Goal: Information Seeking & Learning: Learn about a topic

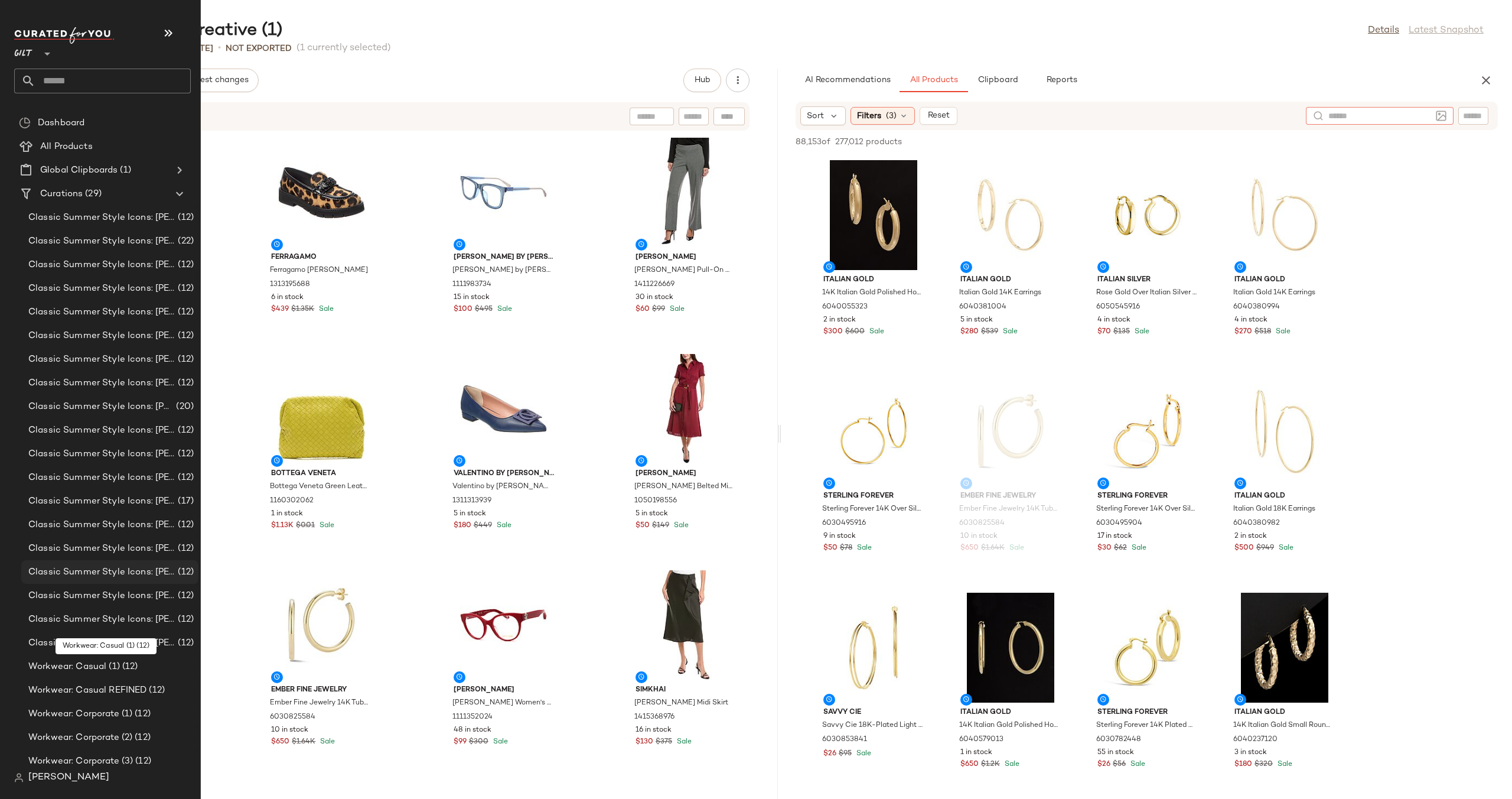
click at [104, 569] on span "Classic Summer Style Icons: [PERSON_NAME] (2)" at bounding box center [102, 572] width 147 height 14
click at [113, 569] on span "Classic Summer Style Icons: [PERSON_NAME] (2)" at bounding box center [102, 572] width 147 height 14
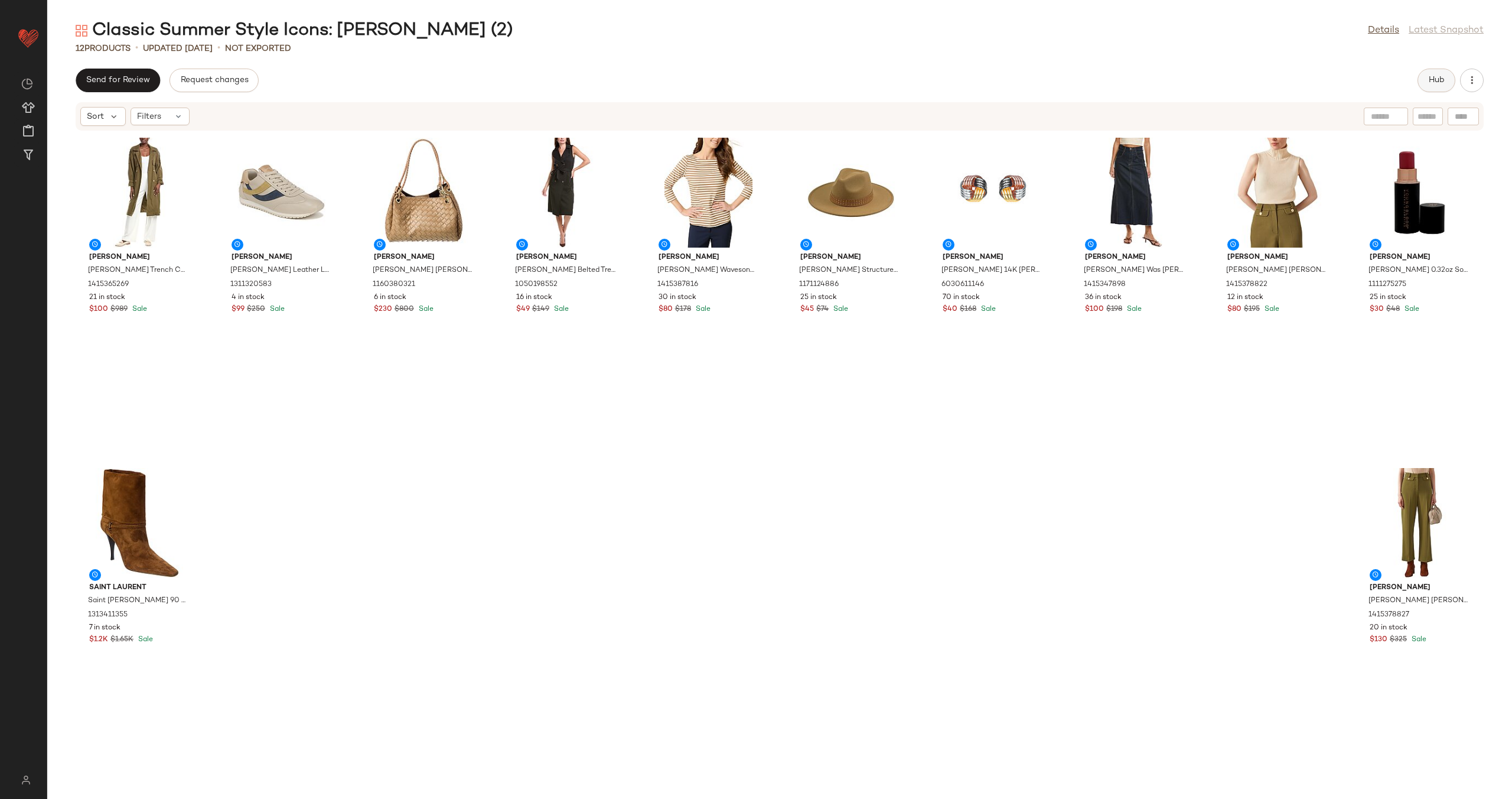
click at [1443, 86] on button "Hub" at bounding box center [1436, 80] width 38 height 24
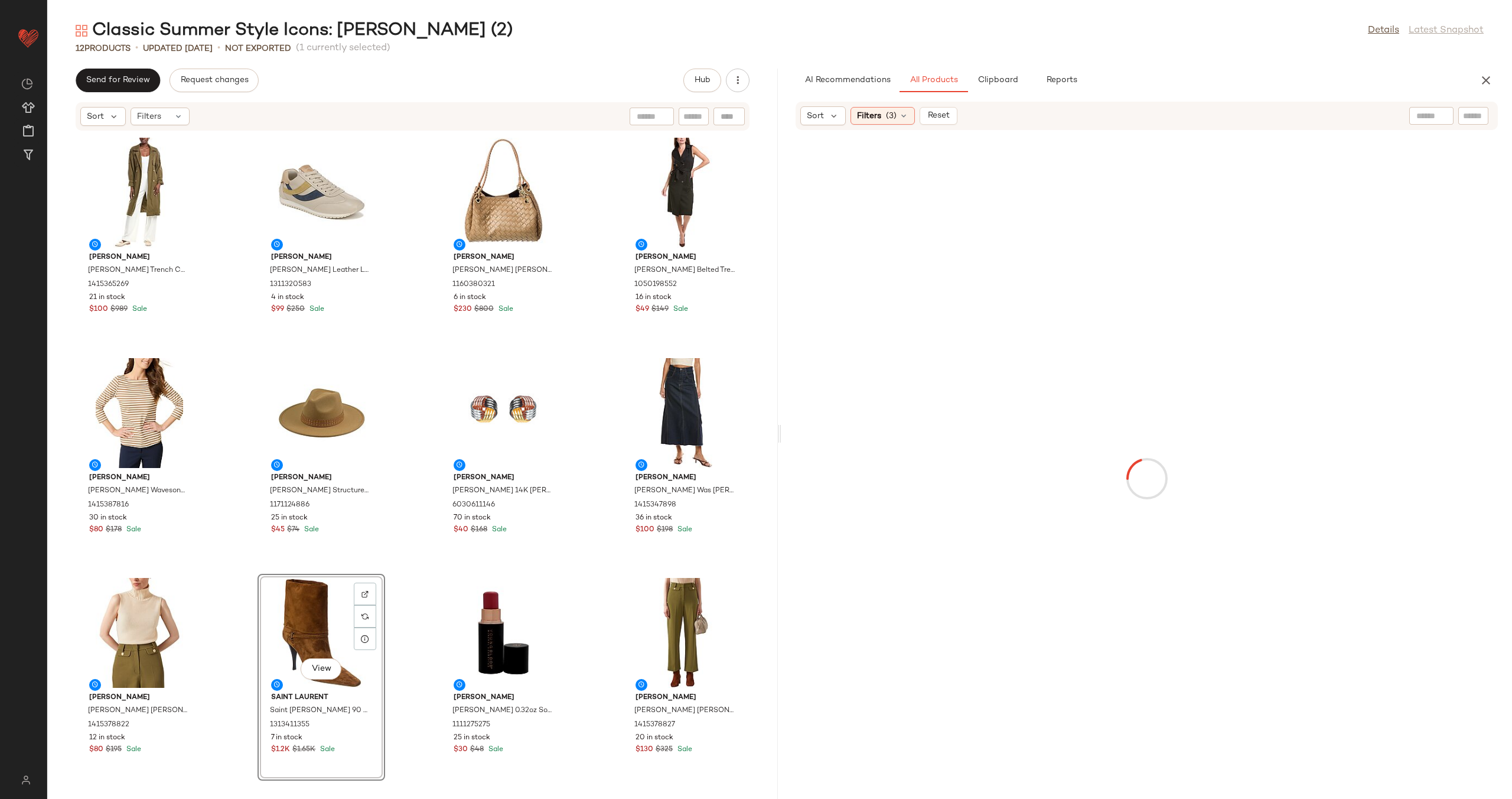
click at [411, 557] on div "[PERSON_NAME] [PERSON_NAME] Venda Trench Coat 1415365269 21 in stock $100 $989 …" at bounding box center [412, 458] width 731 height 654
click at [737, 75] on icon "button" at bounding box center [737, 80] width 12 height 12
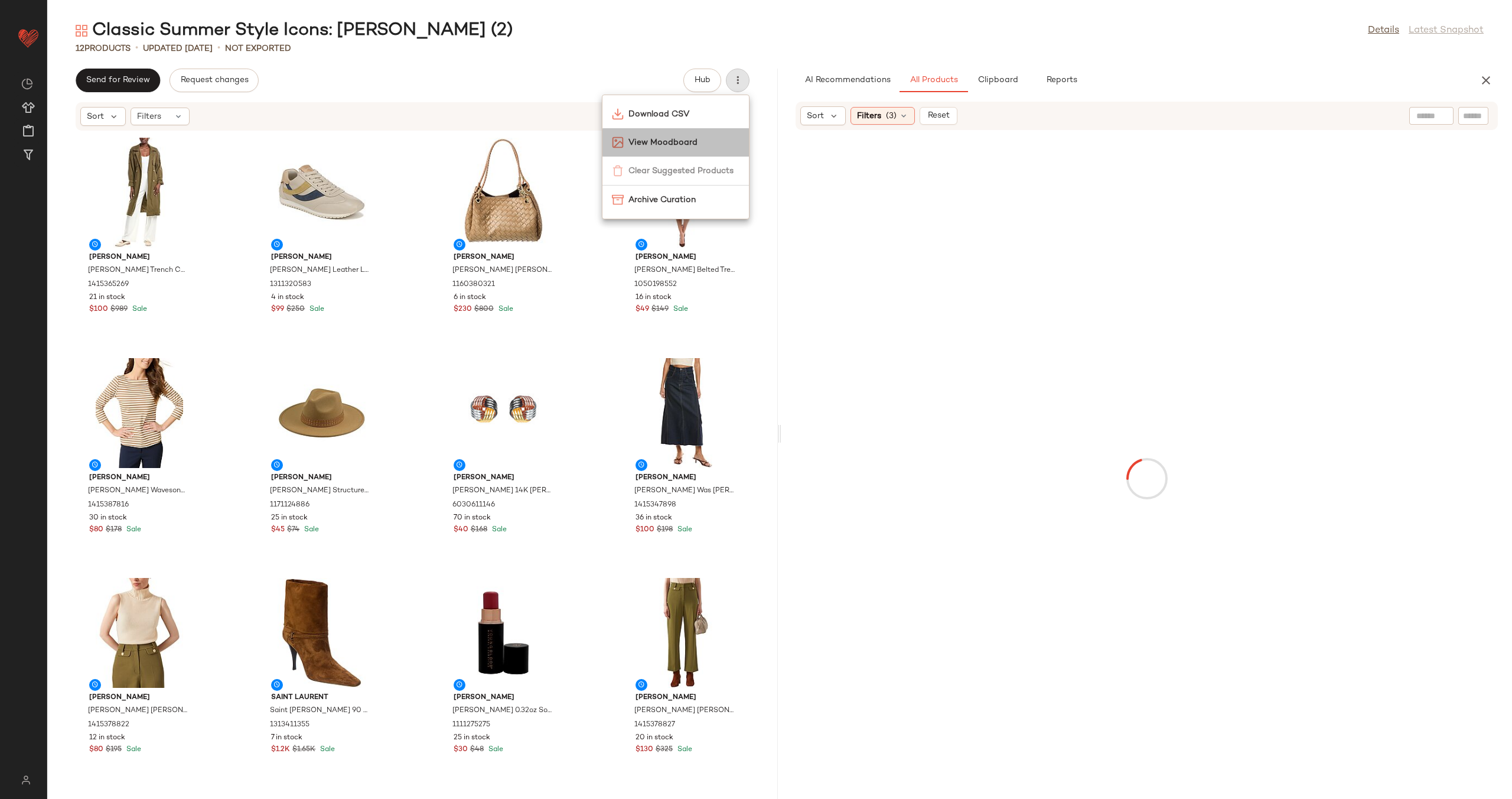
click at [682, 148] on span "View Moodboard" at bounding box center [684, 143] width 111 height 12
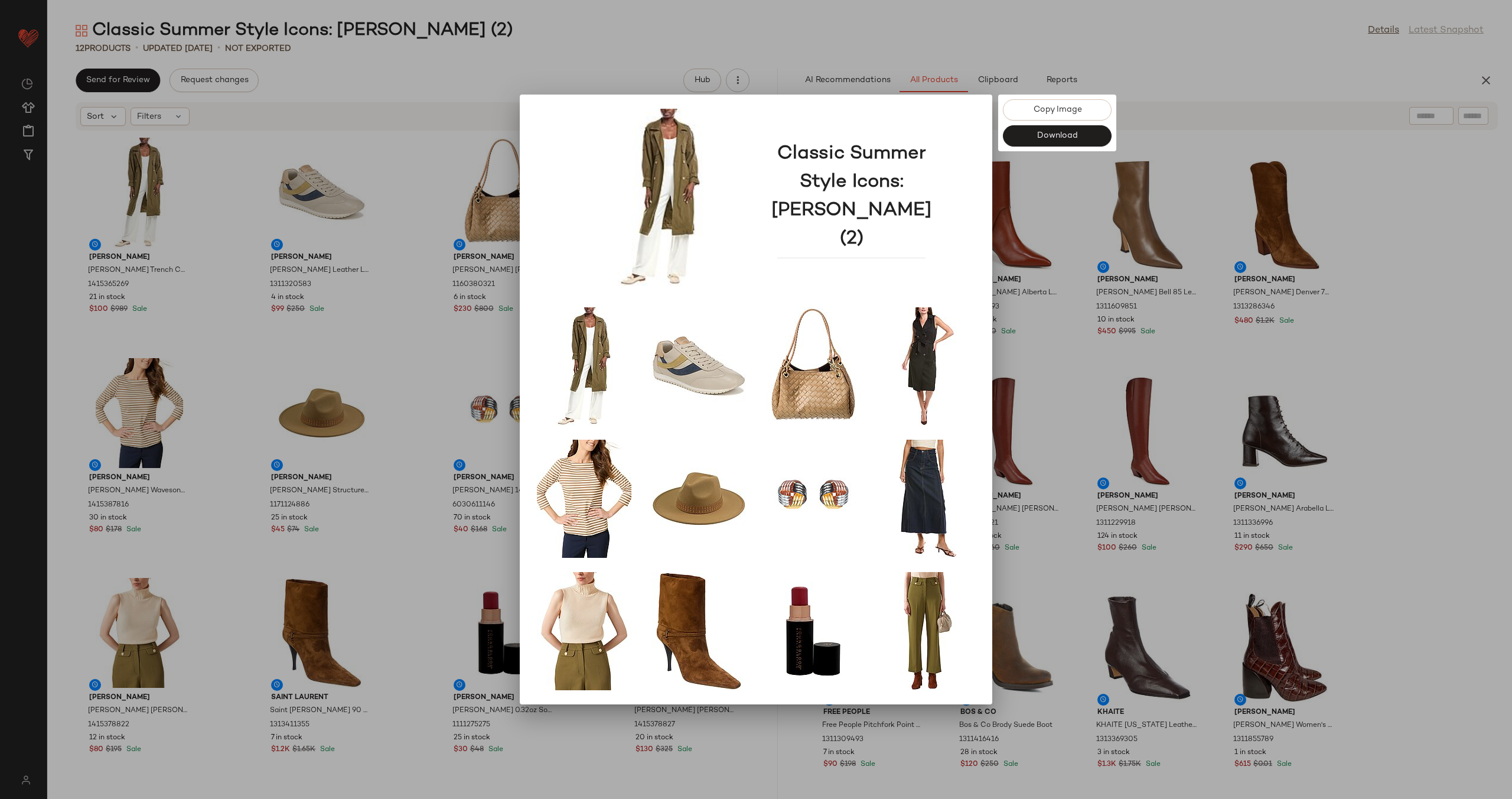
click at [380, 318] on div at bounding box center [756, 399] width 1512 height 799
click at [417, 318] on div at bounding box center [756, 399] width 1512 height 799
click at [428, 331] on div at bounding box center [756, 399] width 1512 height 799
click at [1093, 275] on div "[PERSON_NAME] [PERSON_NAME] [PERSON_NAME] 85 Leather Bootie 1311609851 10 in st…" at bounding box center [1147, 304] width 120 height 68
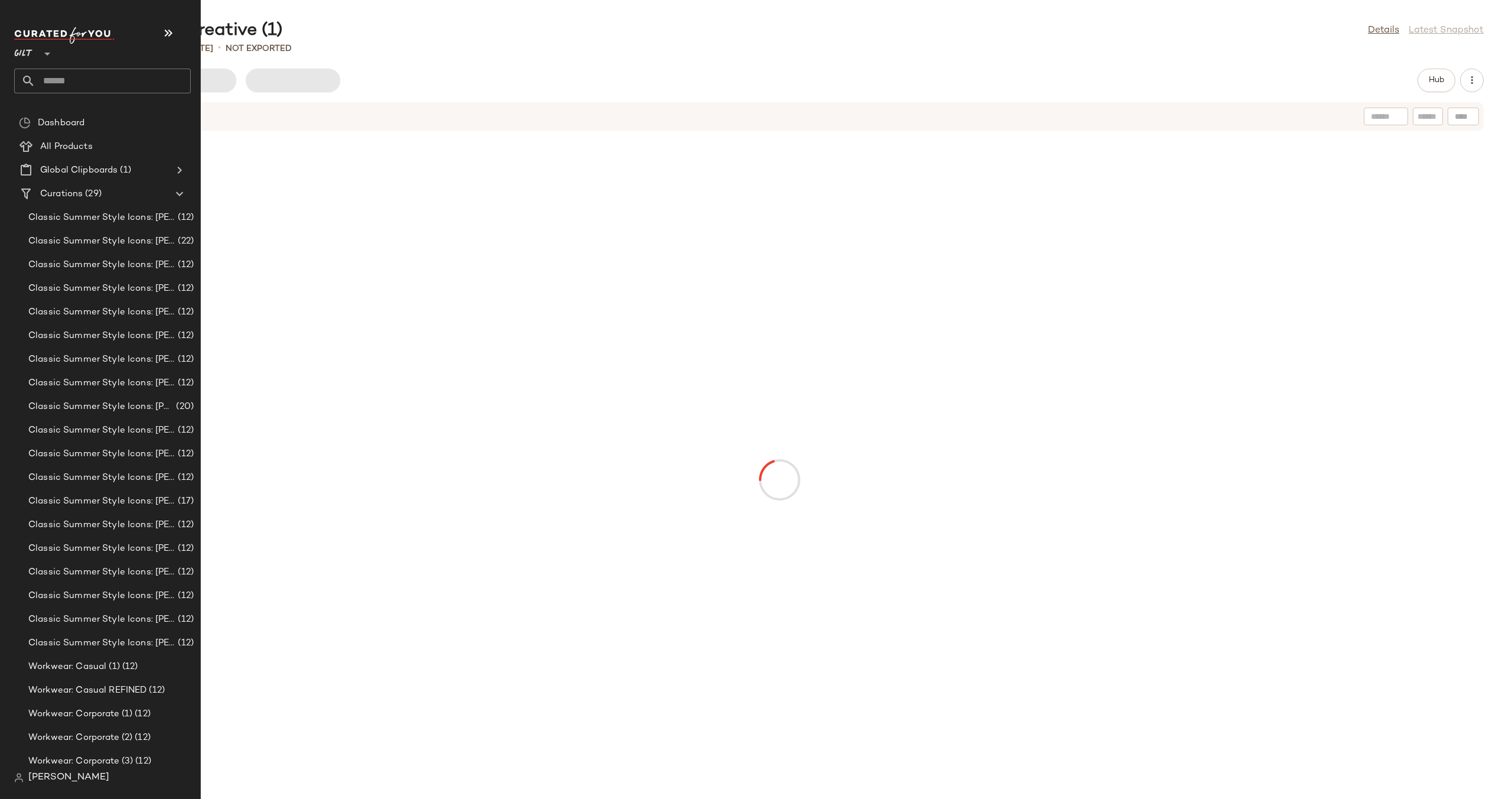
scroll to position [125, 0]
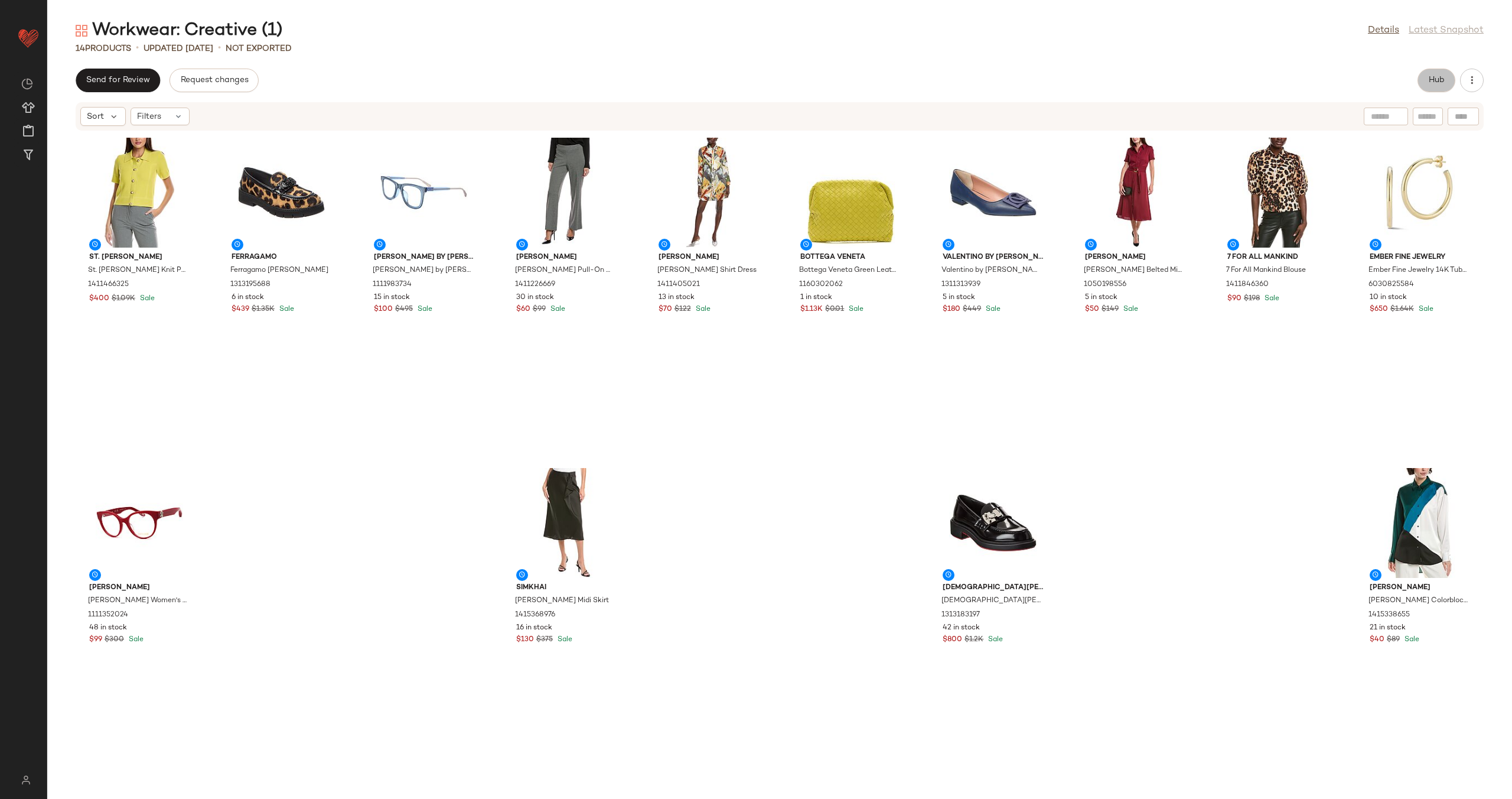
click at [1436, 75] on span "Hub" at bounding box center [1436, 80] width 17 height 10
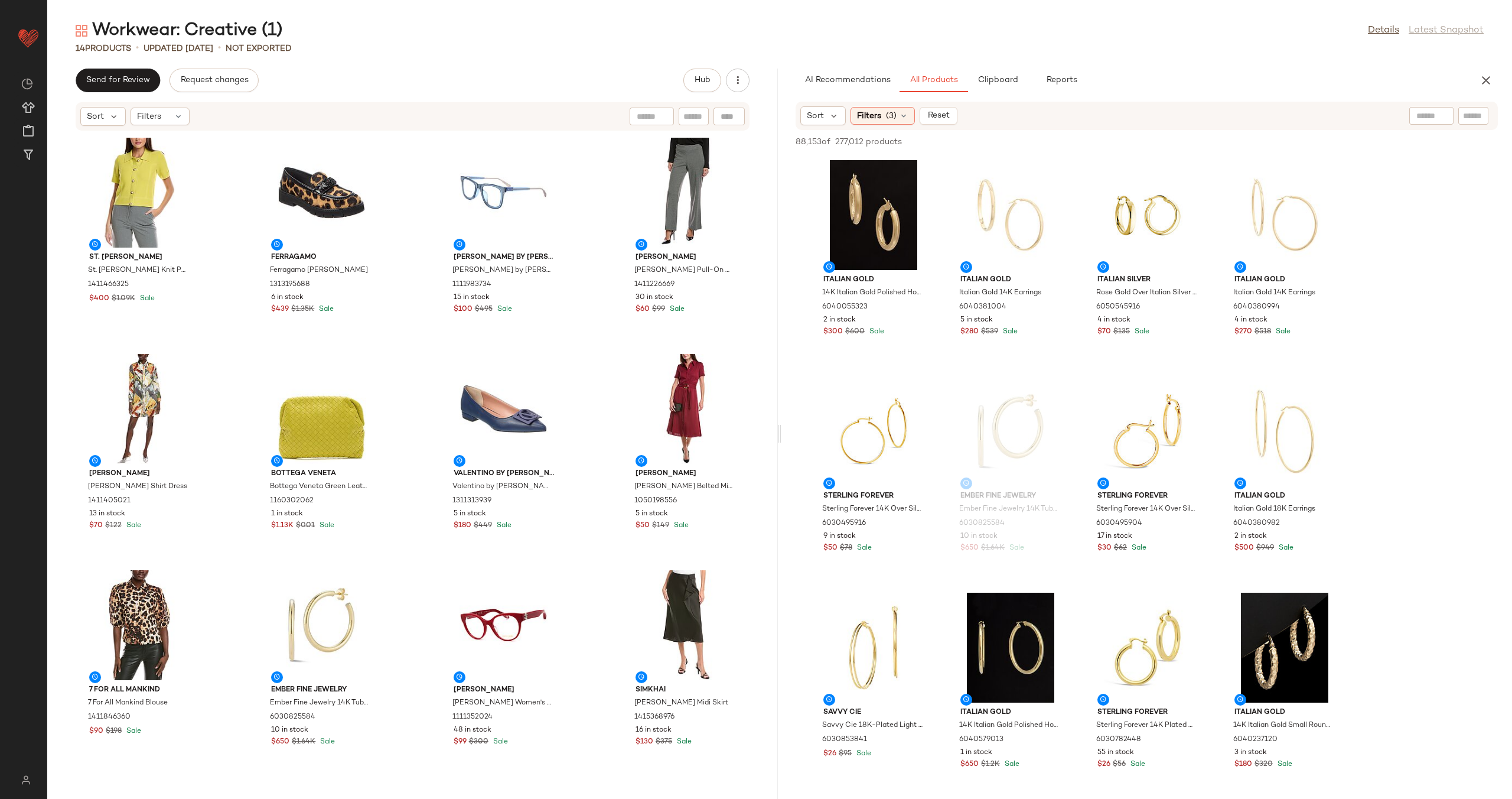
click at [1427, 112] on input "text" at bounding box center [1431, 116] width 30 height 12
type input "**********"
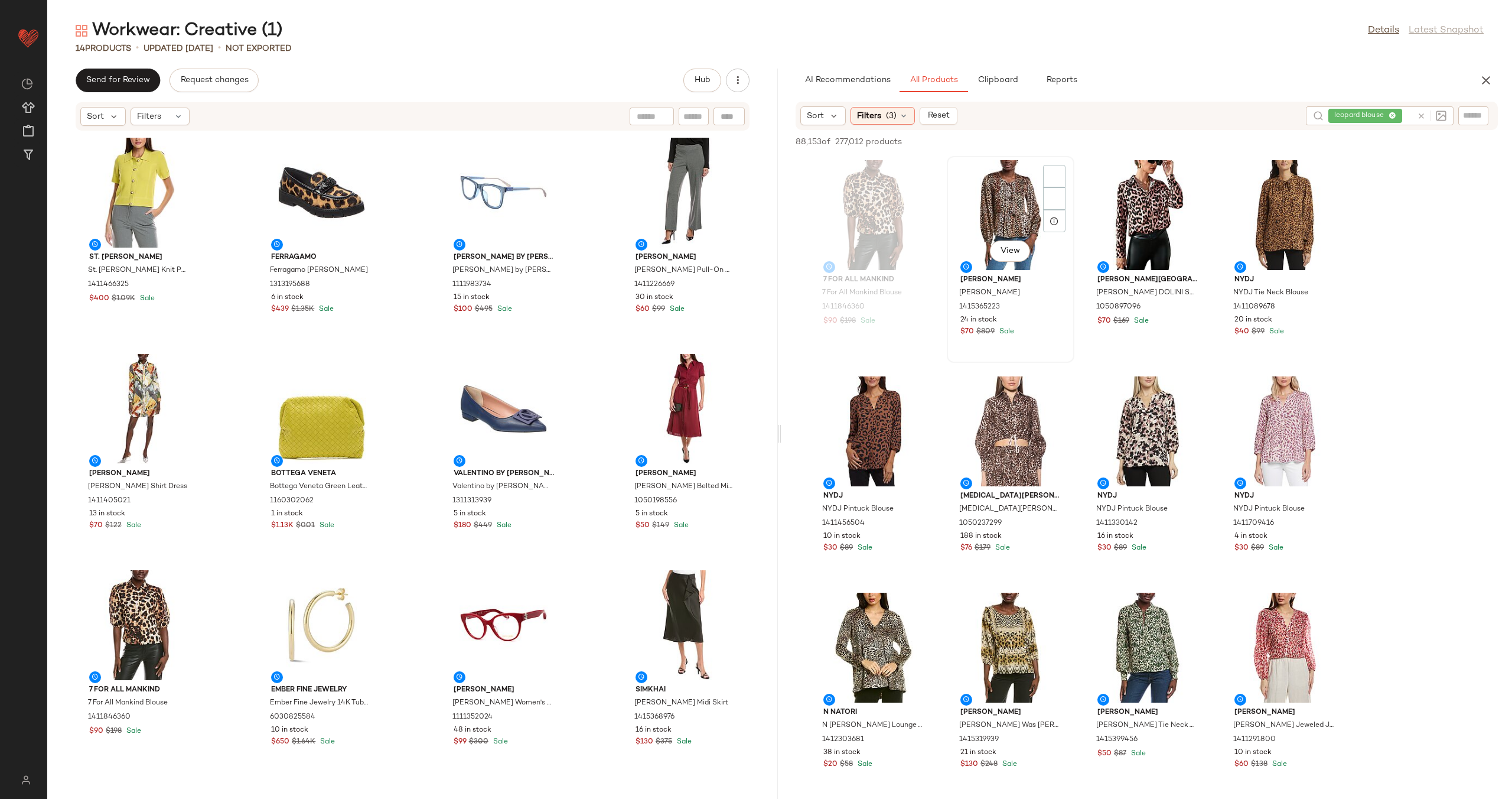
click at [1013, 217] on div "View" at bounding box center [1010, 214] width 120 height 110
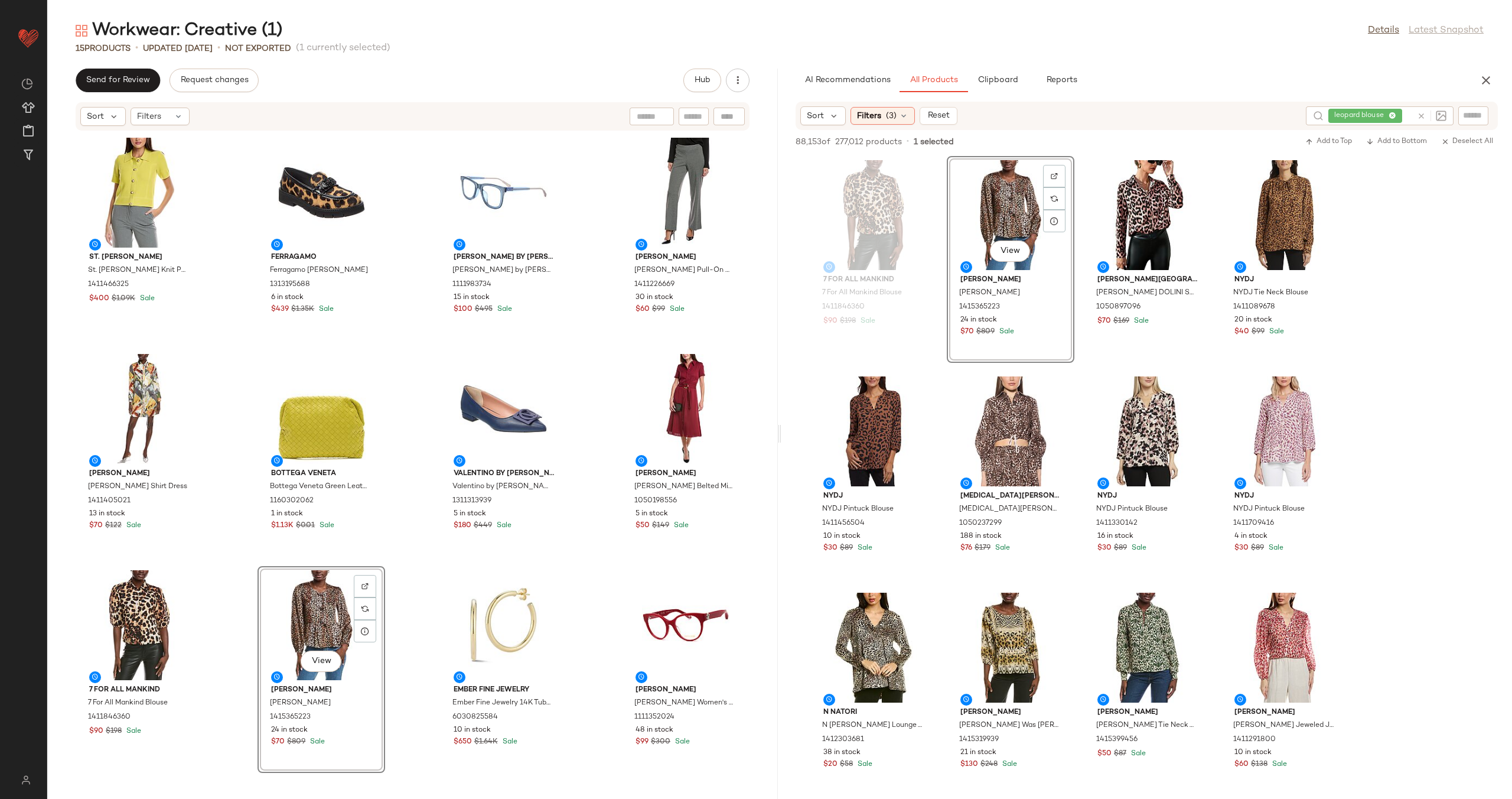
click at [131, 196] on div at bounding box center [139, 192] width 120 height 110
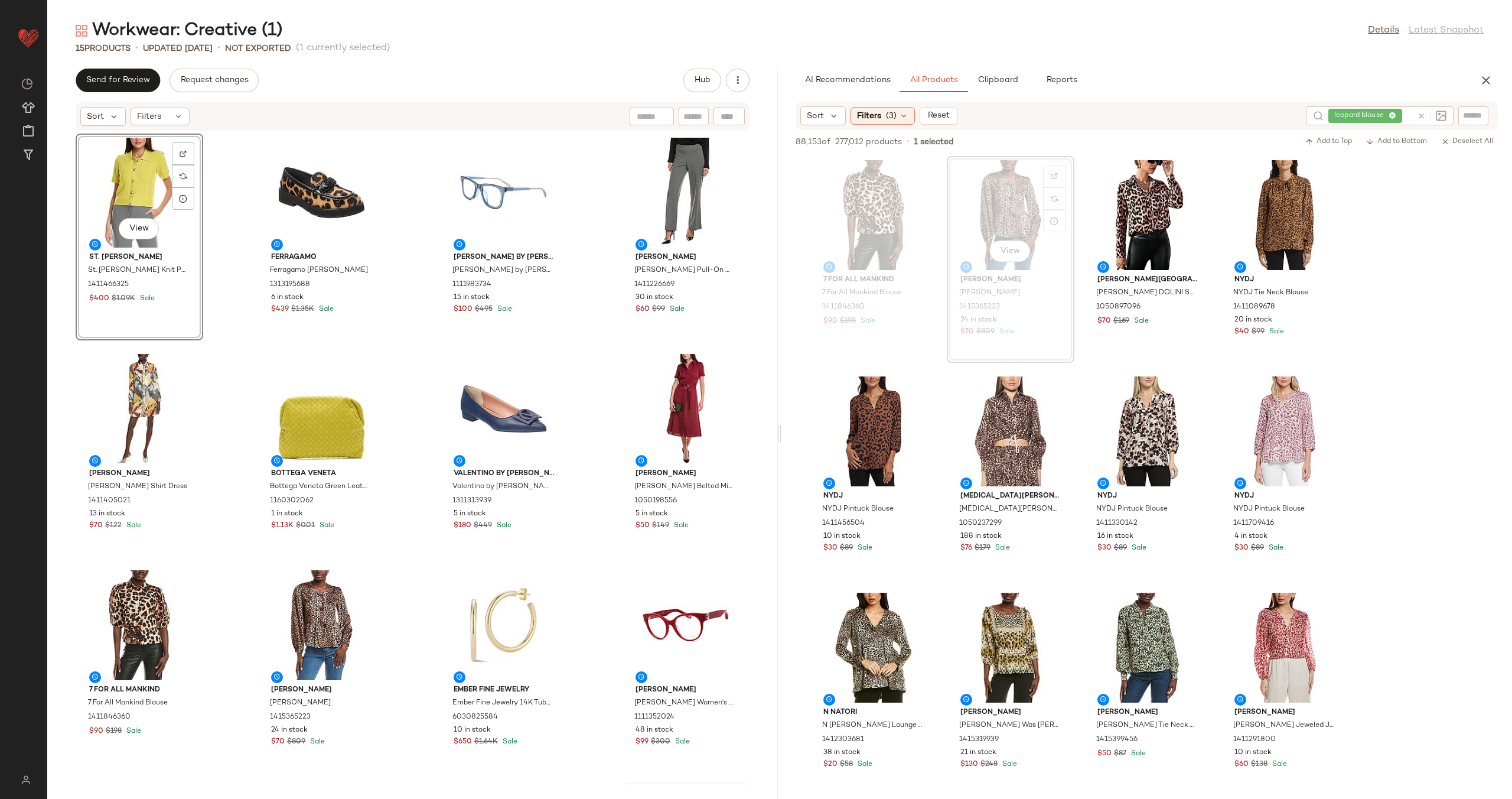
scroll to position [205, 0]
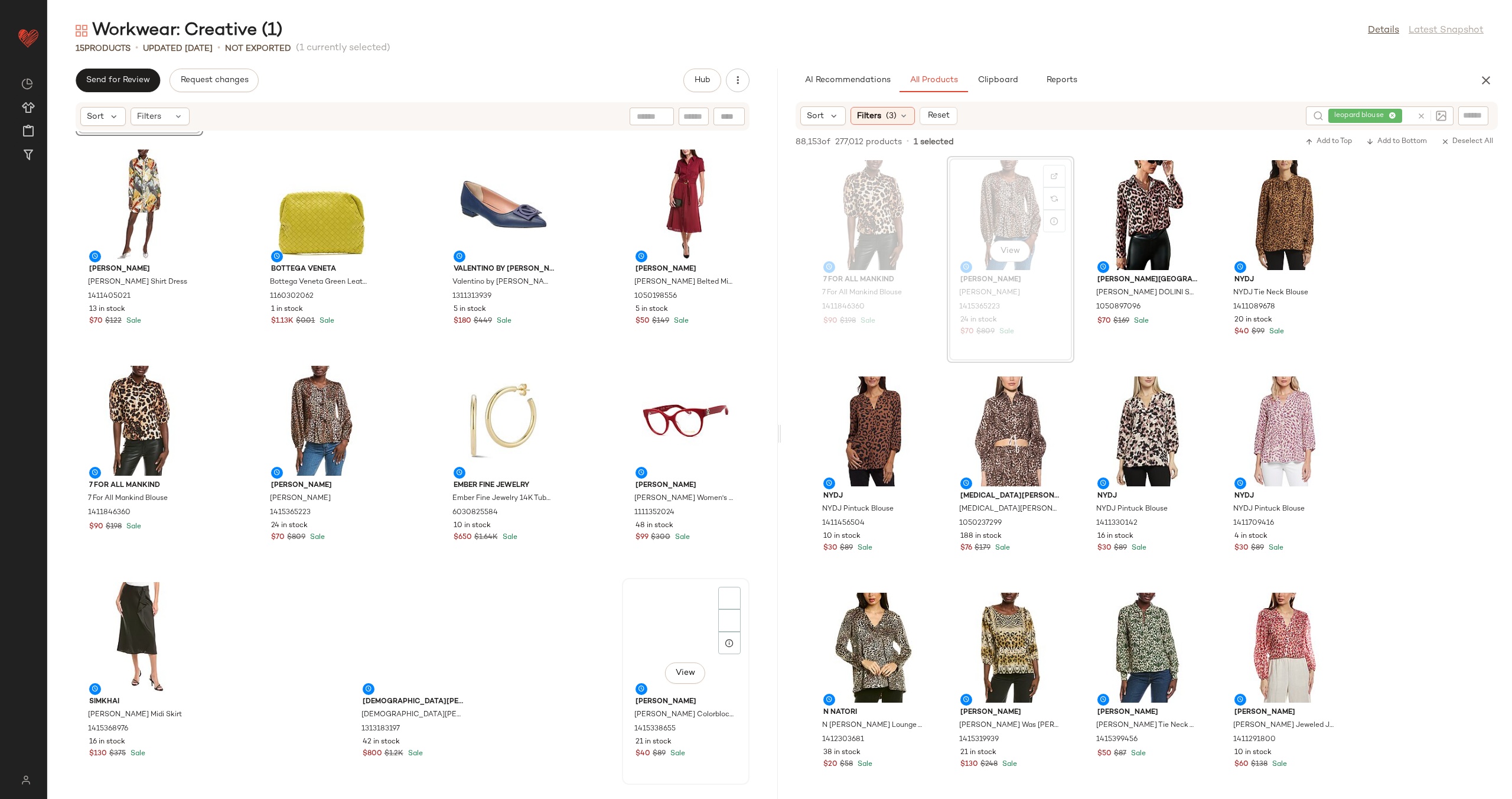
click at [650, 622] on div "View" at bounding box center [685, 636] width 120 height 110
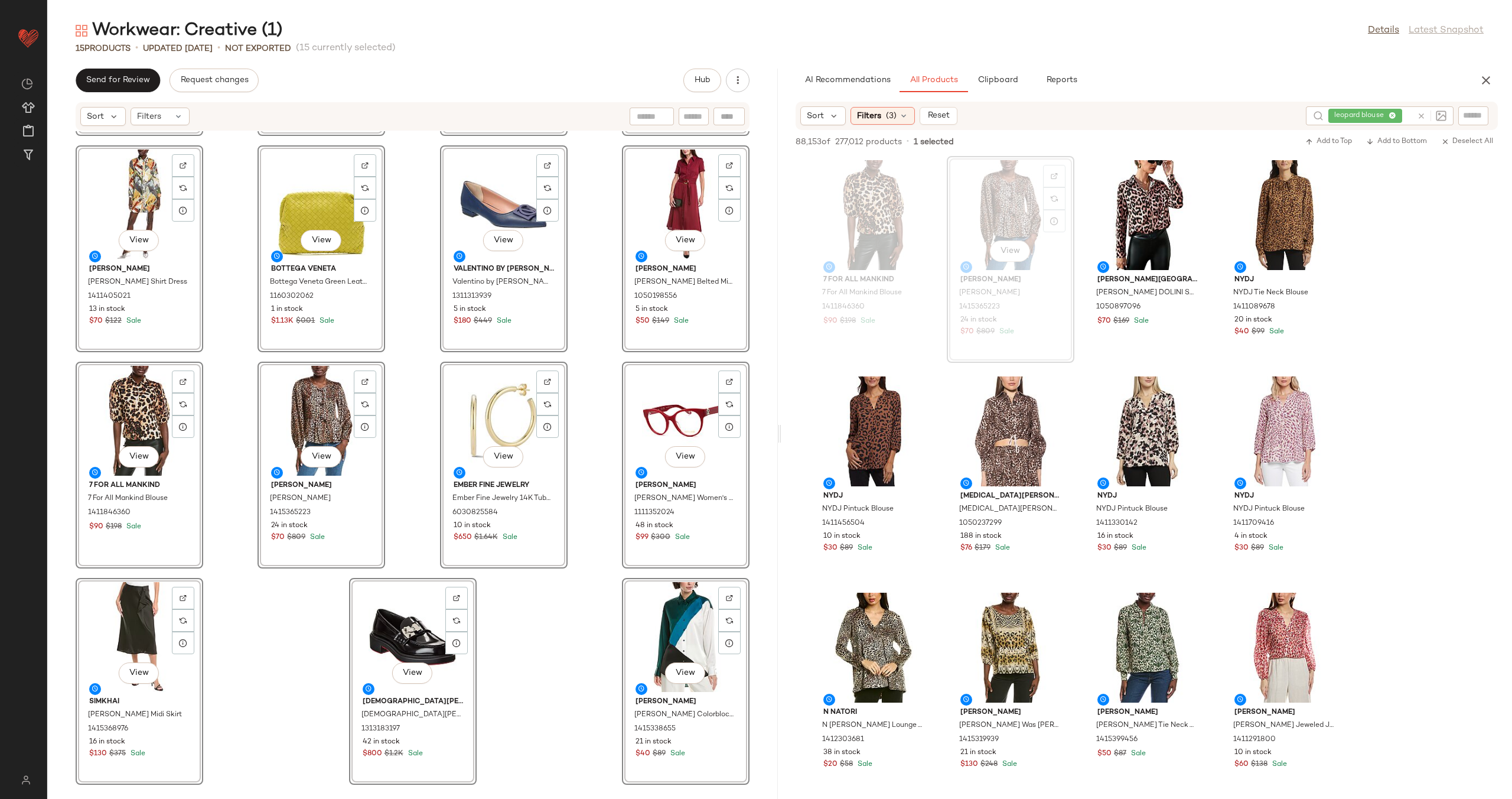
click at [587, 634] on div "View St. [PERSON_NAME]. [PERSON_NAME] Knit Polo Jacket 1411466325 $400 $1.09K S…" at bounding box center [412, 458] width 731 height 654
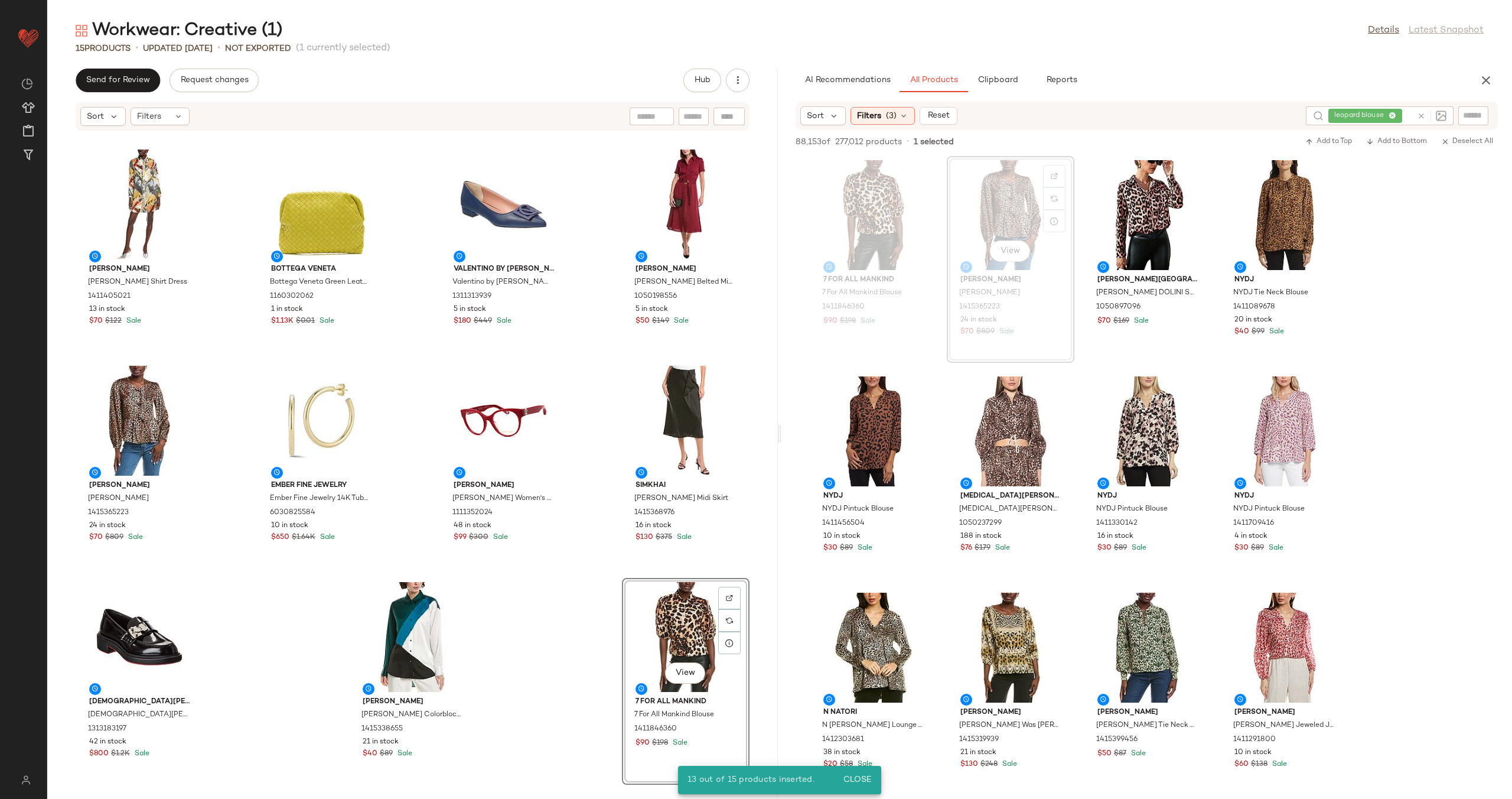
click at [594, 592] on div "St. [PERSON_NAME]. [PERSON_NAME] Knit Polo Jacket 1411466325 $400 $1.09K Sale F…" at bounding box center [412, 458] width 731 height 654
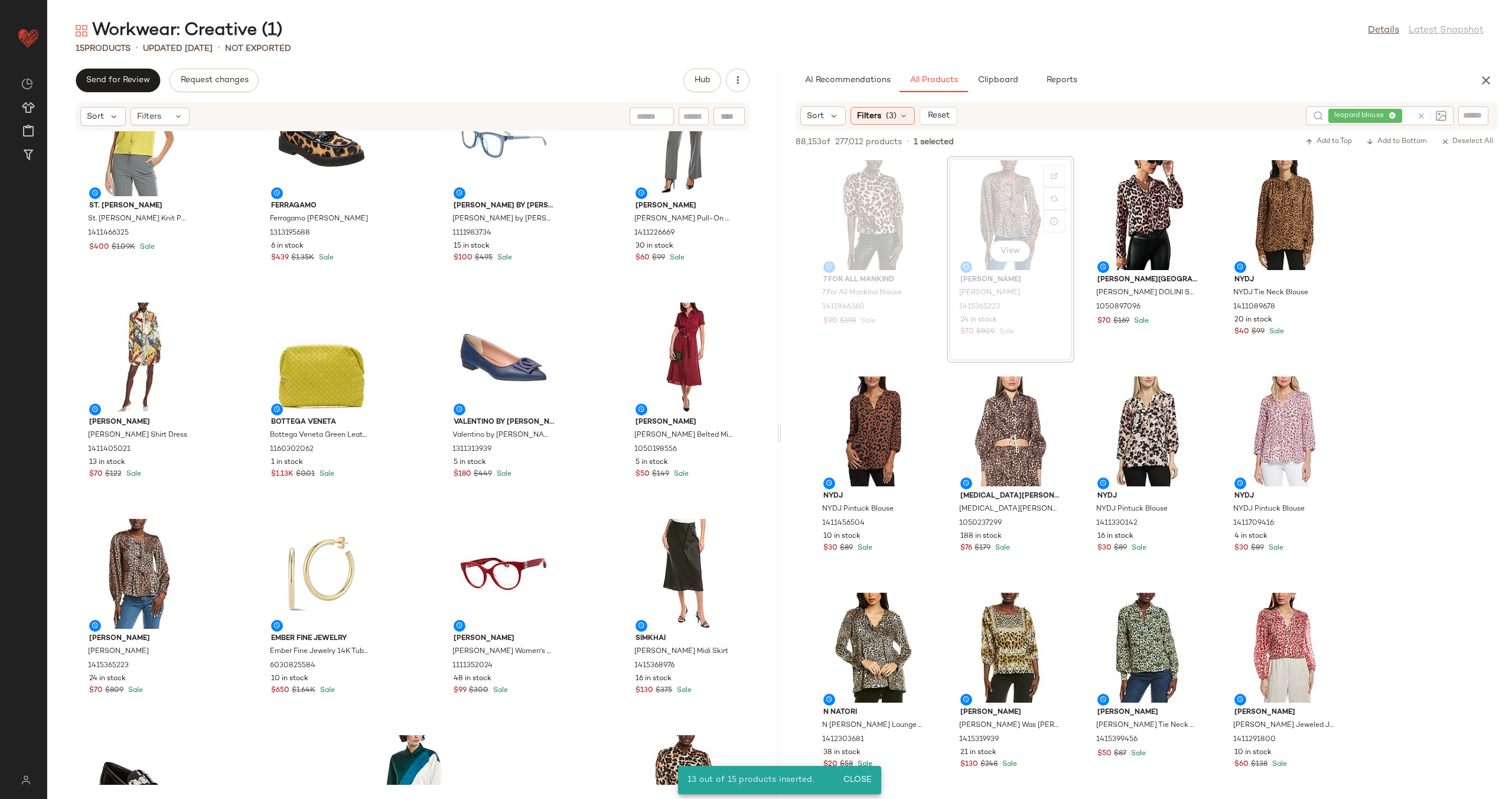
scroll to position [47, 0]
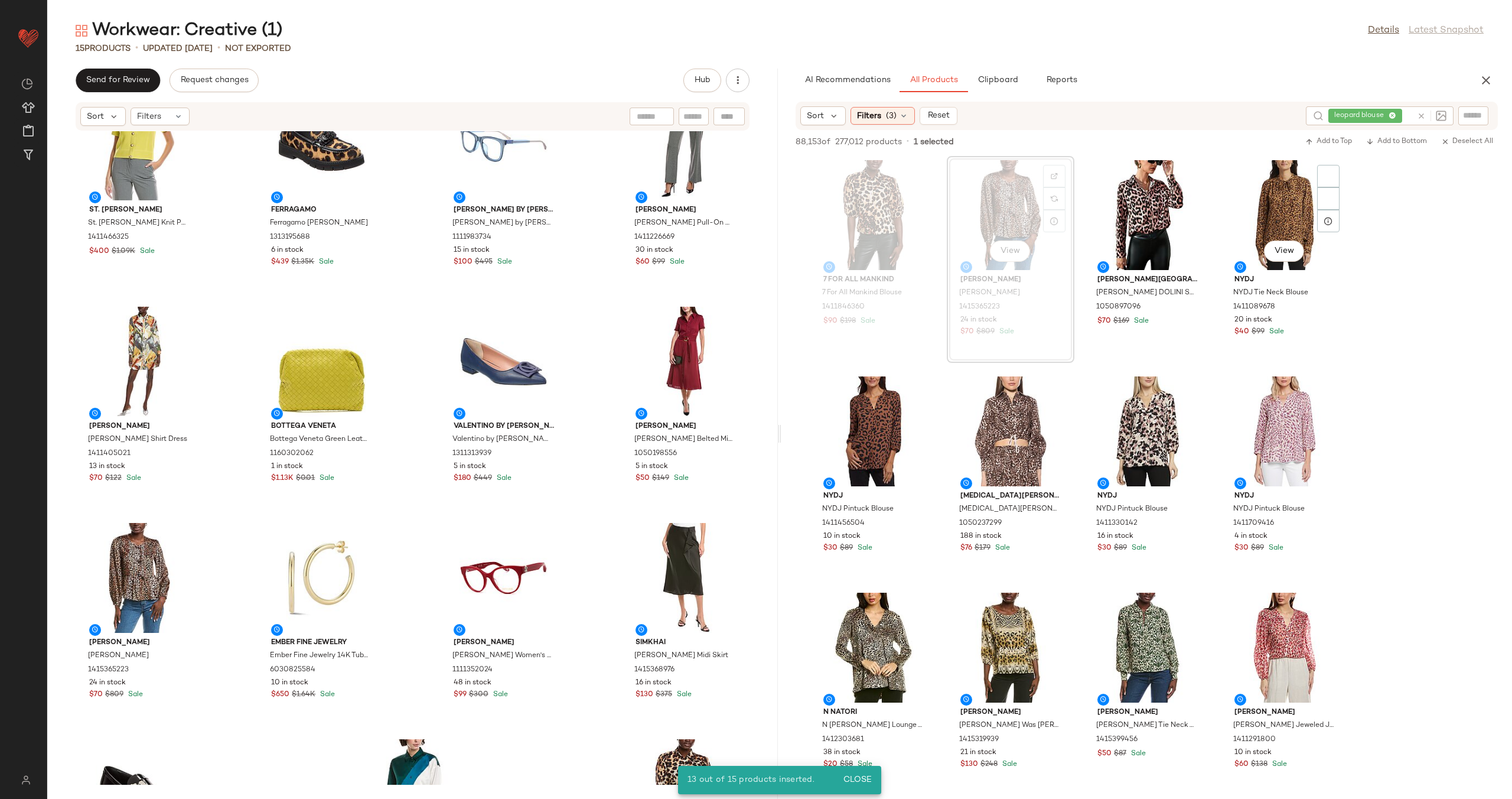
click at [1421, 114] on icon at bounding box center [1421, 116] width 9 height 9
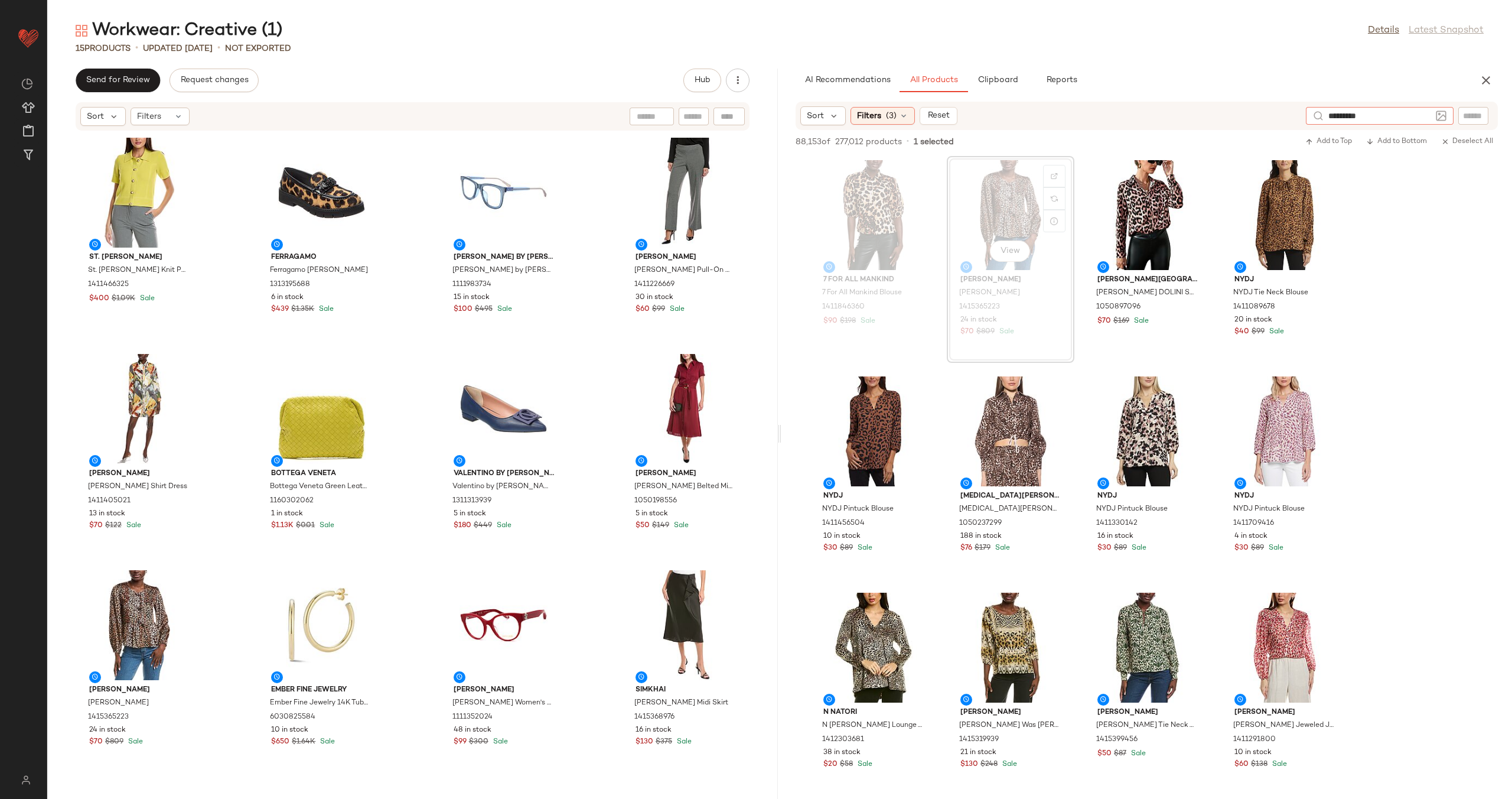
type input "**********"
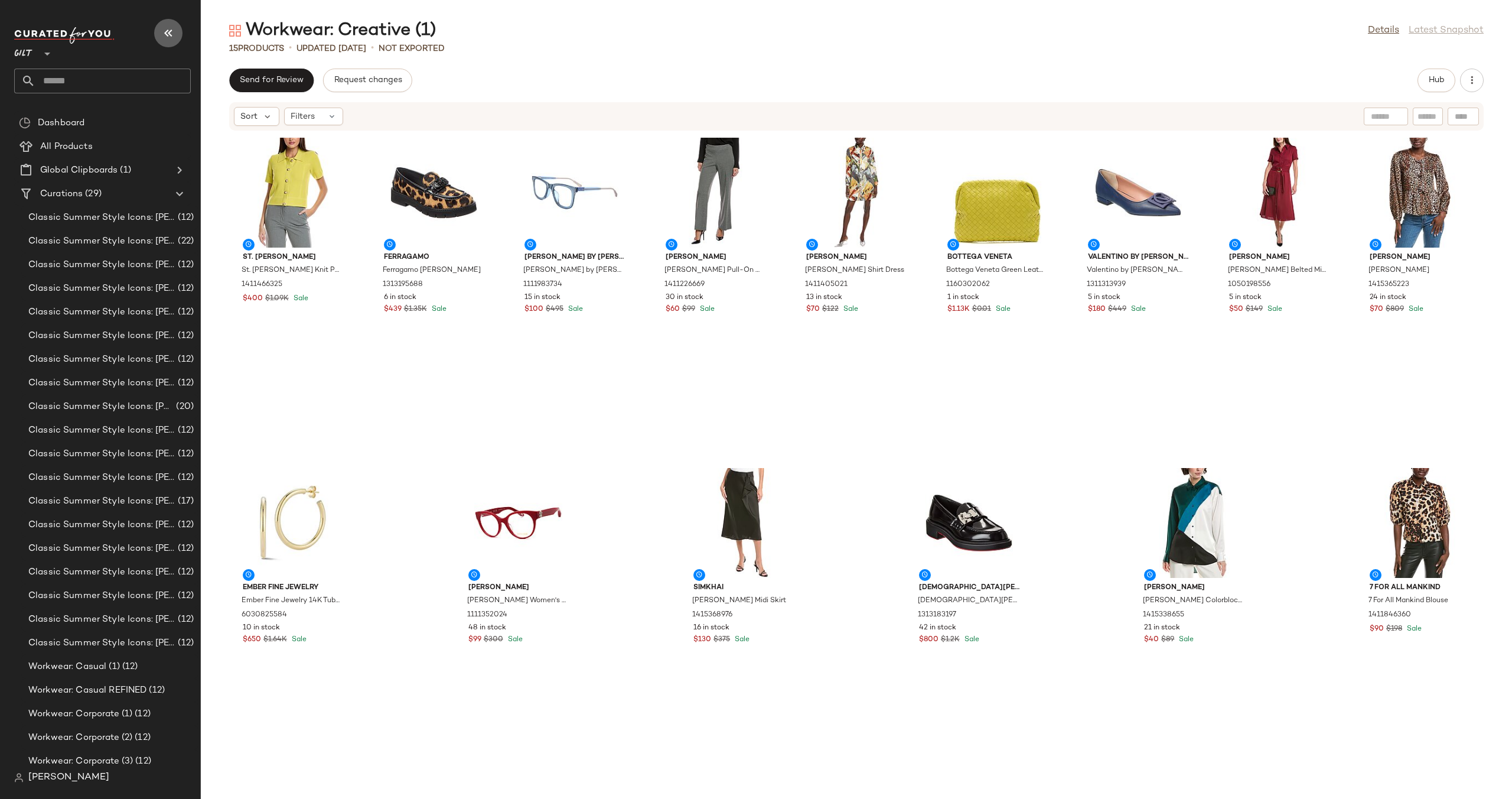
click at [173, 36] on icon "button" at bounding box center [168, 33] width 15 height 15
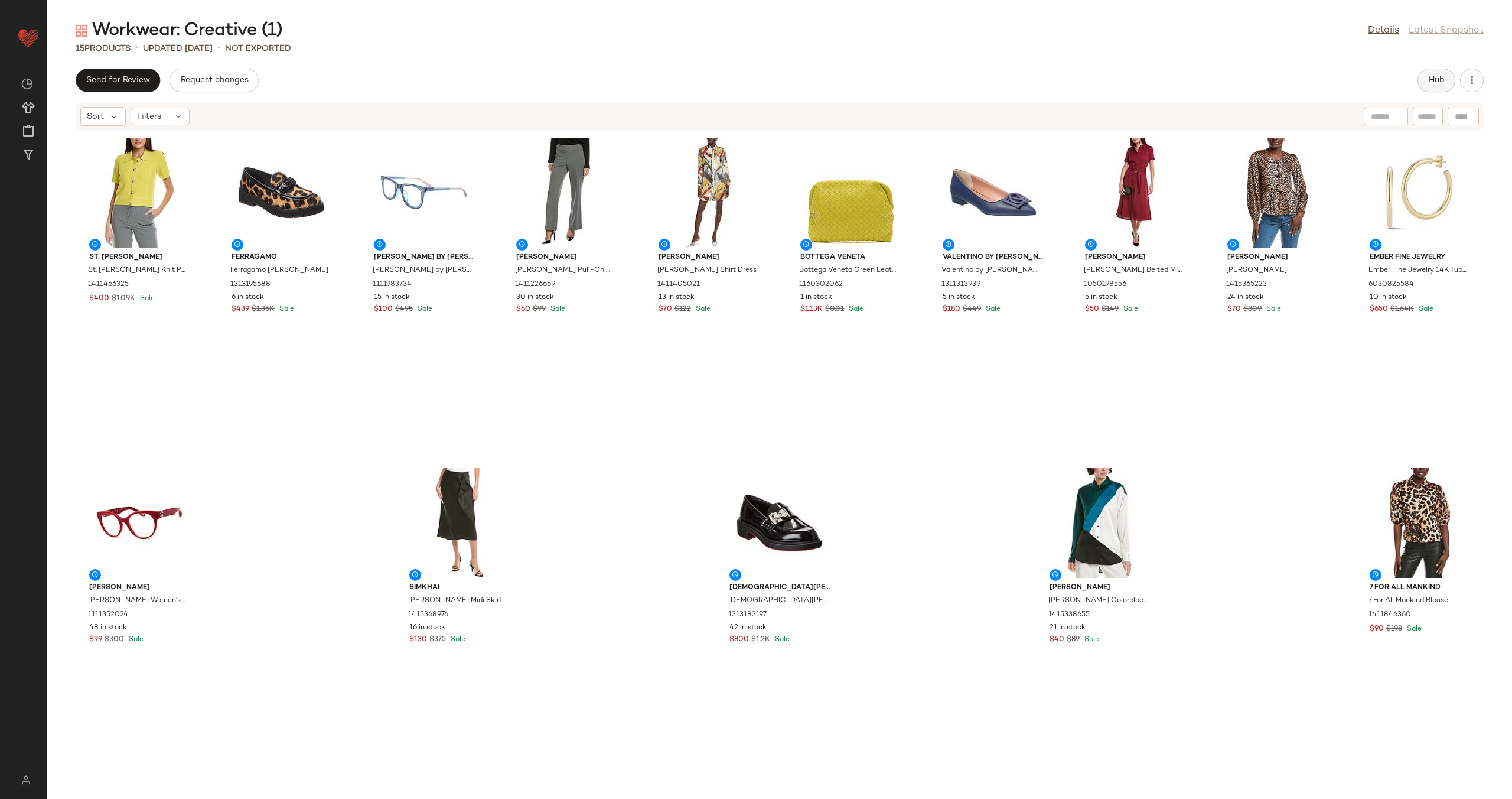
click at [1441, 80] on span "Hub" at bounding box center [1436, 80] width 17 height 10
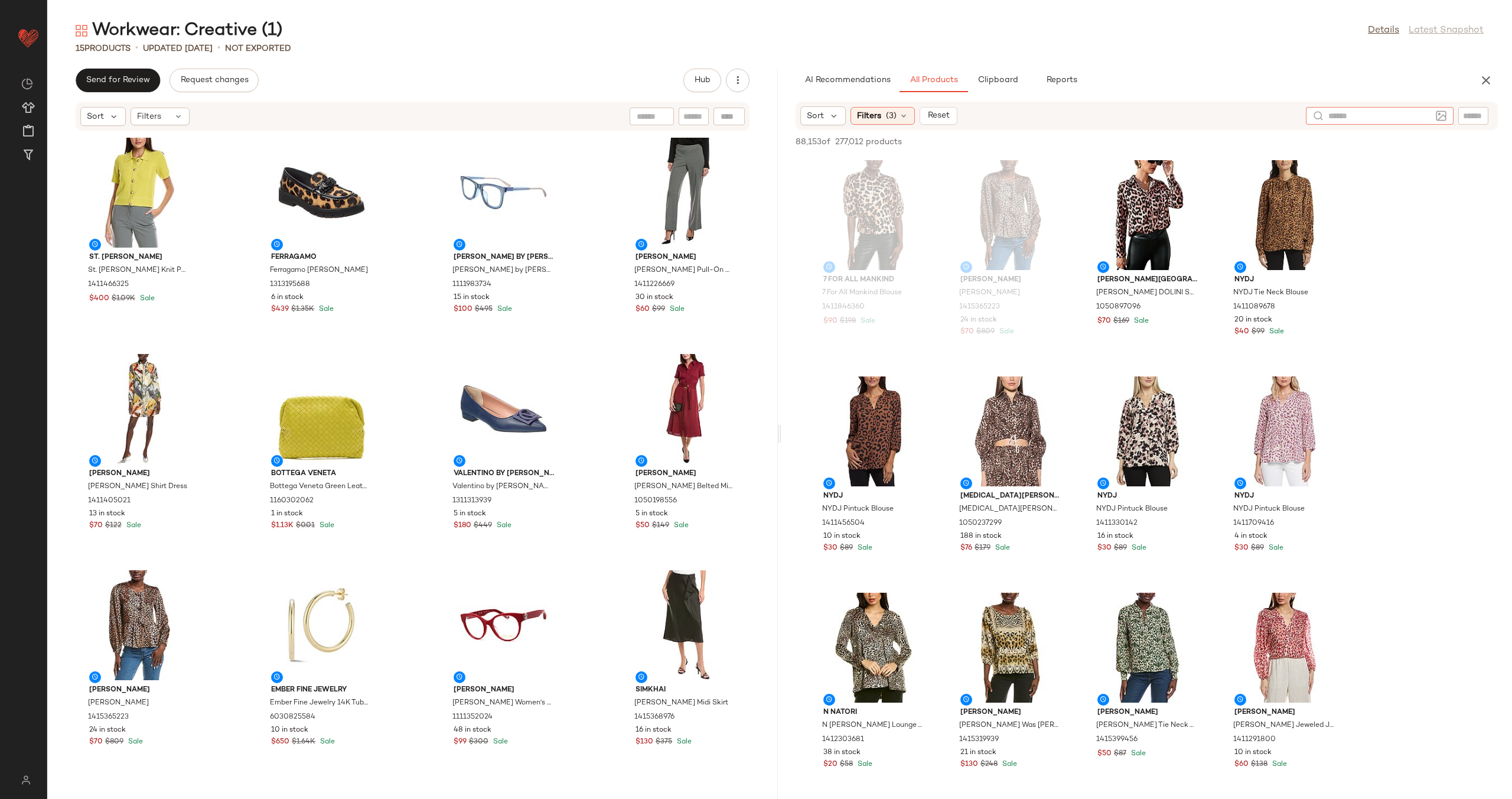
click at [1434, 117] on div at bounding box center [1380, 116] width 148 height 18
type input "**********"
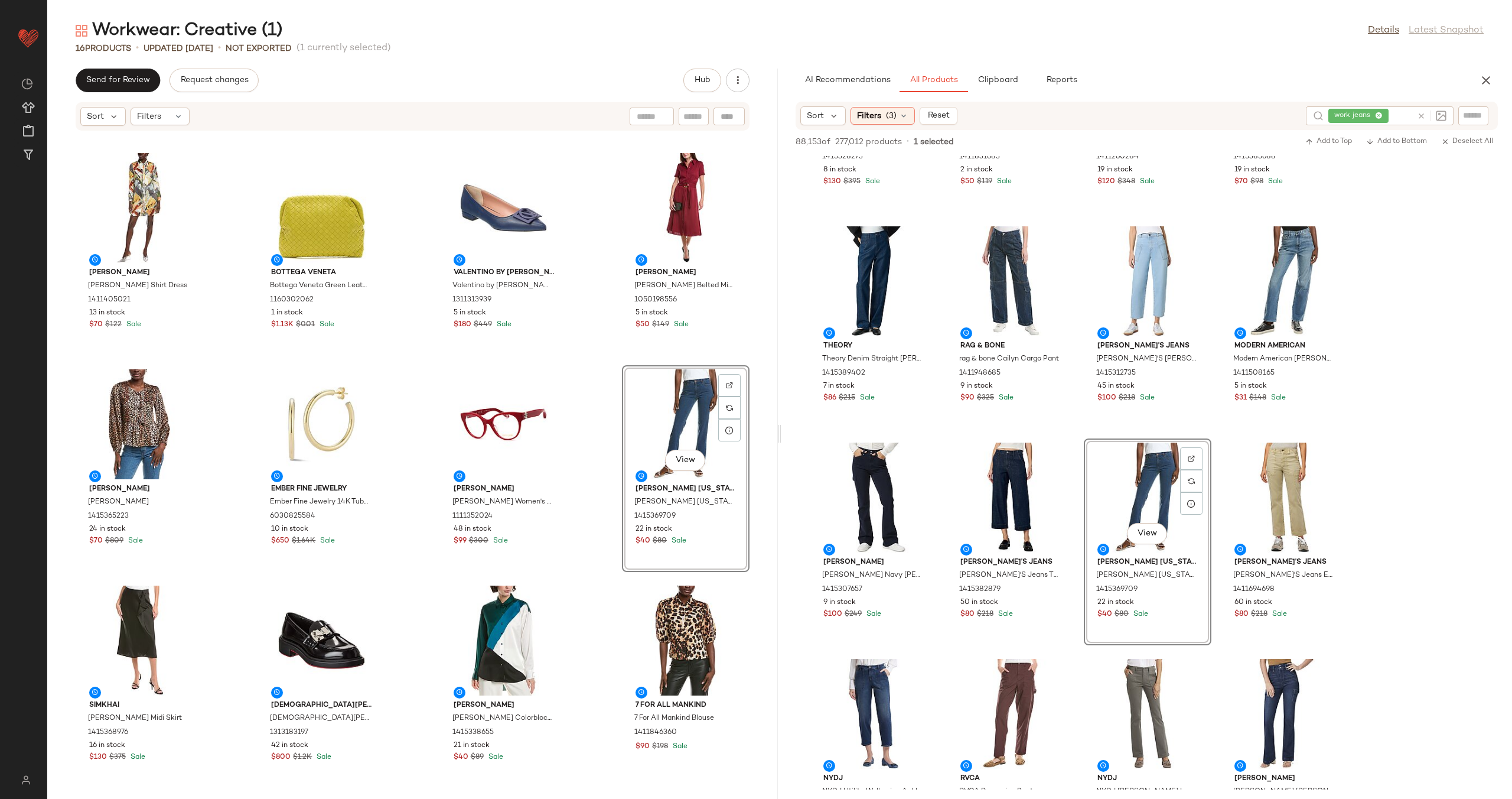
scroll to position [205, 0]
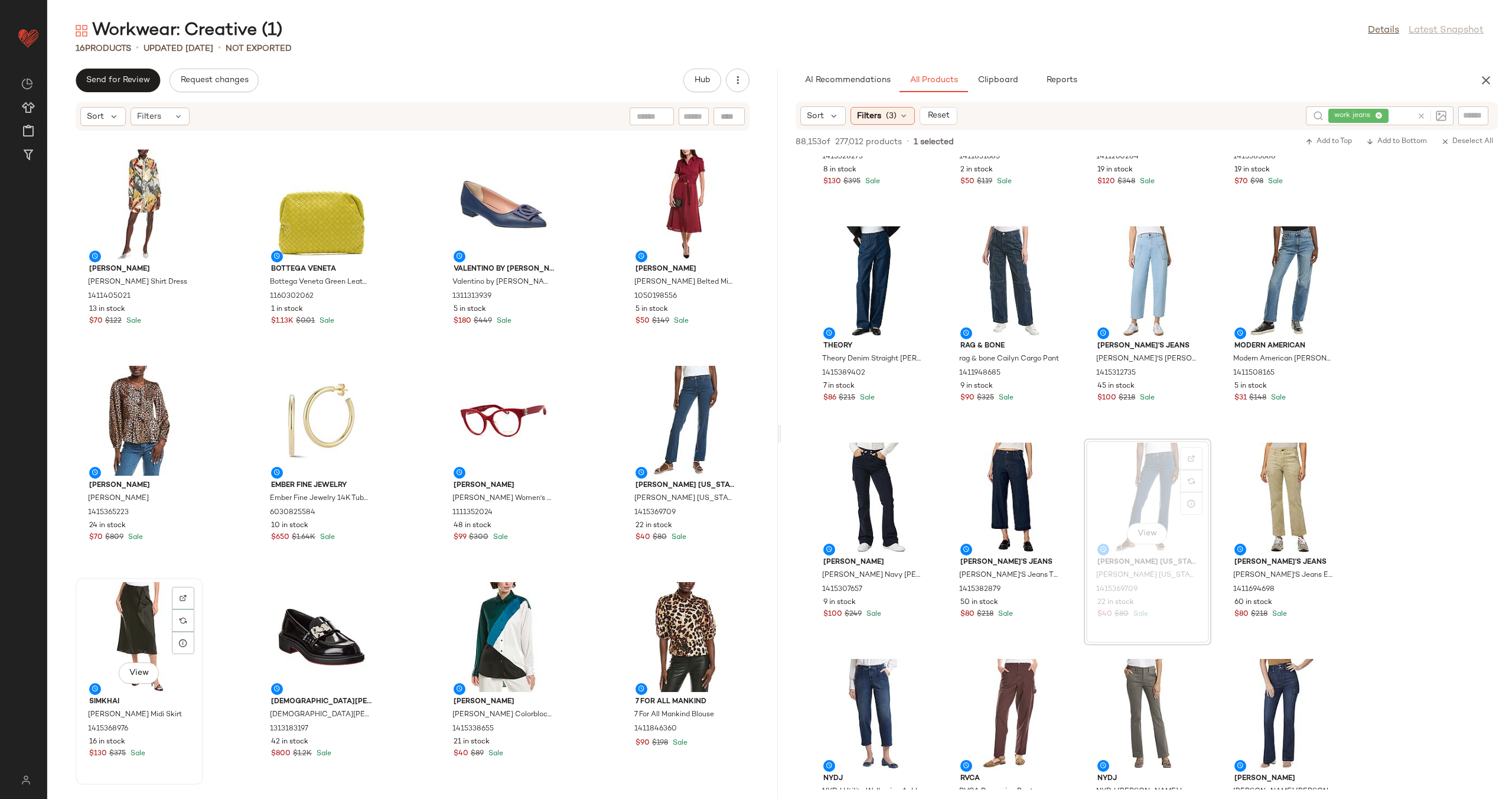
click at [133, 625] on div "View" at bounding box center [139, 636] width 120 height 110
click at [684, 623] on div "View" at bounding box center [685, 636] width 120 height 110
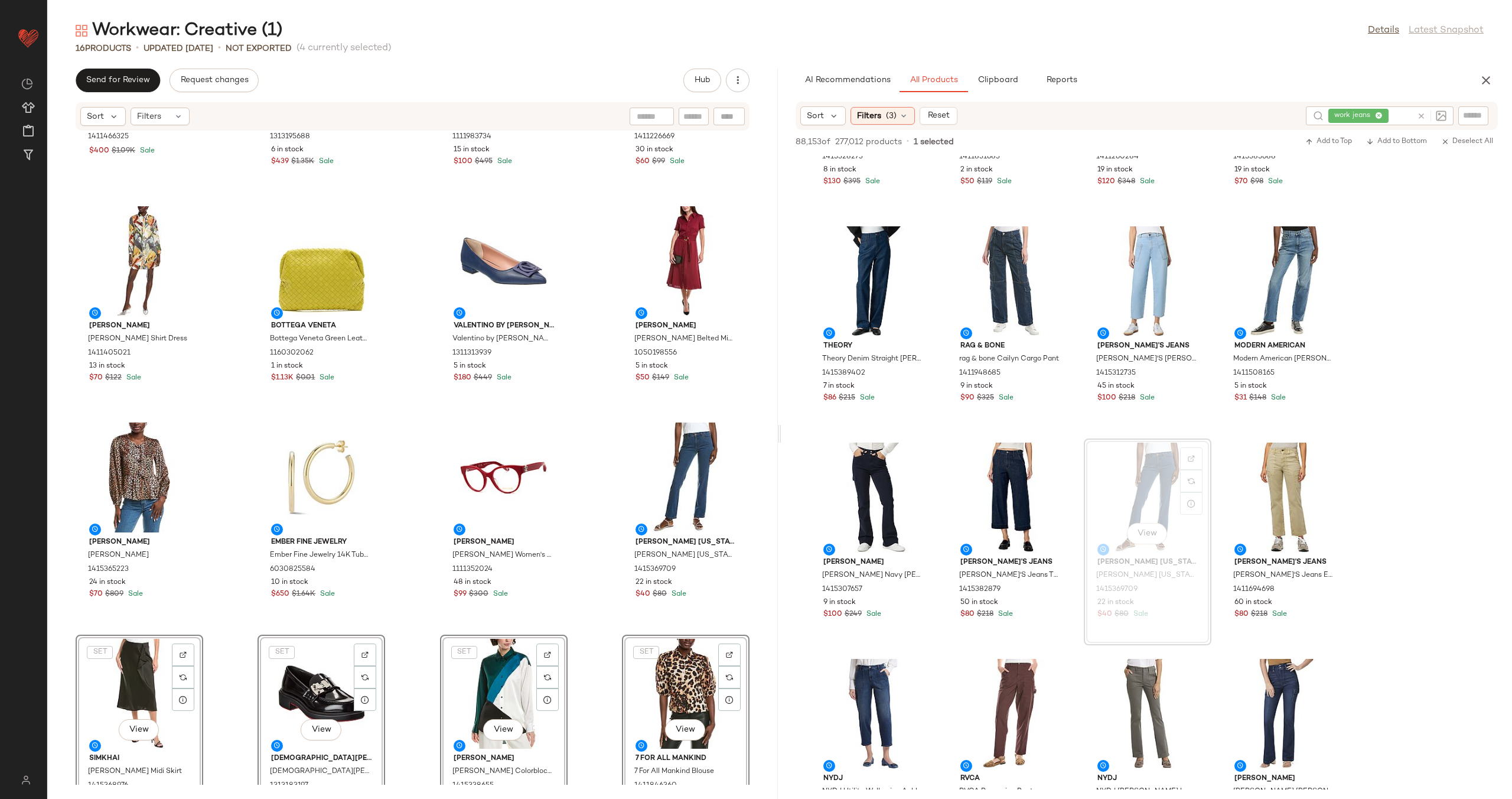
scroll to position [169, 0]
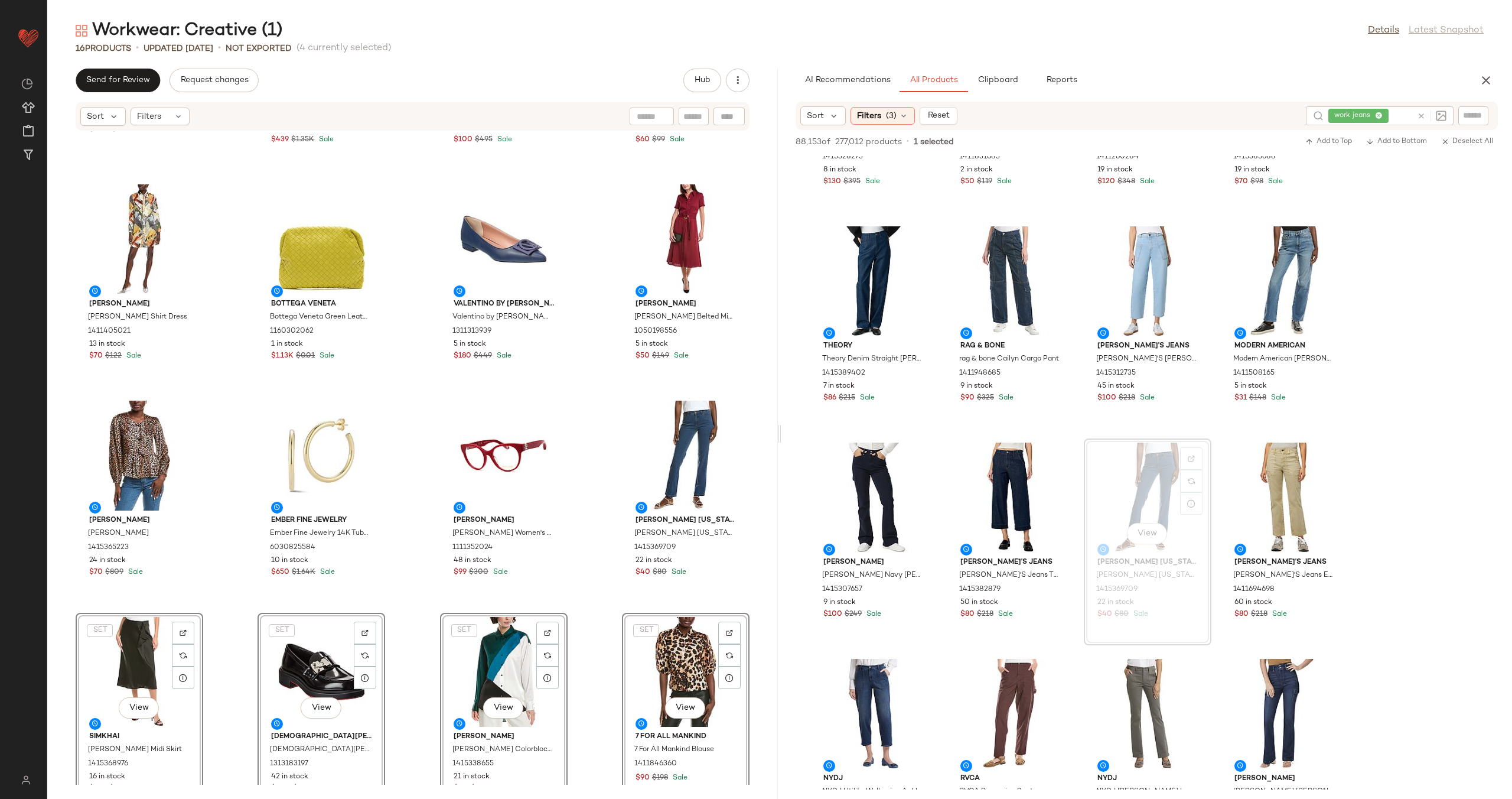
click at [1422, 116] on icon at bounding box center [1421, 116] width 9 height 9
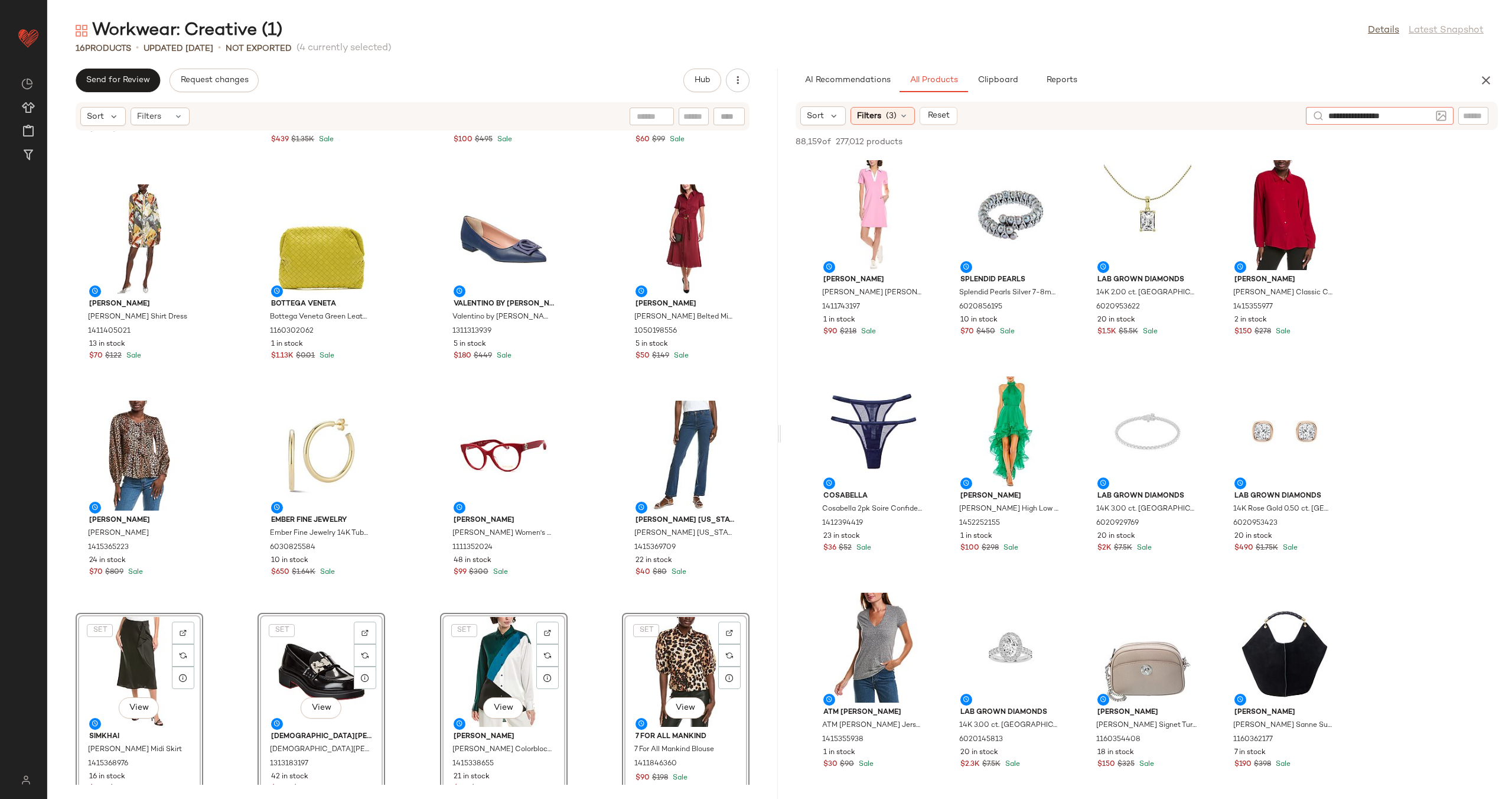
type input "**********"
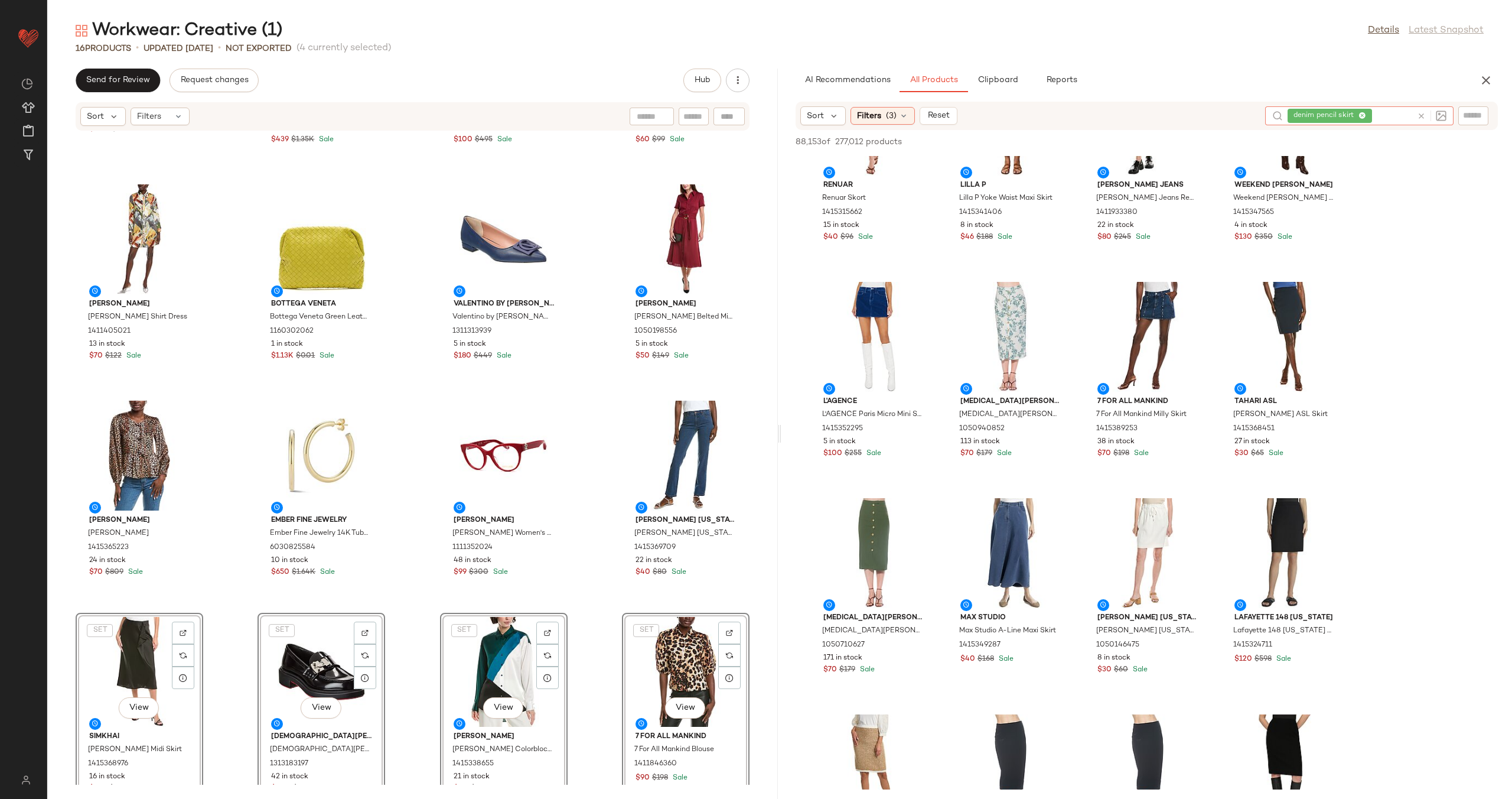
scroll to position [2757, 0]
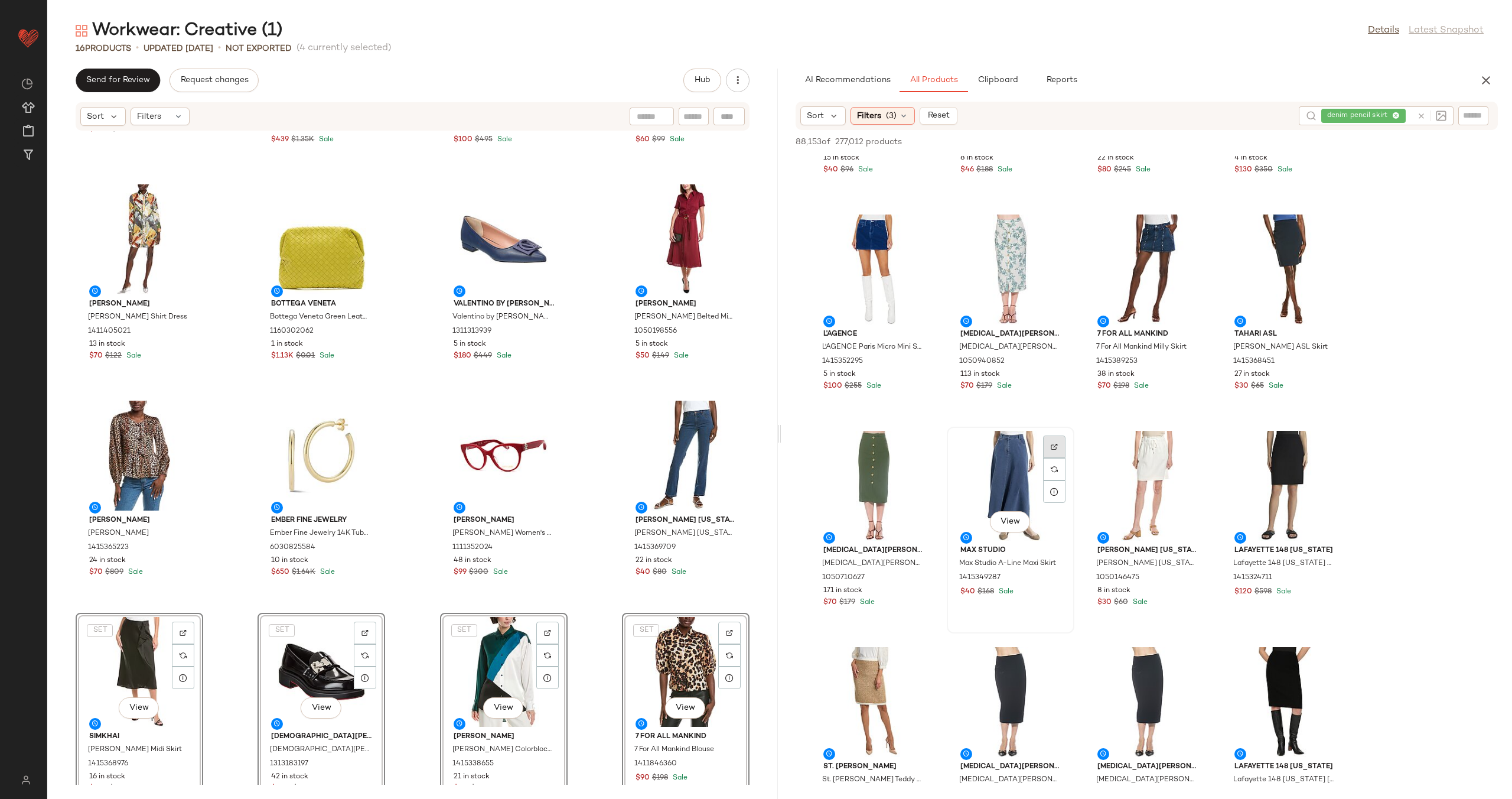
click at [1052, 443] on img at bounding box center [1054, 447] width 7 height 7
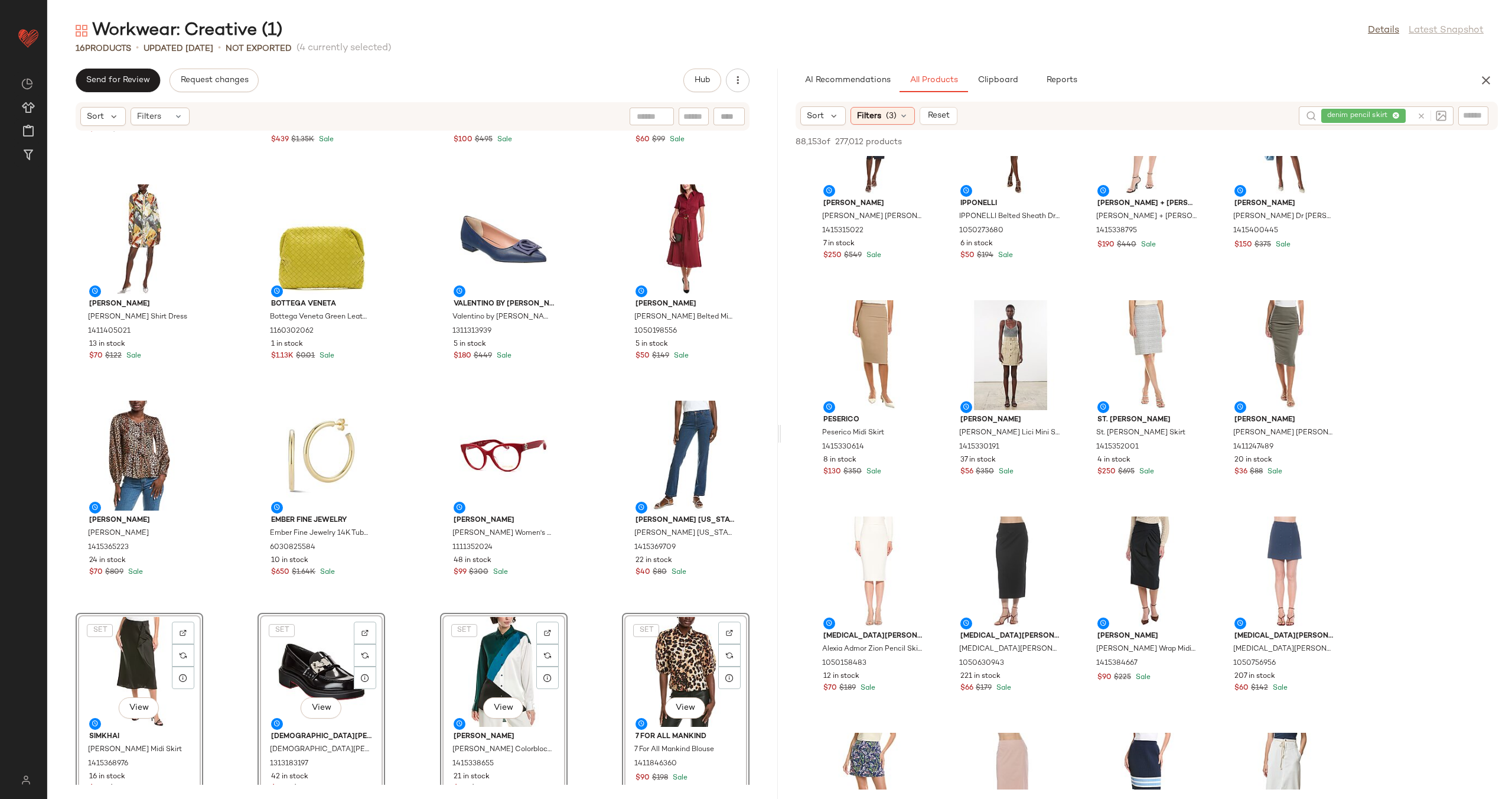
scroll to position [5267, 0]
click at [1060, 327] on div at bounding box center [1054, 338] width 22 height 22
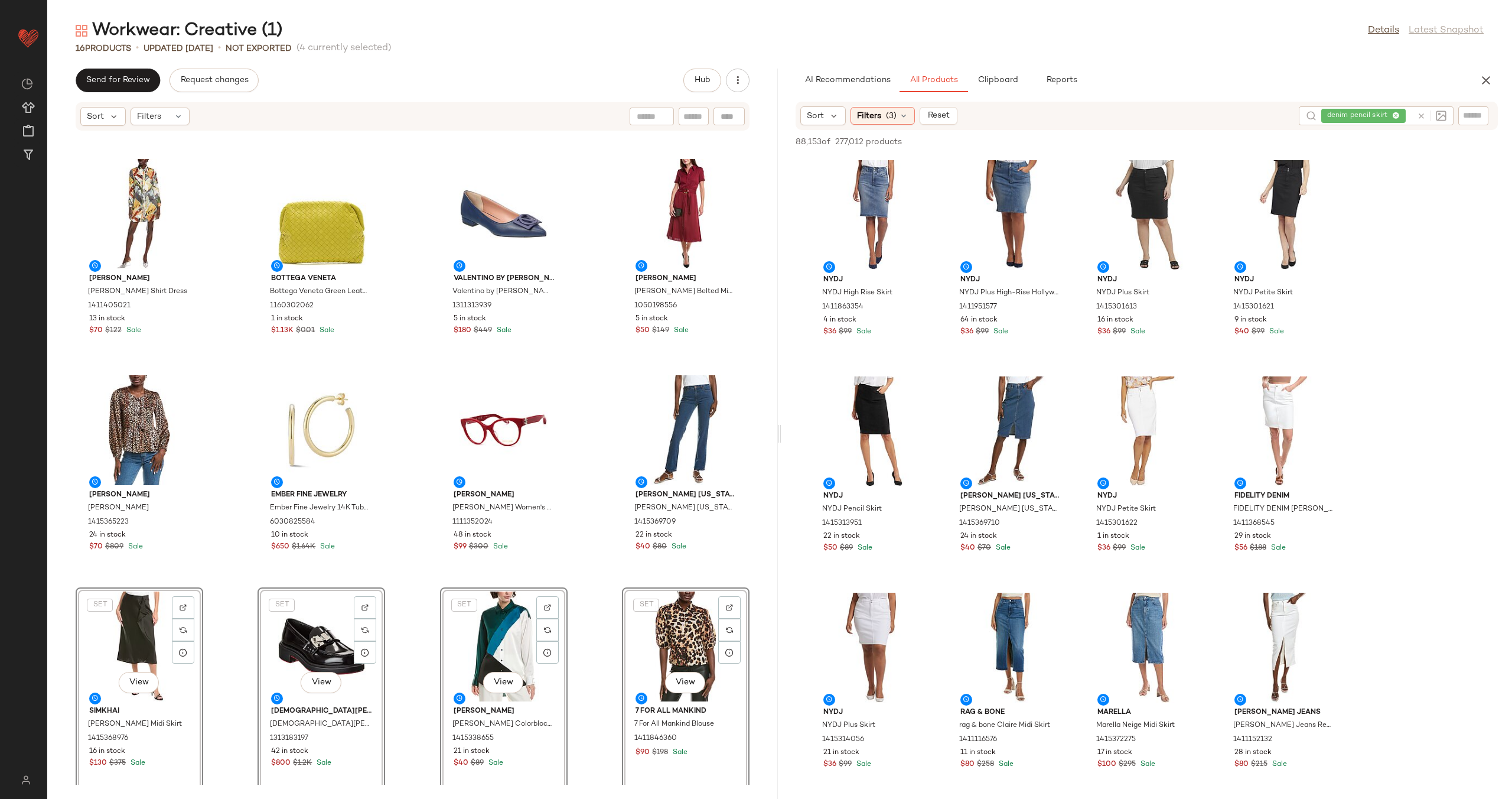
scroll to position [205, 0]
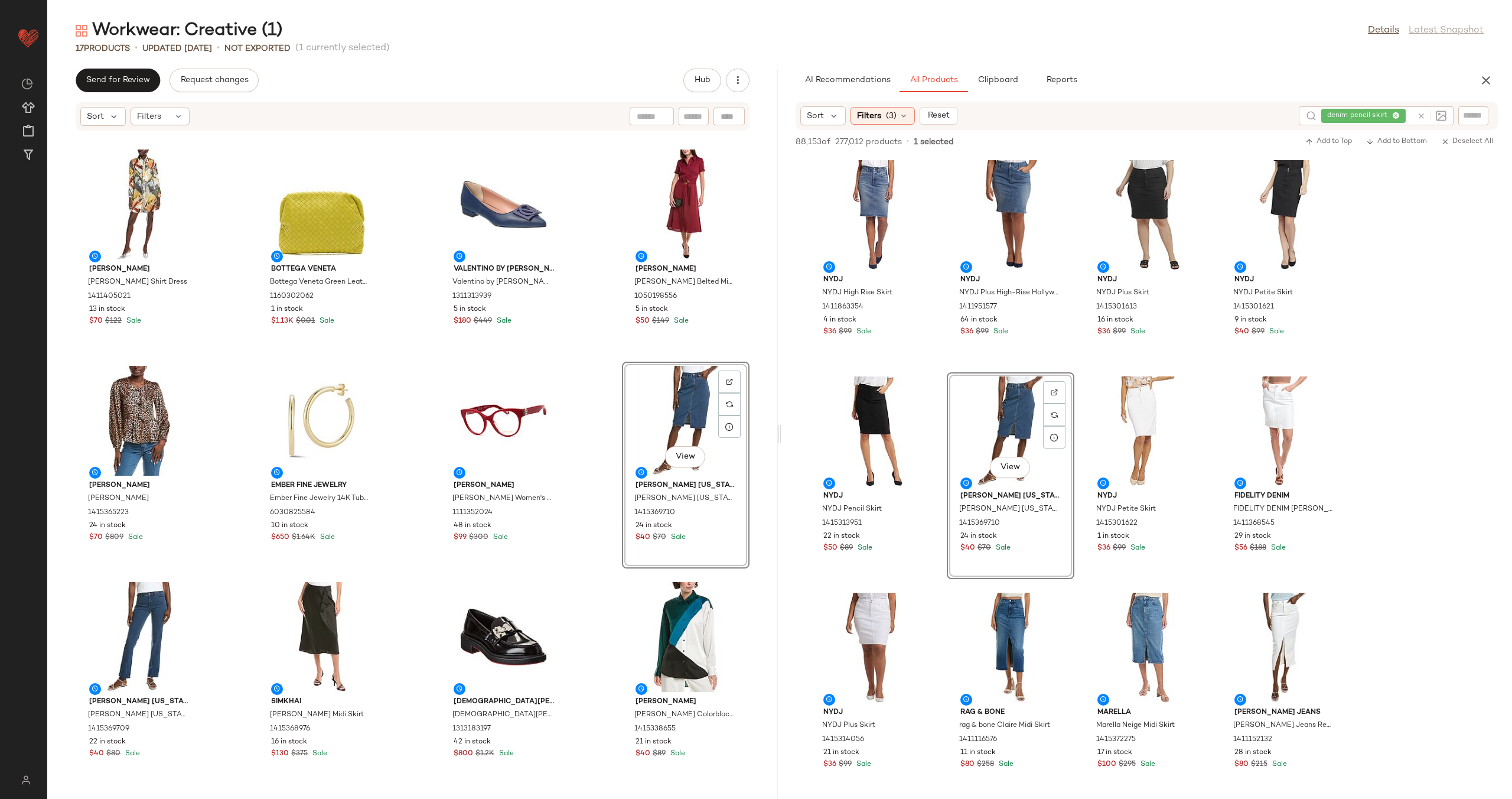
drag, startPoint x: 998, startPoint y: 434, endPoint x: 578, endPoint y: 10, distance: 596.8
click at [592, 521] on div "St. [PERSON_NAME]. [PERSON_NAME] Knit Polo Jacket 1411466325 $400 $1.09K Sale F…" at bounding box center [412, 458] width 731 height 654
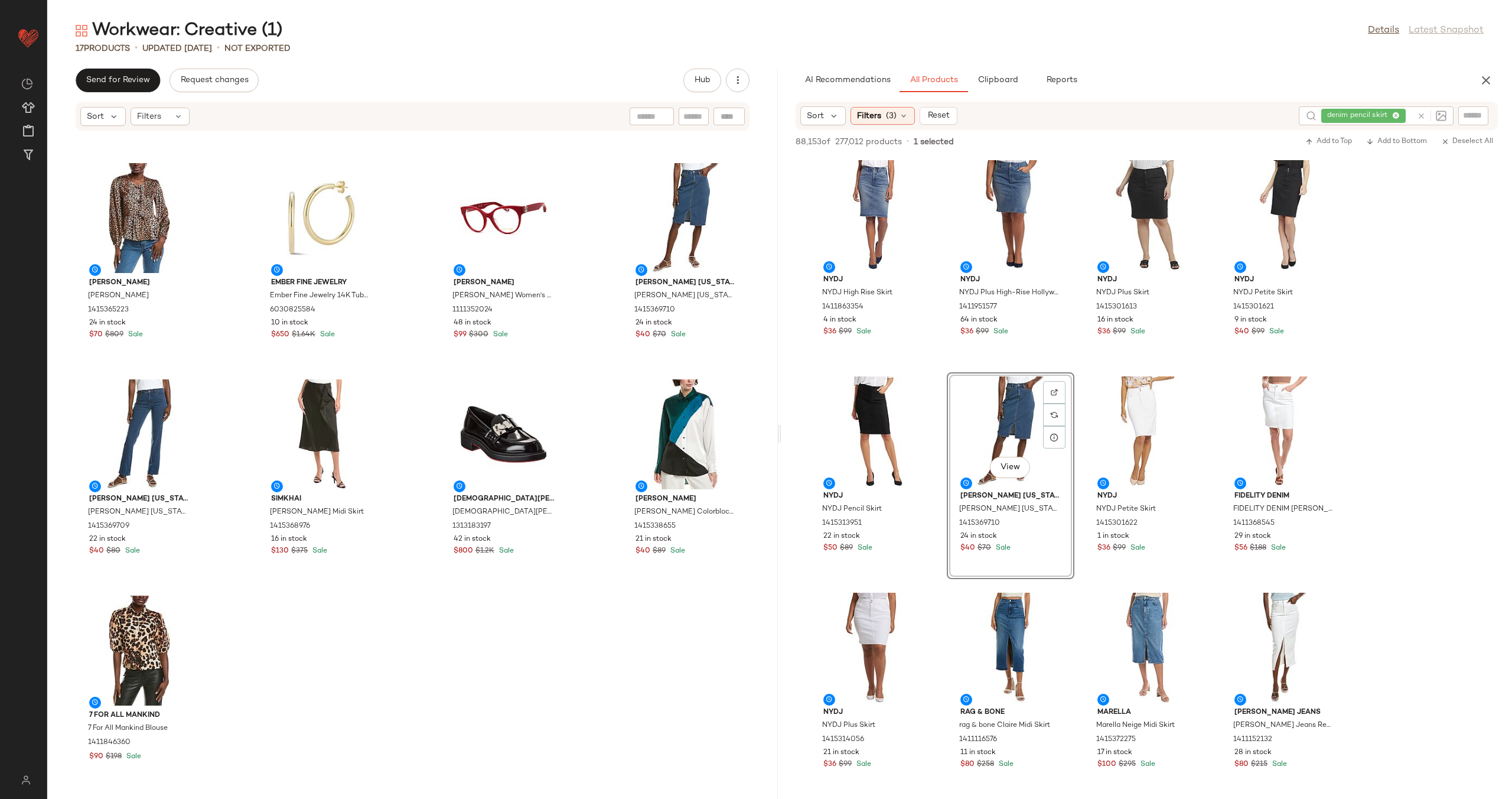
scroll to position [430, 0]
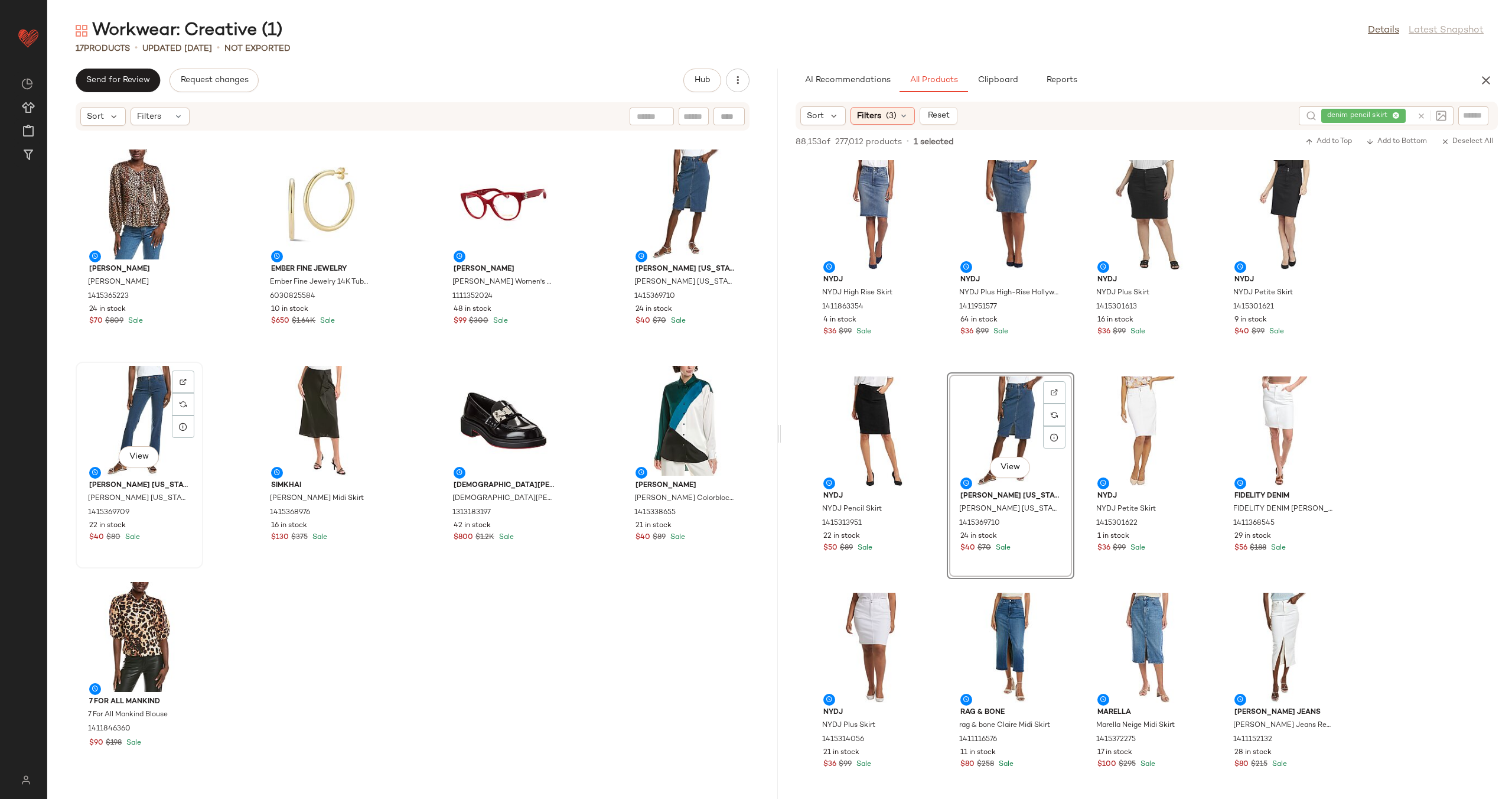
click at [152, 432] on div "View" at bounding box center [139, 421] width 120 height 110
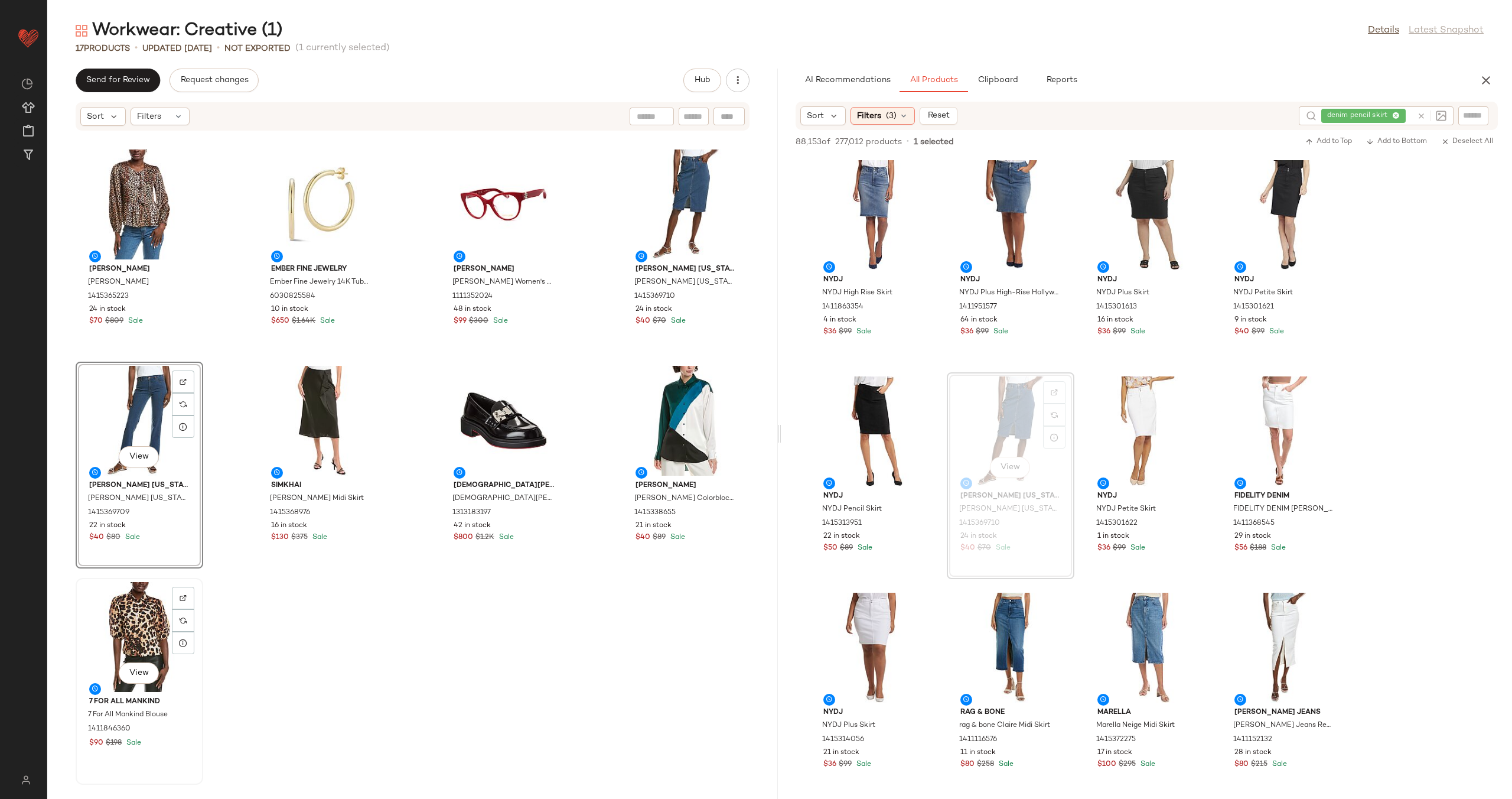
click at [134, 632] on div "View" at bounding box center [139, 636] width 120 height 110
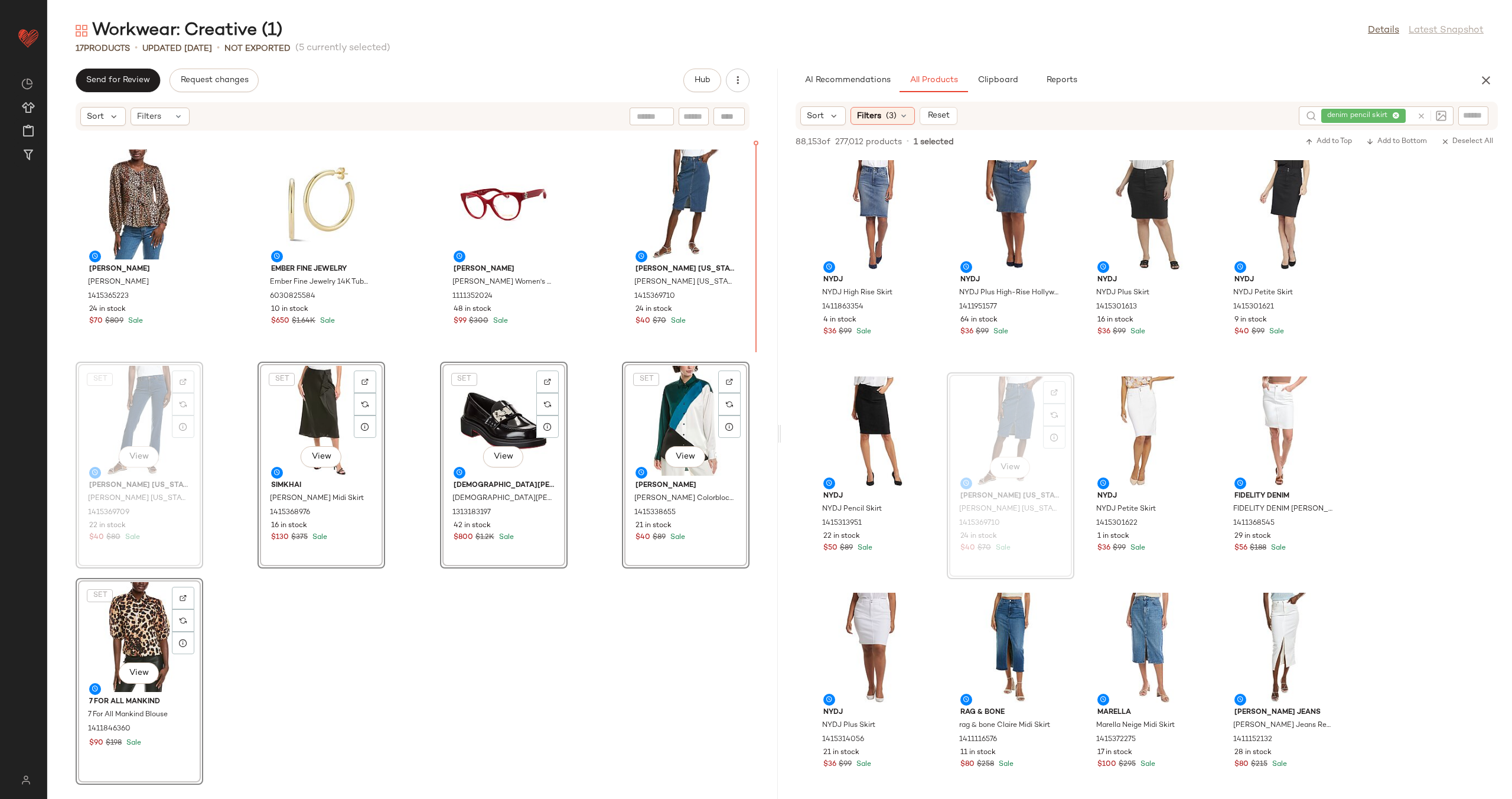
scroll to position [404, 0]
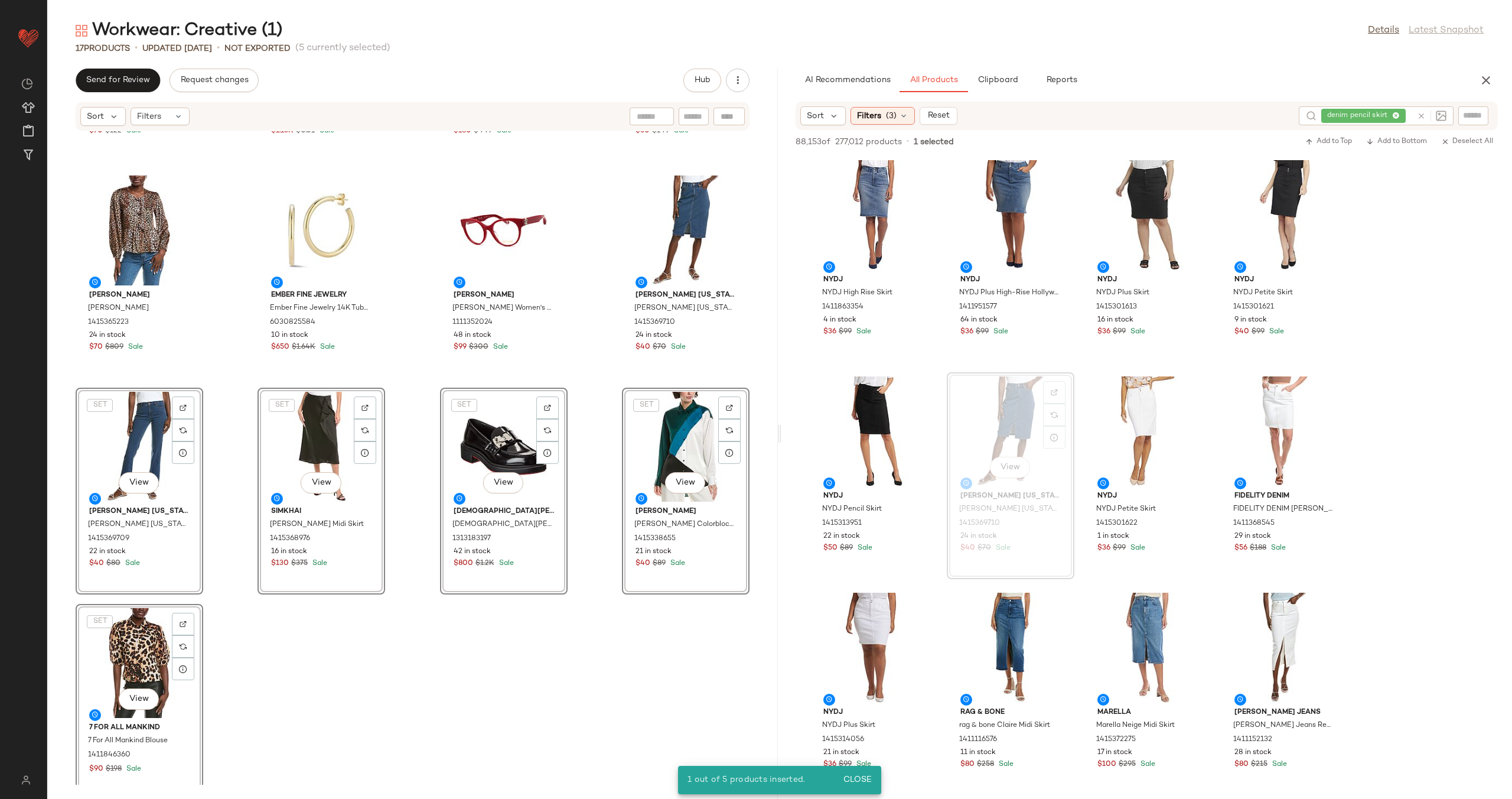
click at [563, 643] on div "Gracia Gracia Shirt Dress 1411405021 13 in stock $70 $122 Sale Bottega Veneta B…" at bounding box center [412, 458] width 731 height 654
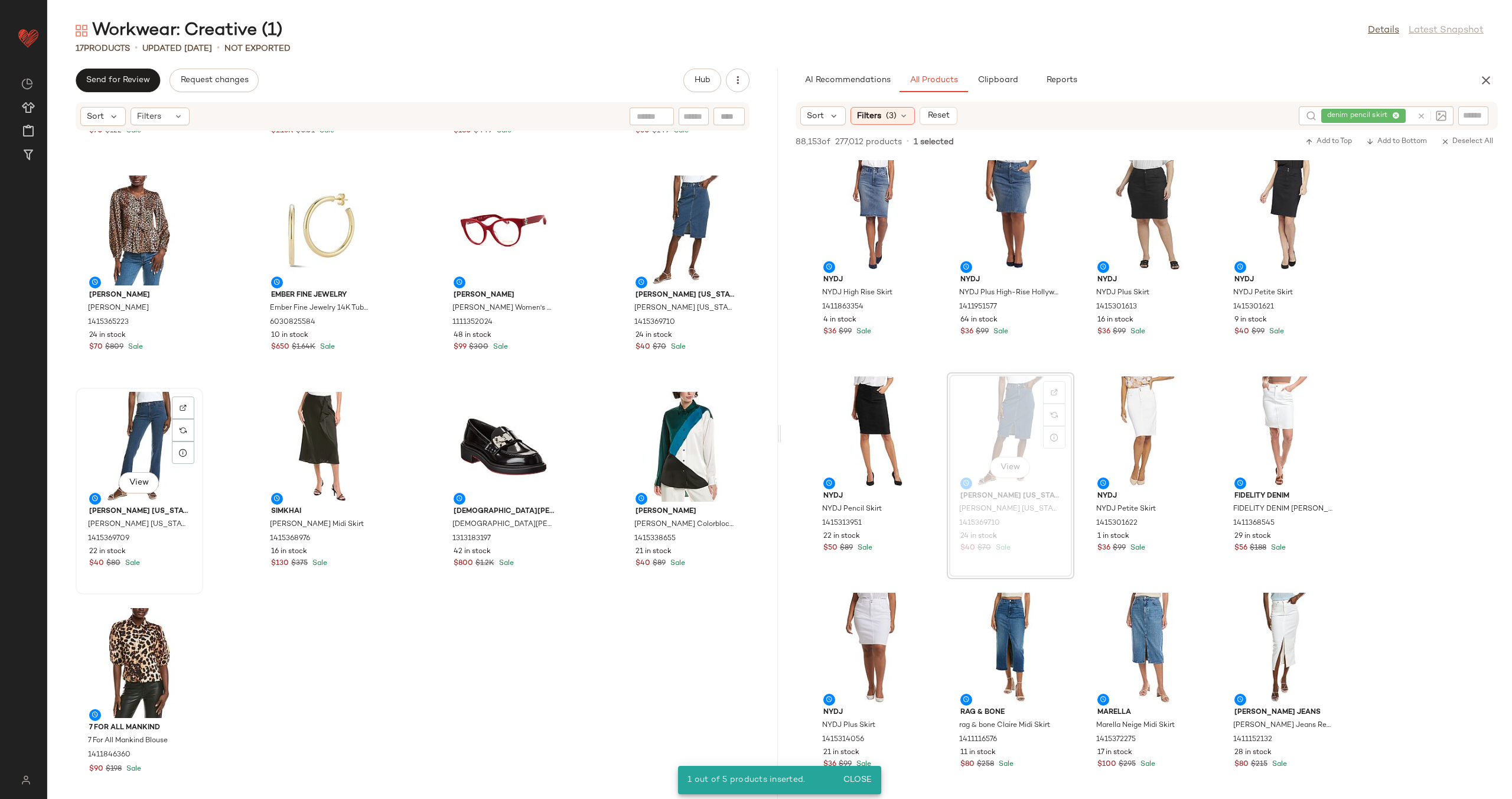
click at [146, 432] on div "View" at bounding box center [139, 446] width 120 height 110
click at [139, 656] on div "View" at bounding box center [139, 663] width 120 height 110
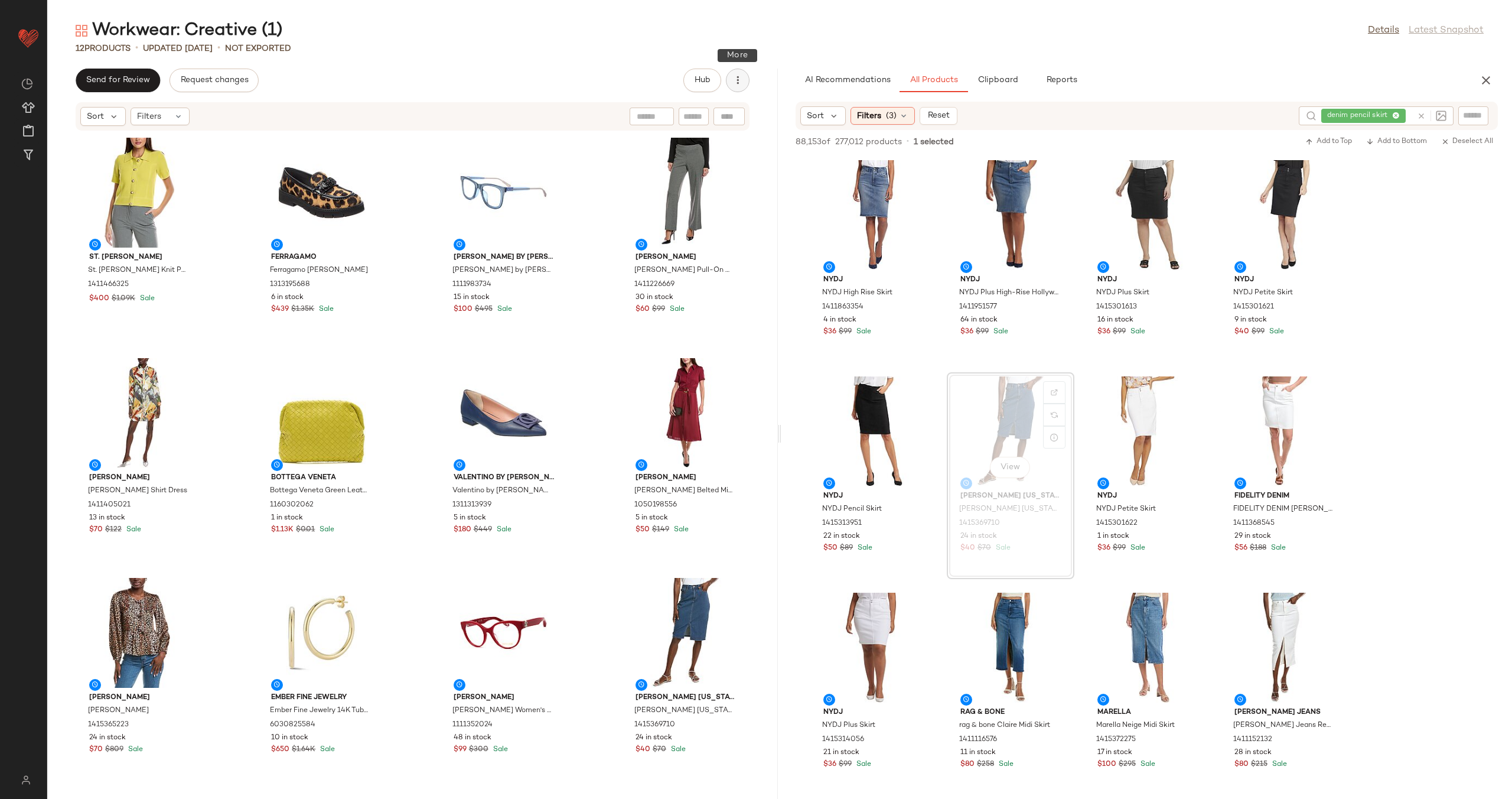
click at [740, 84] on icon "button" at bounding box center [737, 80] width 12 height 12
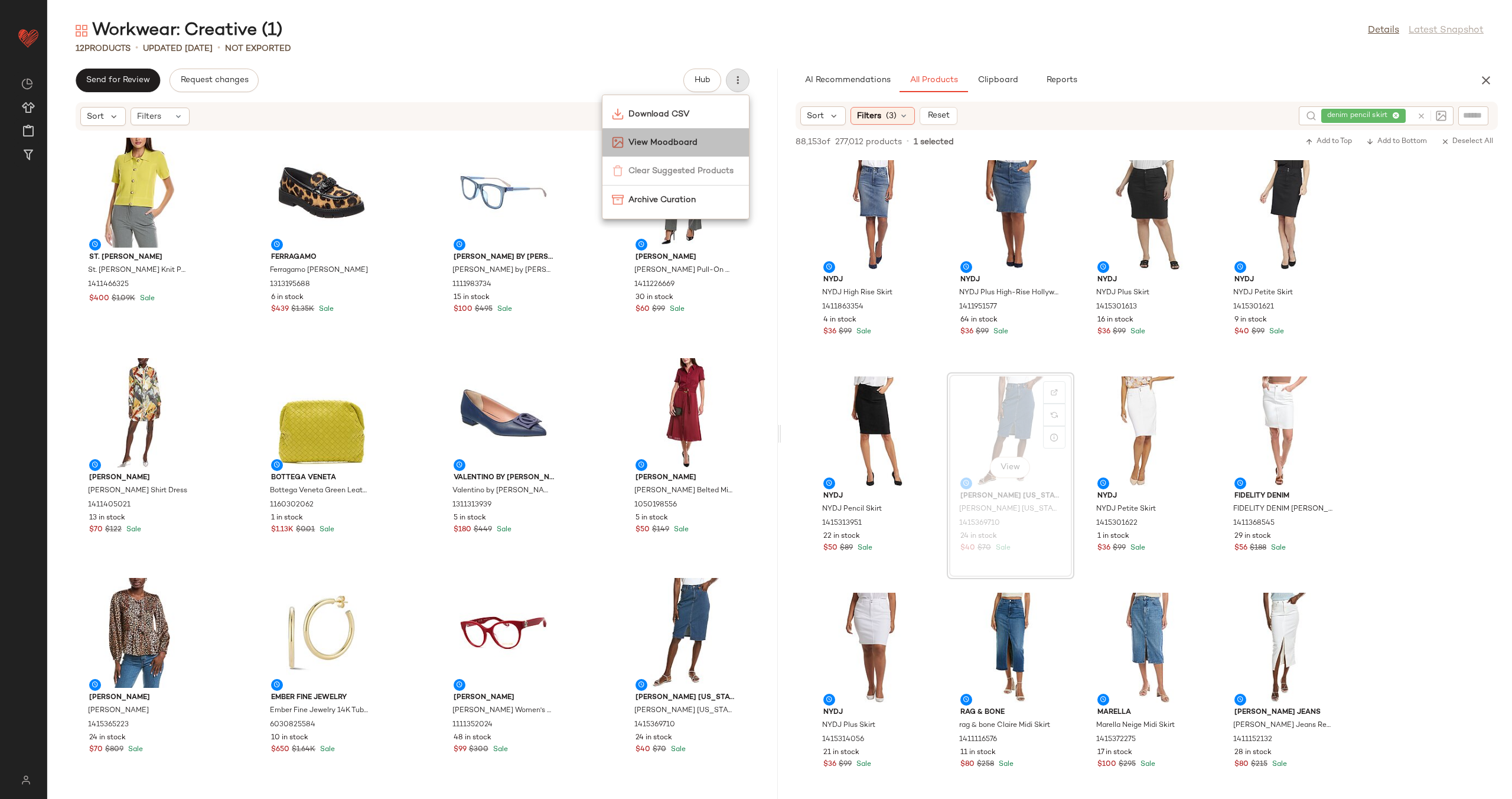
click at [708, 141] on span "View Moodboard" at bounding box center [684, 143] width 111 height 12
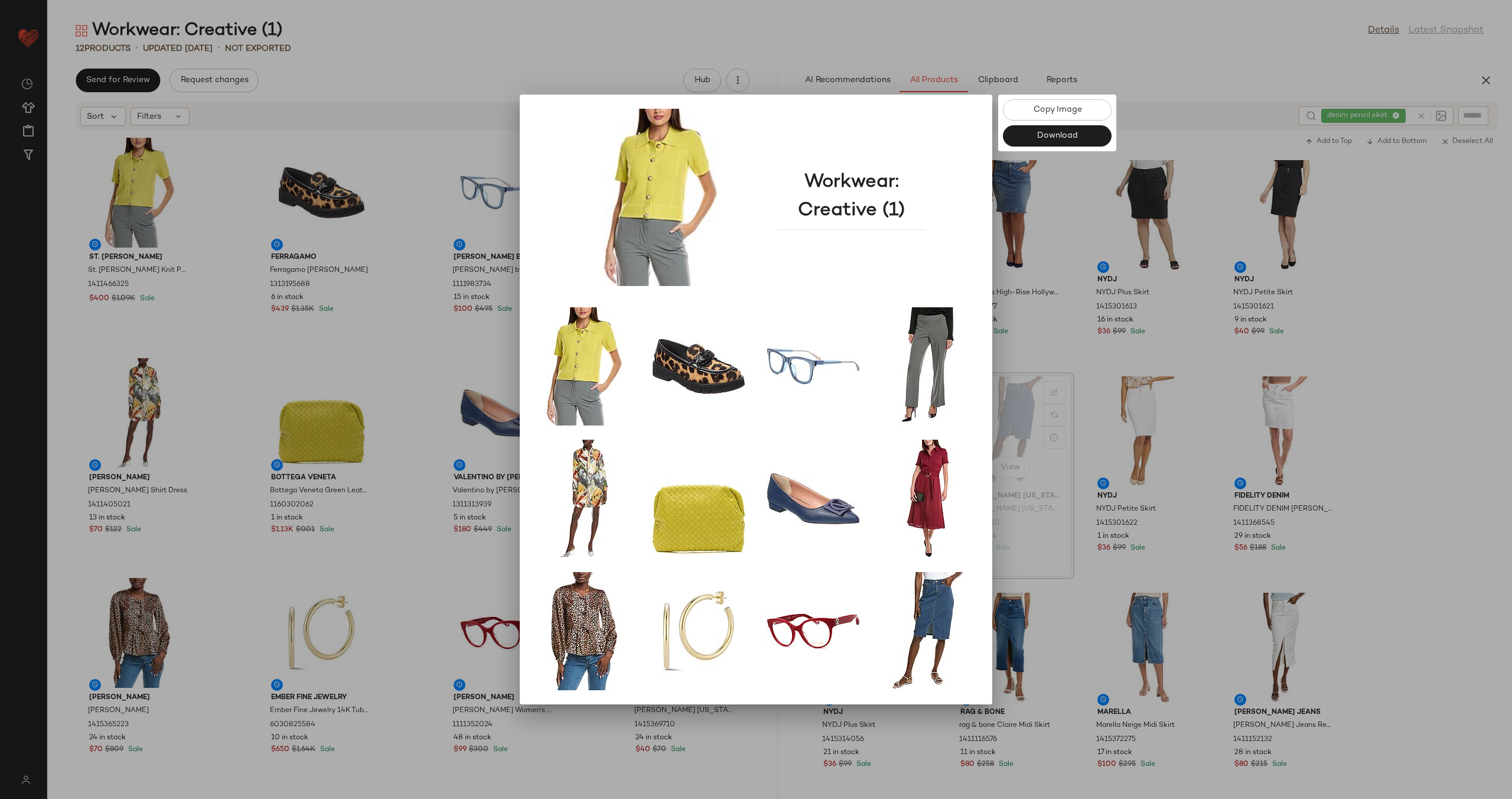
click at [1054, 355] on div at bounding box center [756, 399] width 1512 height 799
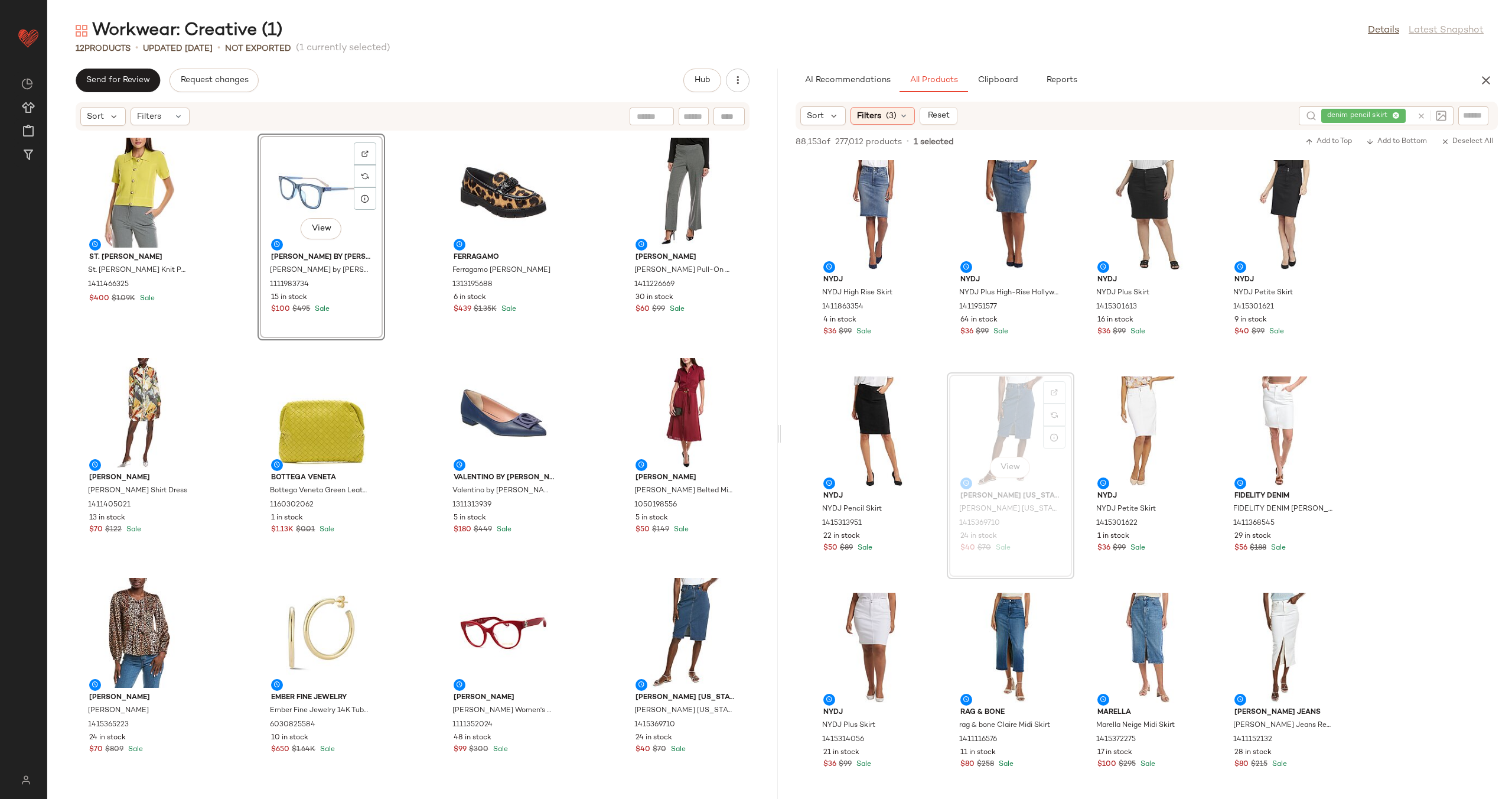
click at [403, 251] on div "St. John St. John Pique Knit Polo Jacket 1411466325 $400 $1.09K Sale View Kris …" at bounding box center [412, 458] width 731 height 654
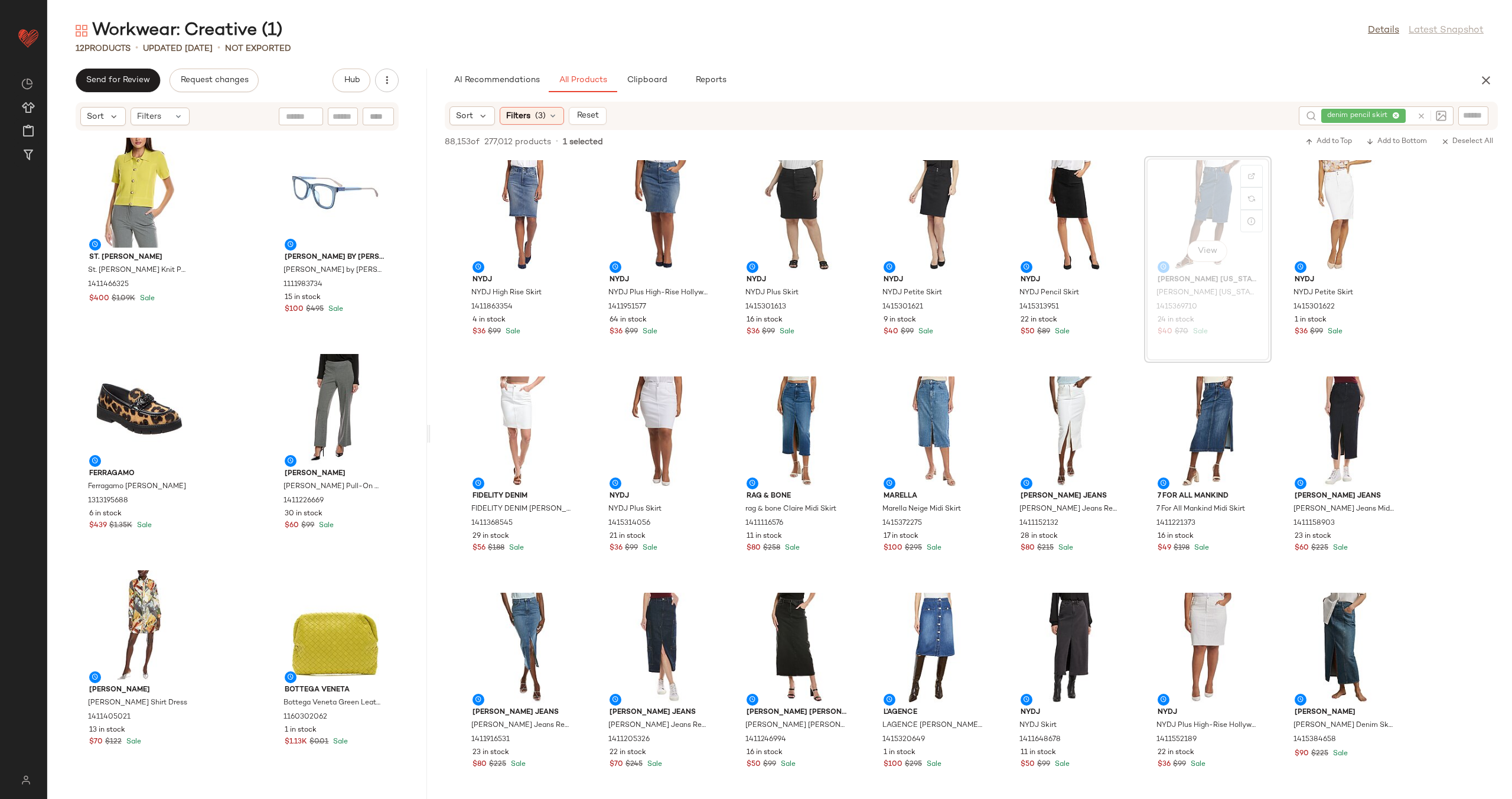
drag, startPoint x: 655, startPoint y: 440, endPoint x: 431, endPoint y: 460, distance: 224.9
click at [431, 460] on div "Workwear: Creative (1) Details Latest Snapshot 12 Products • updated Aug 15th •…" at bounding box center [779, 409] width 1464 height 780
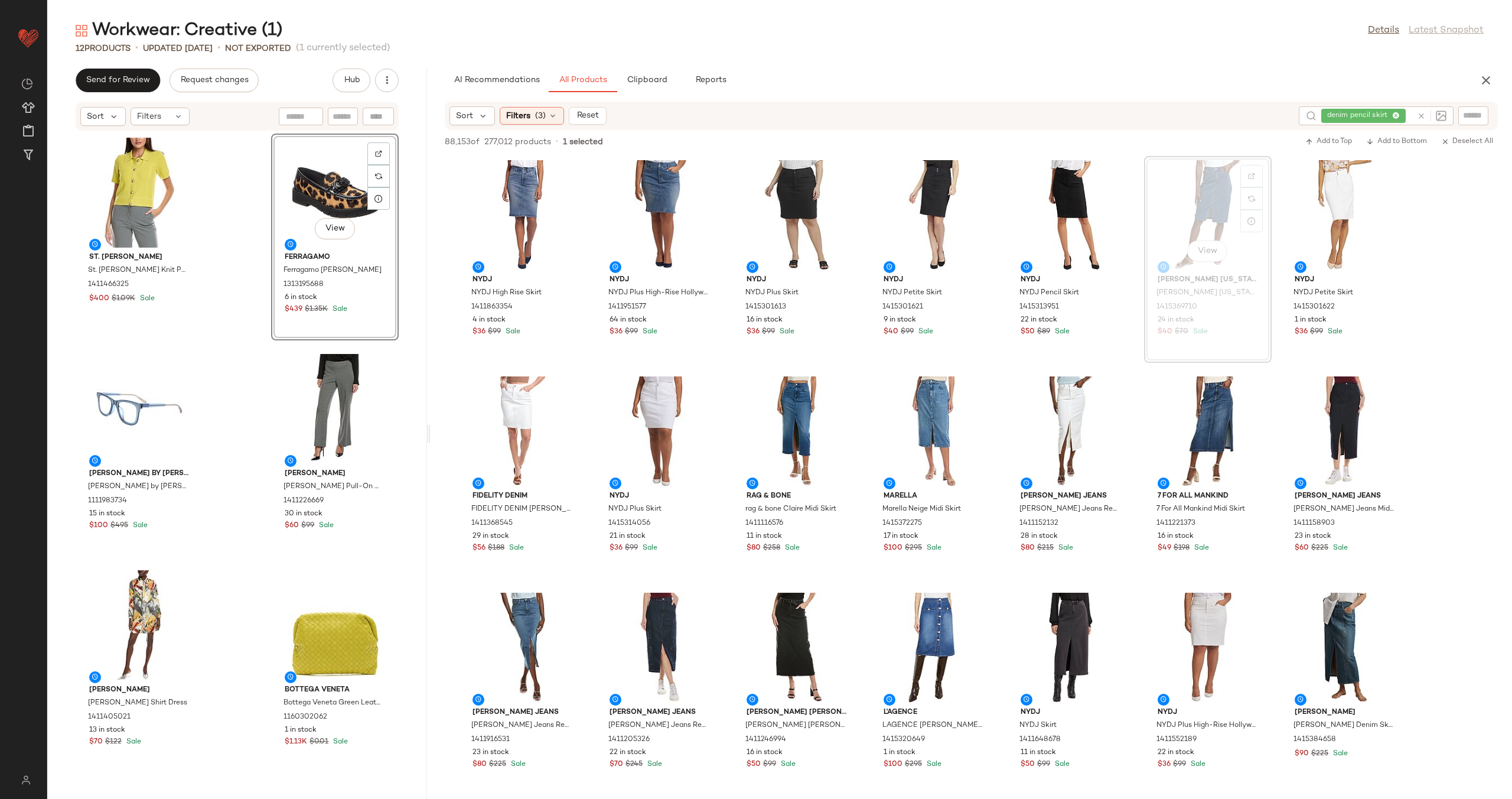
click at [240, 290] on div "St. John St. John Pique Knit Polo Jacket 1411466325 $400 $1.09K Sale View Ferra…" at bounding box center [236, 458] width 380 height 654
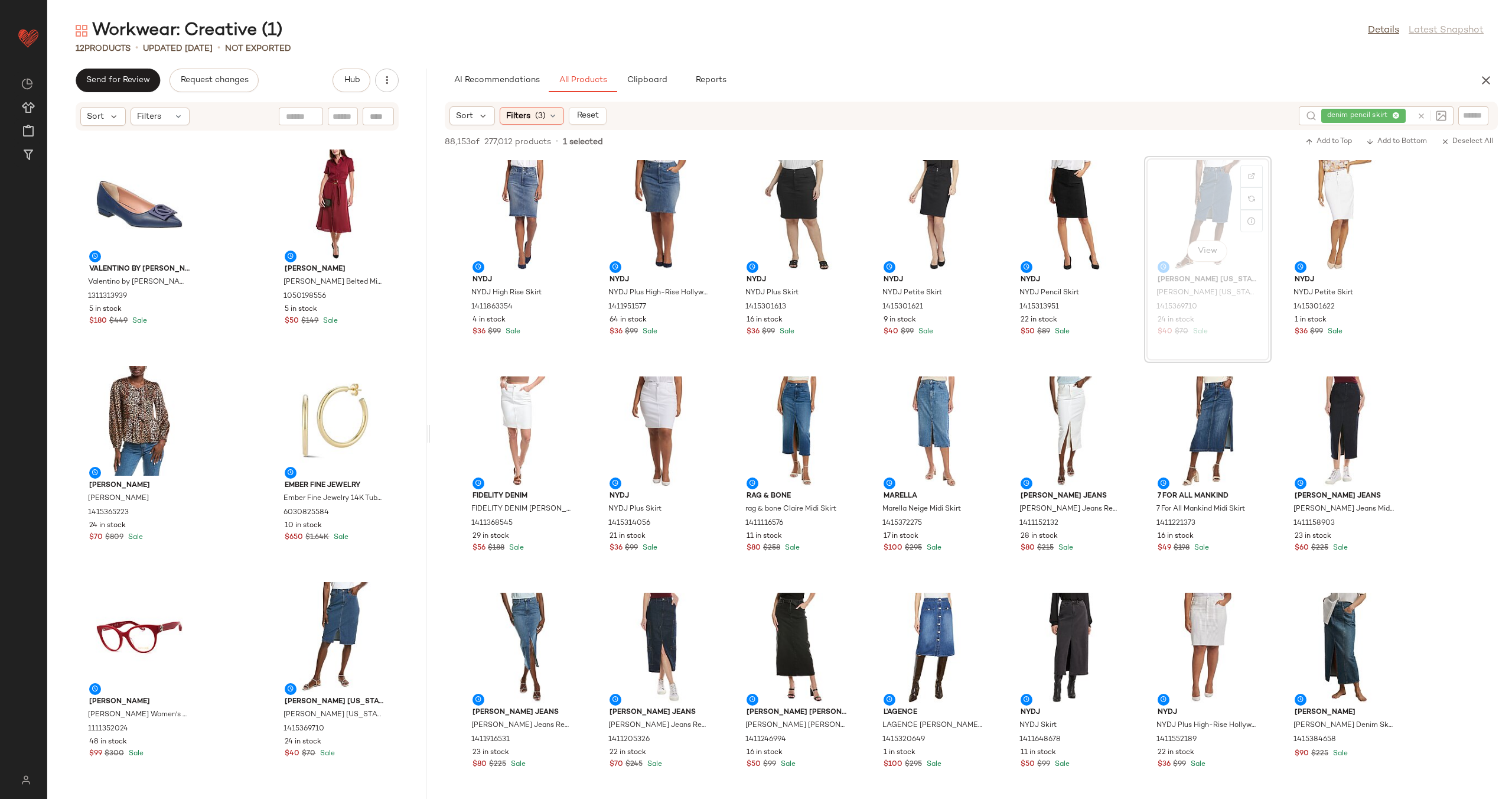
scroll to position [646, 0]
click at [400, 81] on div "Send for Review Request changes Hub" at bounding box center [236, 80] width 380 height 24
click at [387, 82] on icon "button" at bounding box center [386, 80] width 12 height 12
click at [362, 138] on span "View Moodboard" at bounding box center [333, 143] width 111 height 12
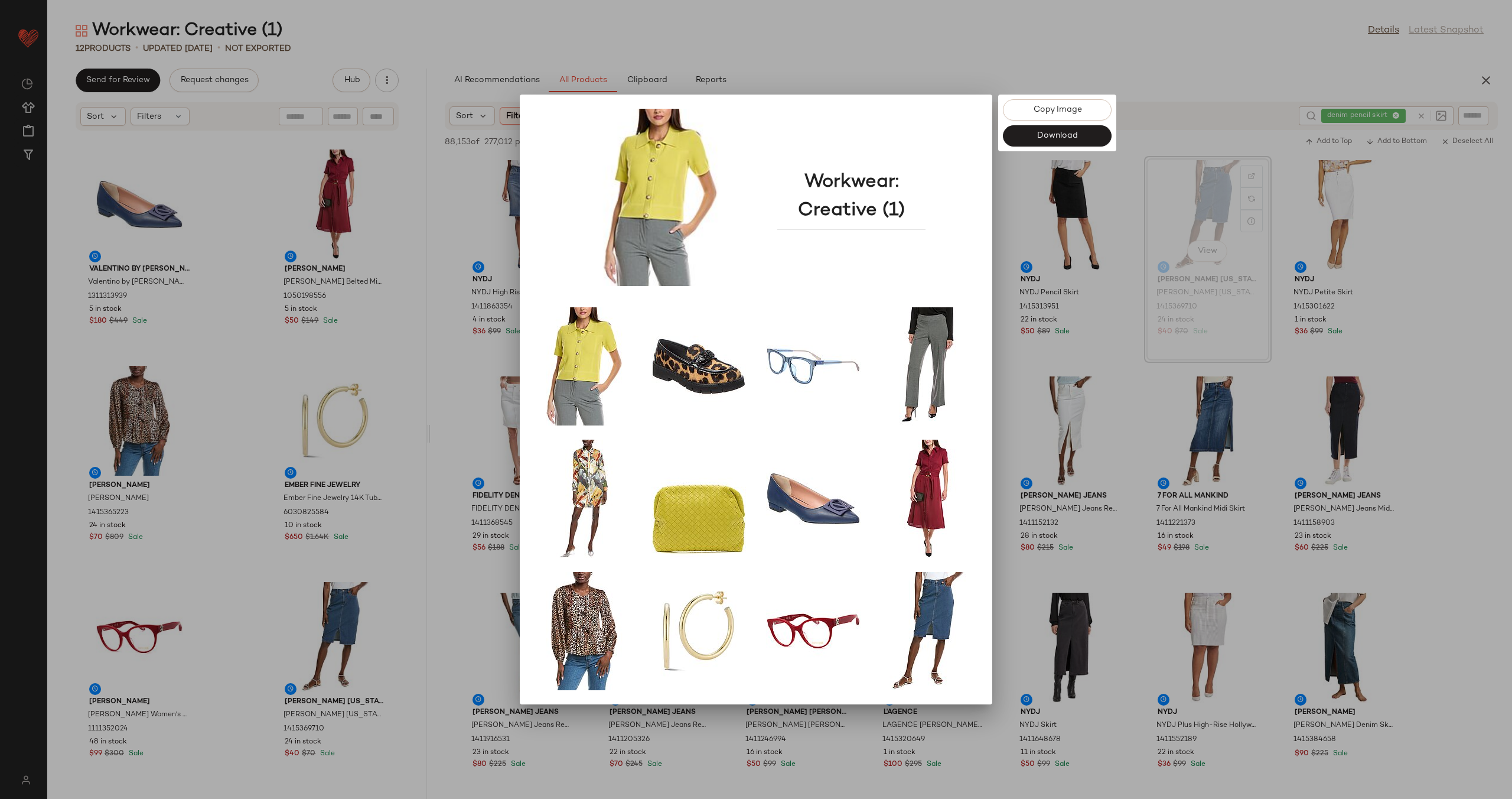
click at [386, 383] on div at bounding box center [756, 399] width 1512 height 799
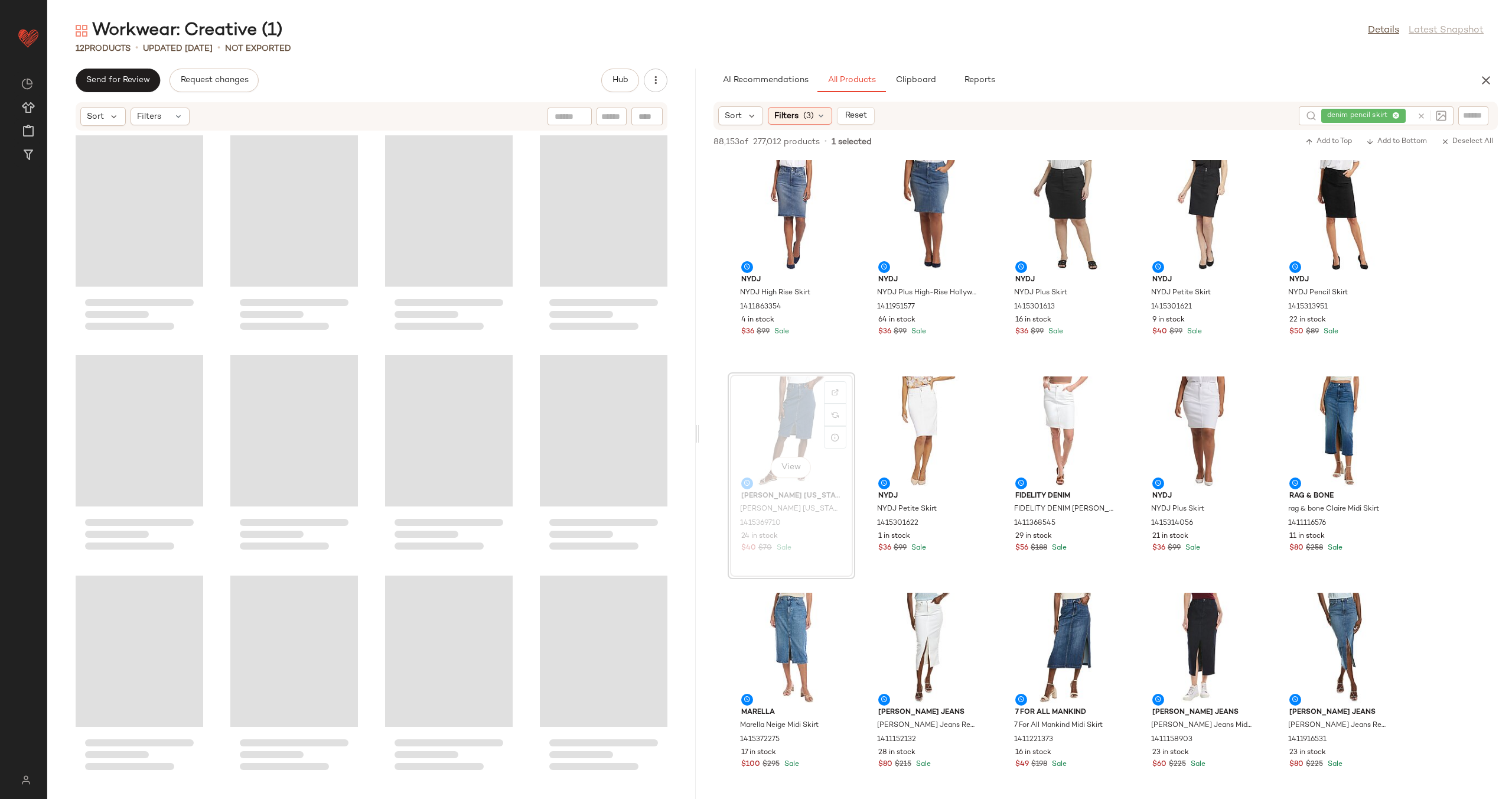
scroll to position [0, 0]
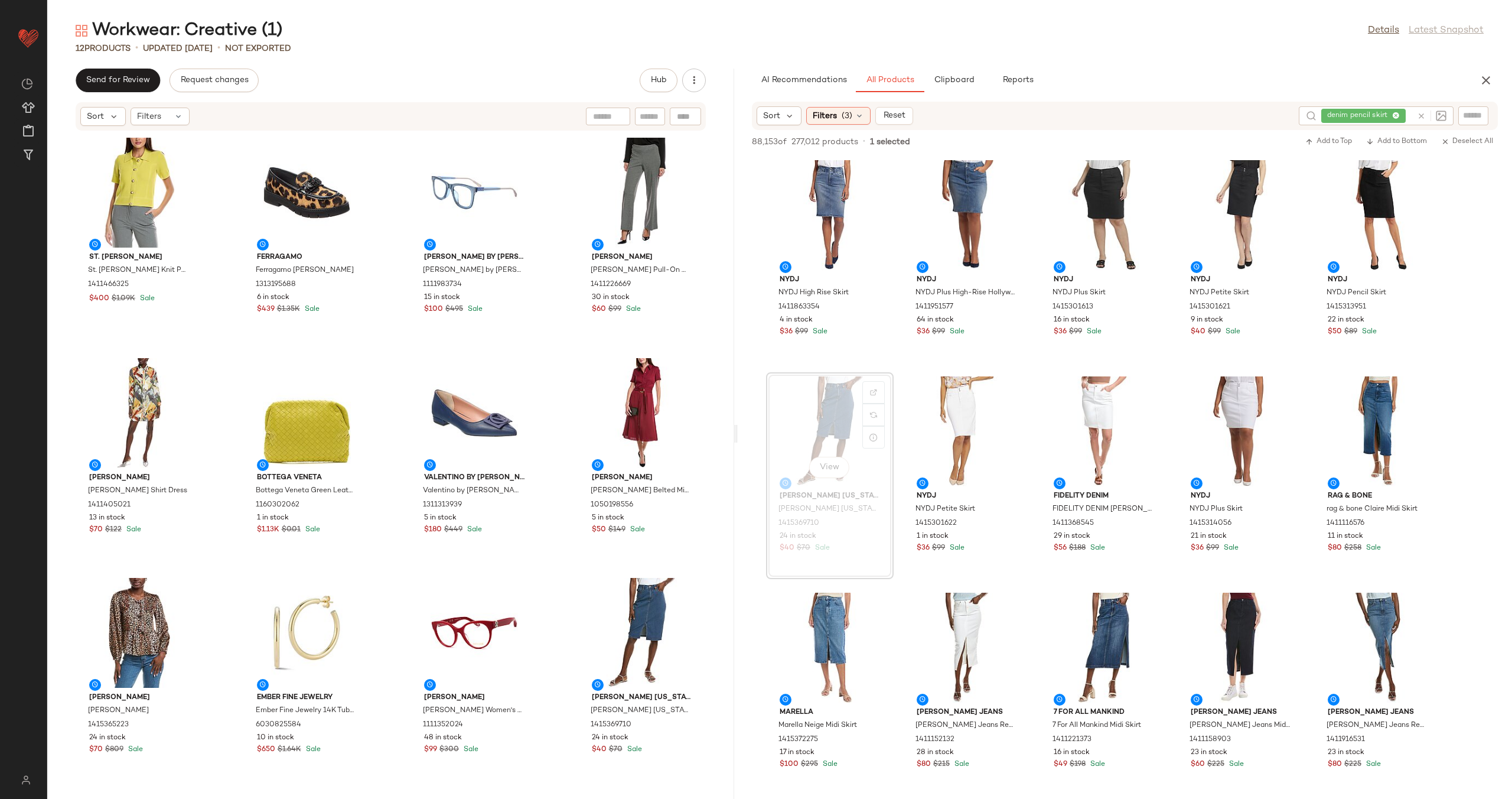
drag, startPoint x: 427, startPoint y: 427, endPoint x: 736, endPoint y: 416, distance: 309.2
click at [736, 416] on div "Workwear: Creative (1) Details Latest Snapshot 12 Products • updated Aug 15th •…" at bounding box center [779, 409] width 1464 height 780
click at [944, 85] on button "Clipboard" at bounding box center [953, 80] width 59 height 24
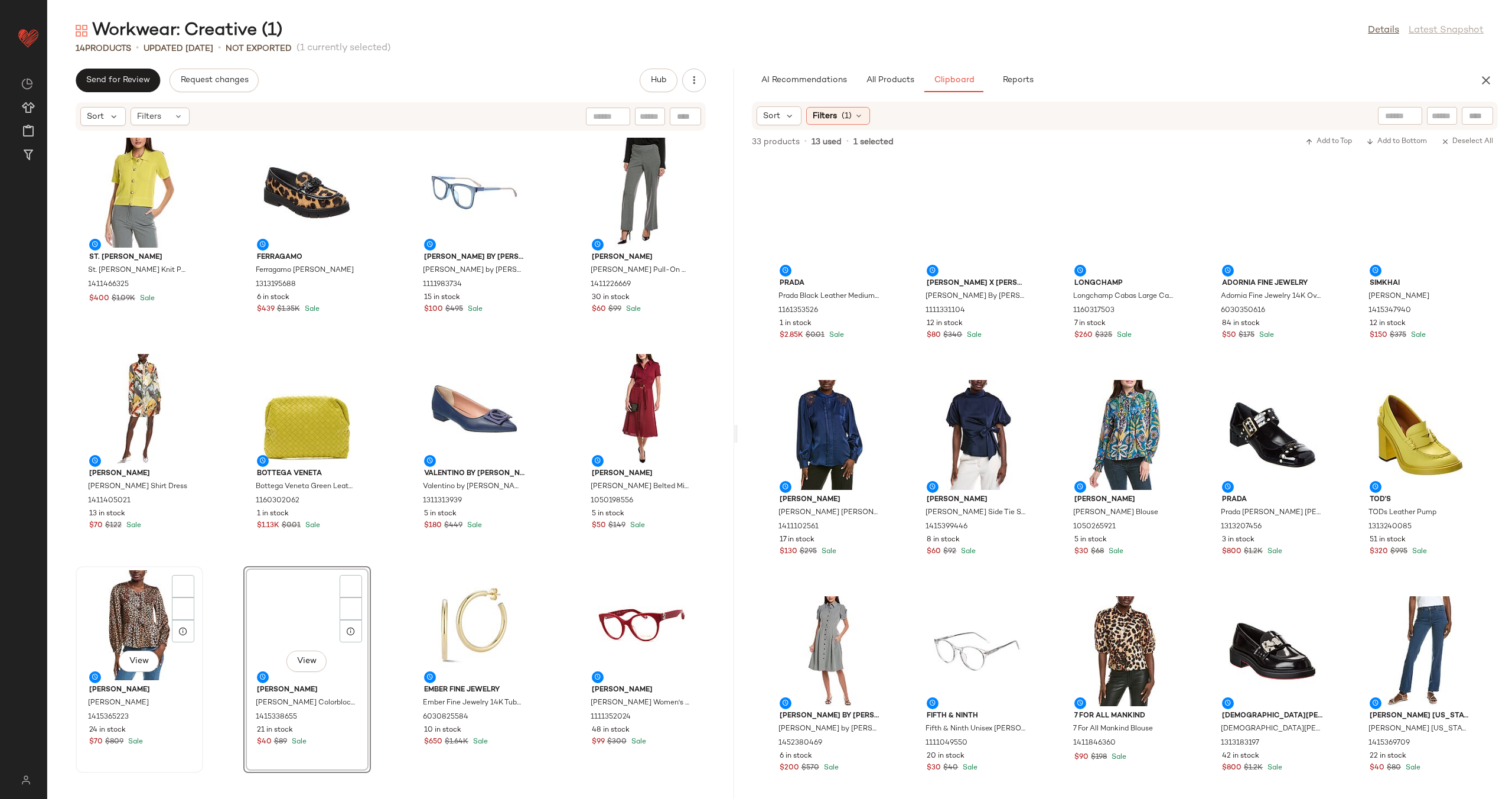
scroll to position [225, 0]
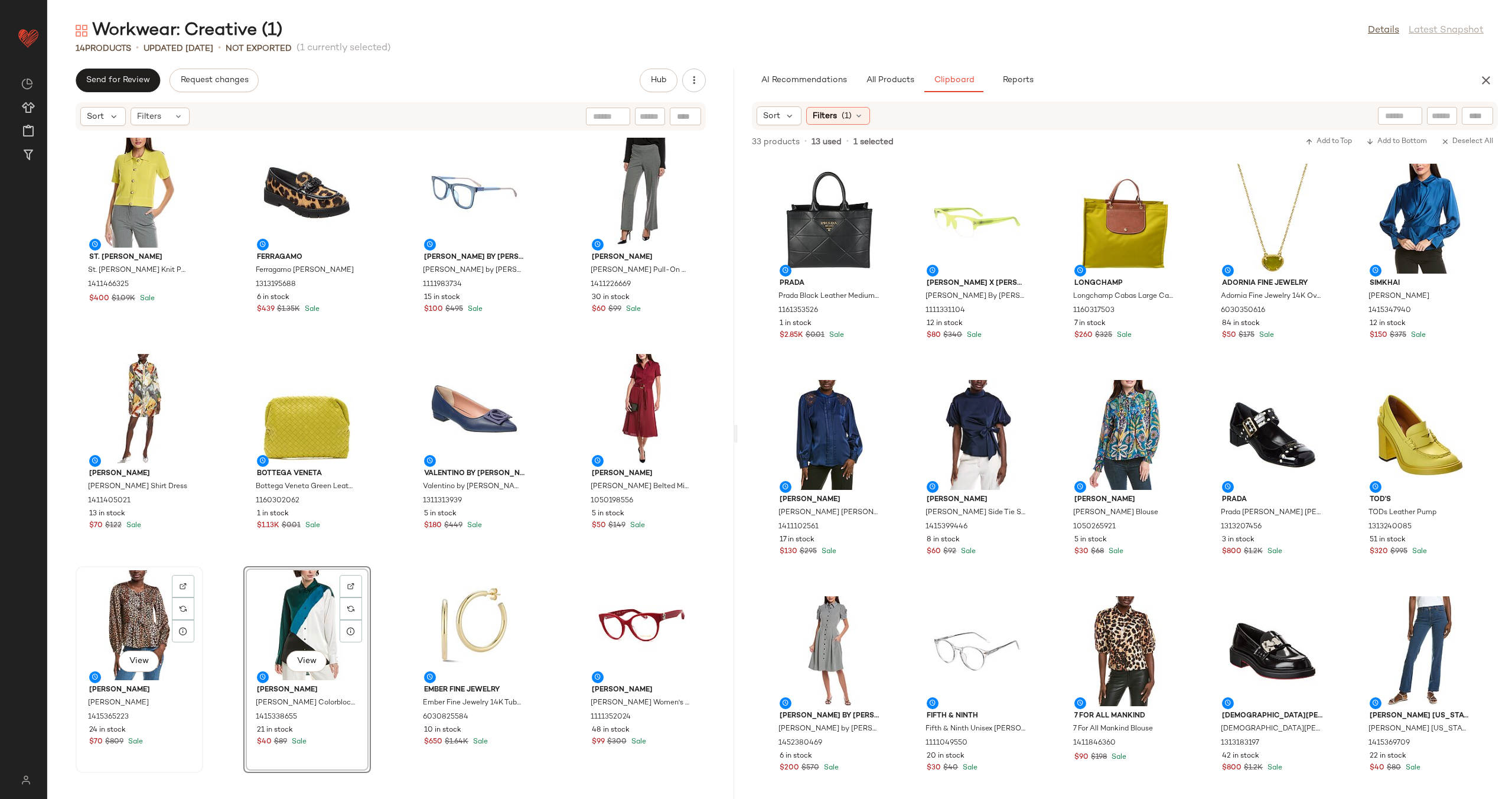
click at [106, 607] on div "View" at bounding box center [139, 625] width 120 height 110
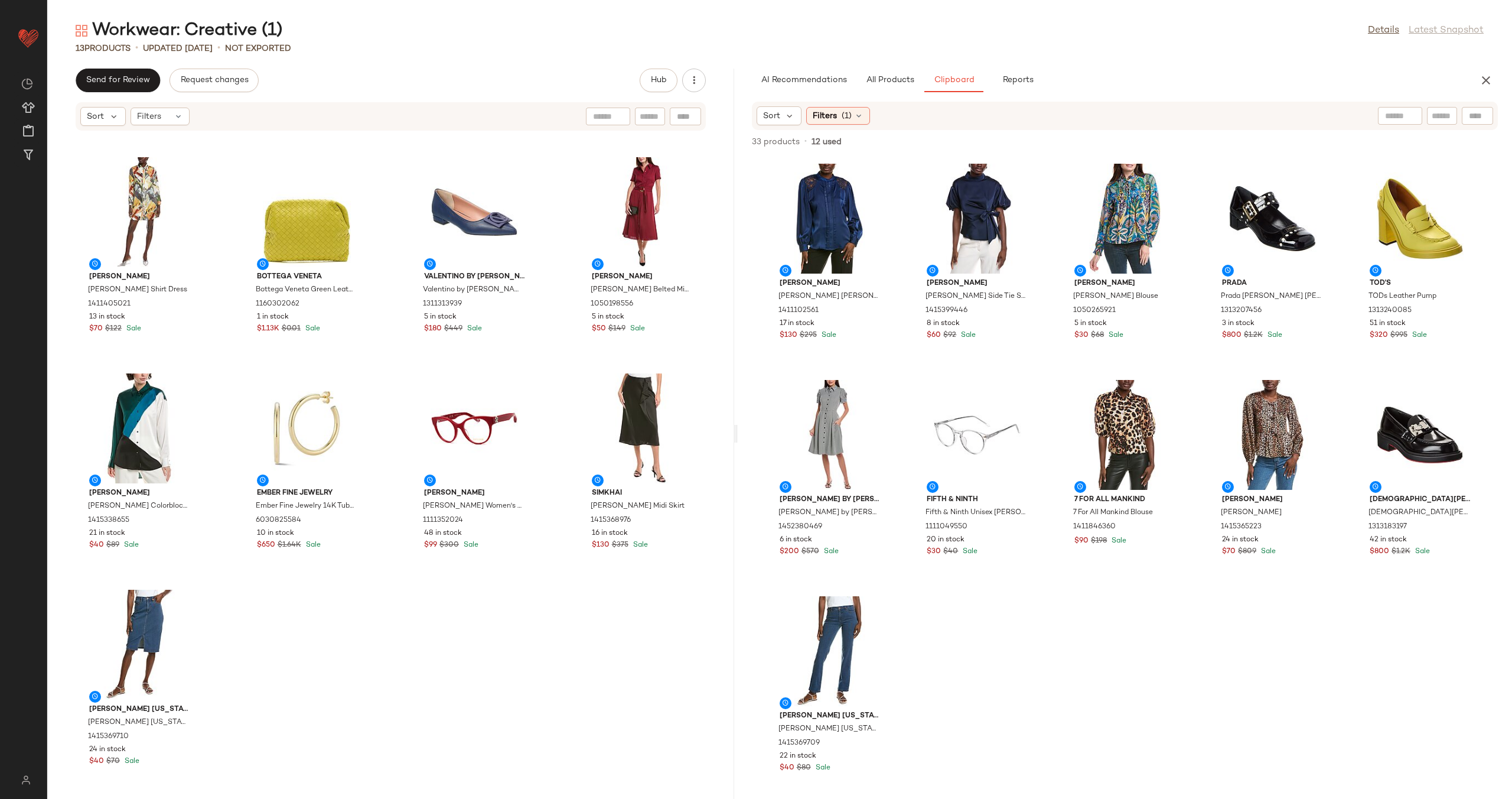
scroll to position [205, 0]
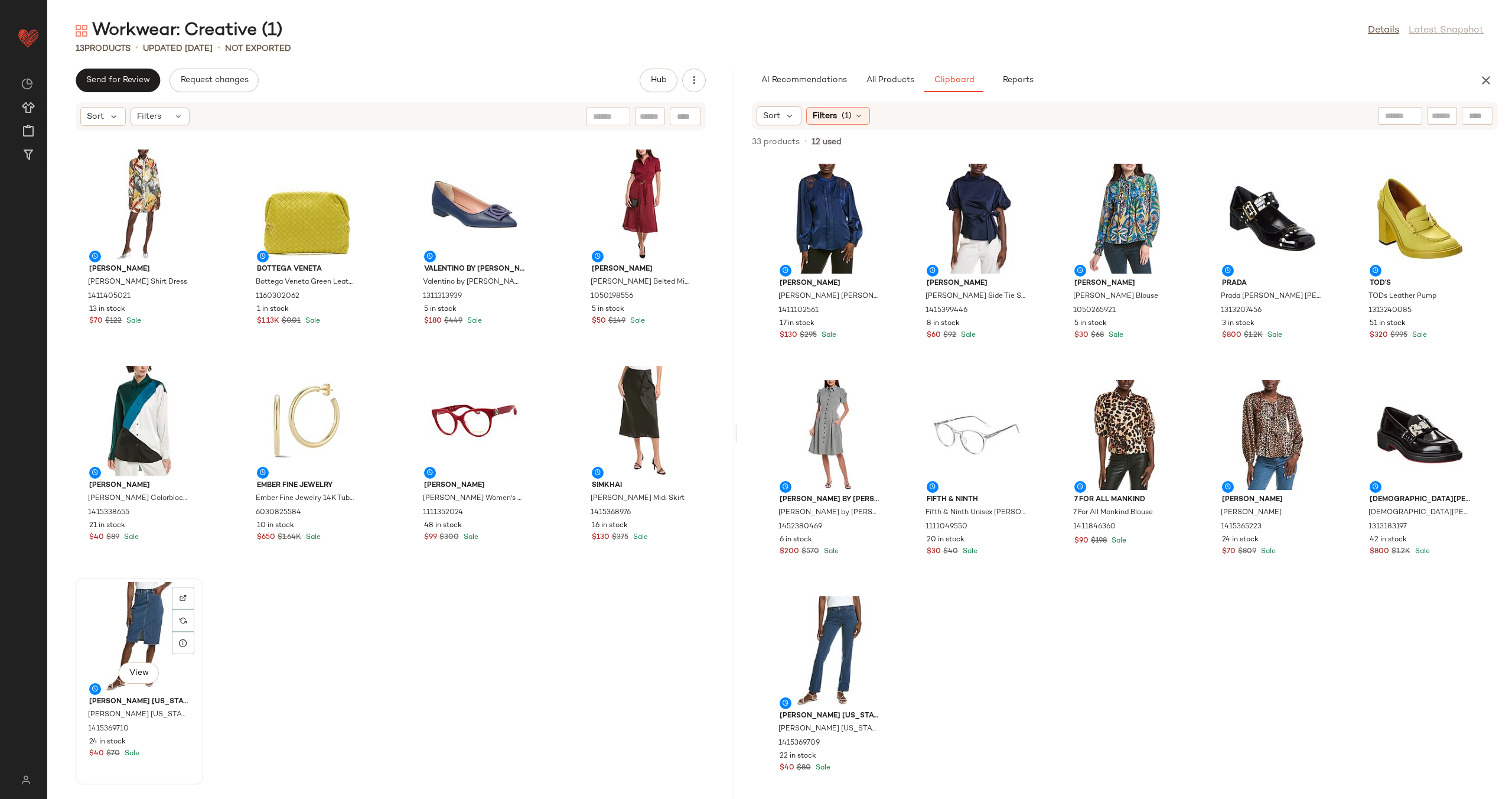
click at [133, 636] on div "View" at bounding box center [139, 636] width 120 height 110
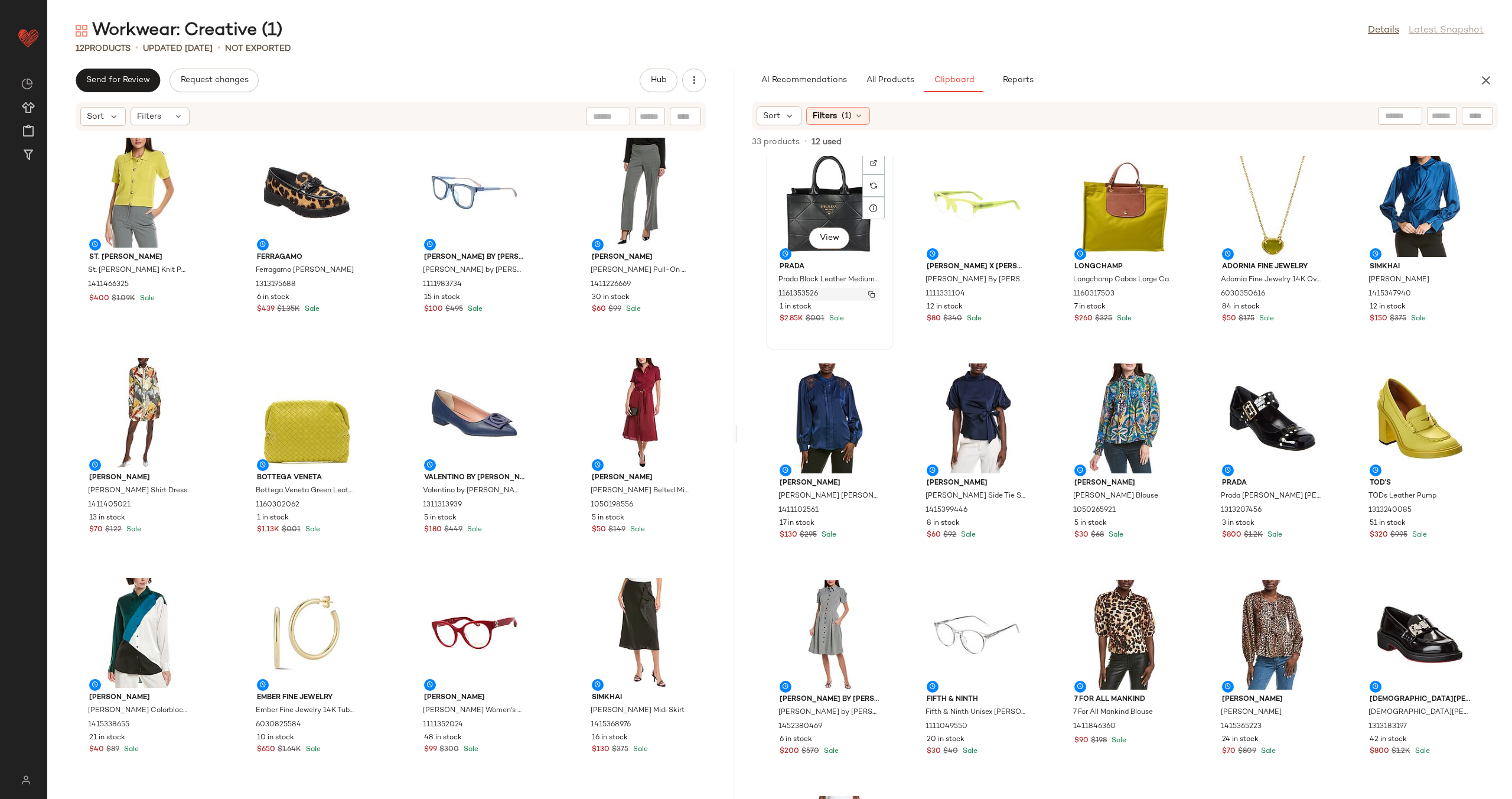
scroll to position [349, 0]
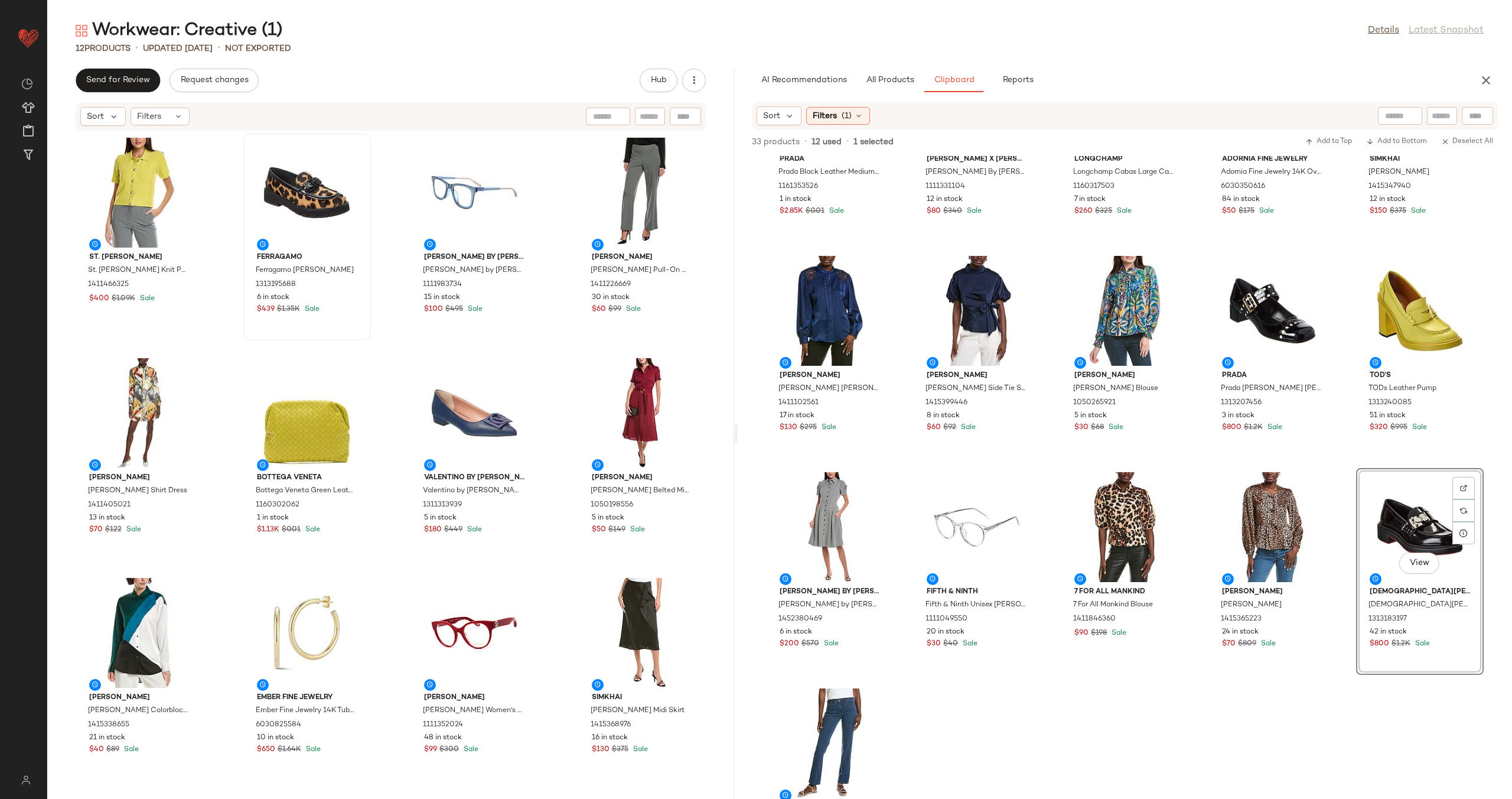
scroll to position [225, 0]
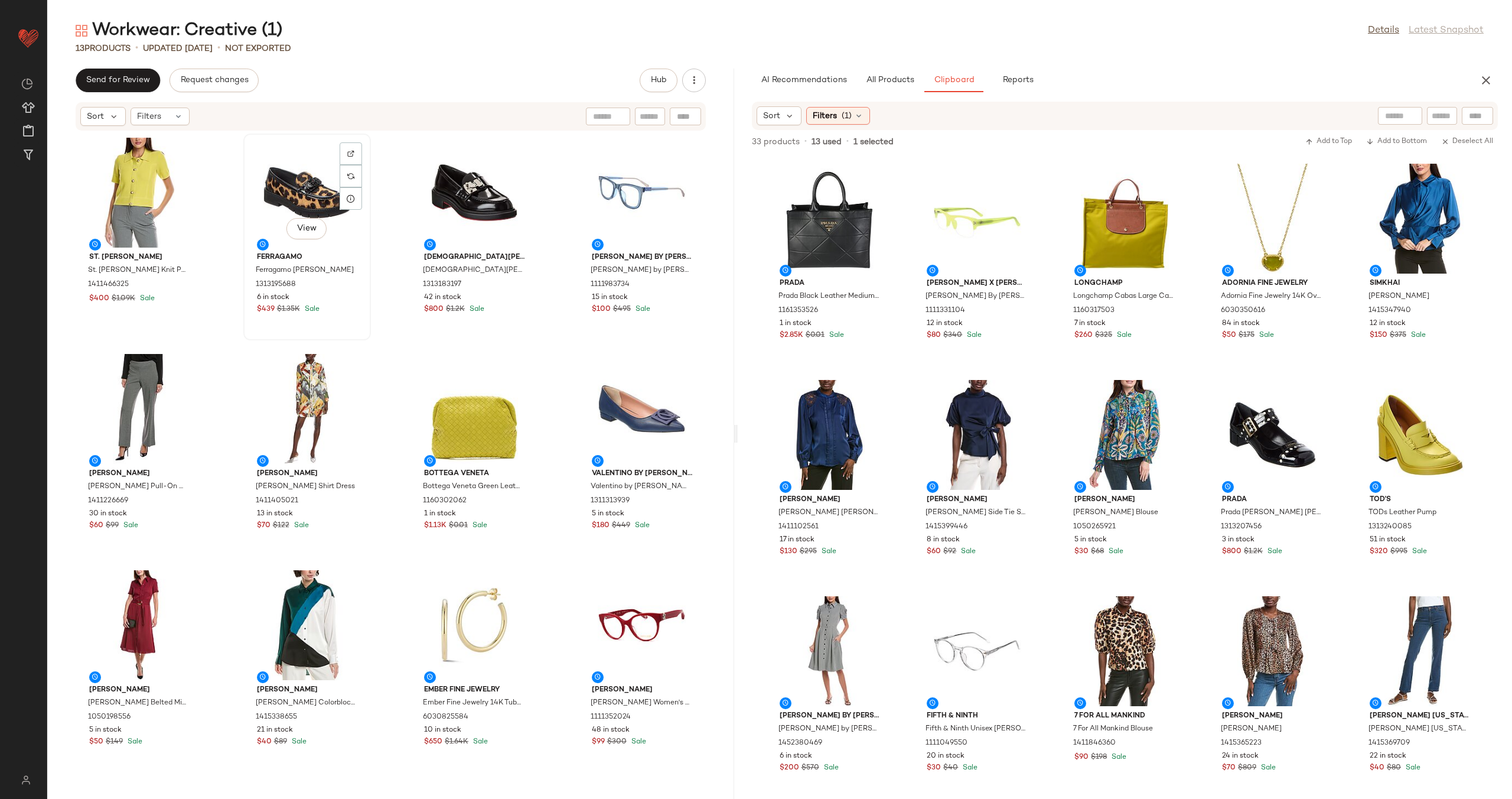
click at [292, 185] on div "View" at bounding box center [307, 192] width 120 height 110
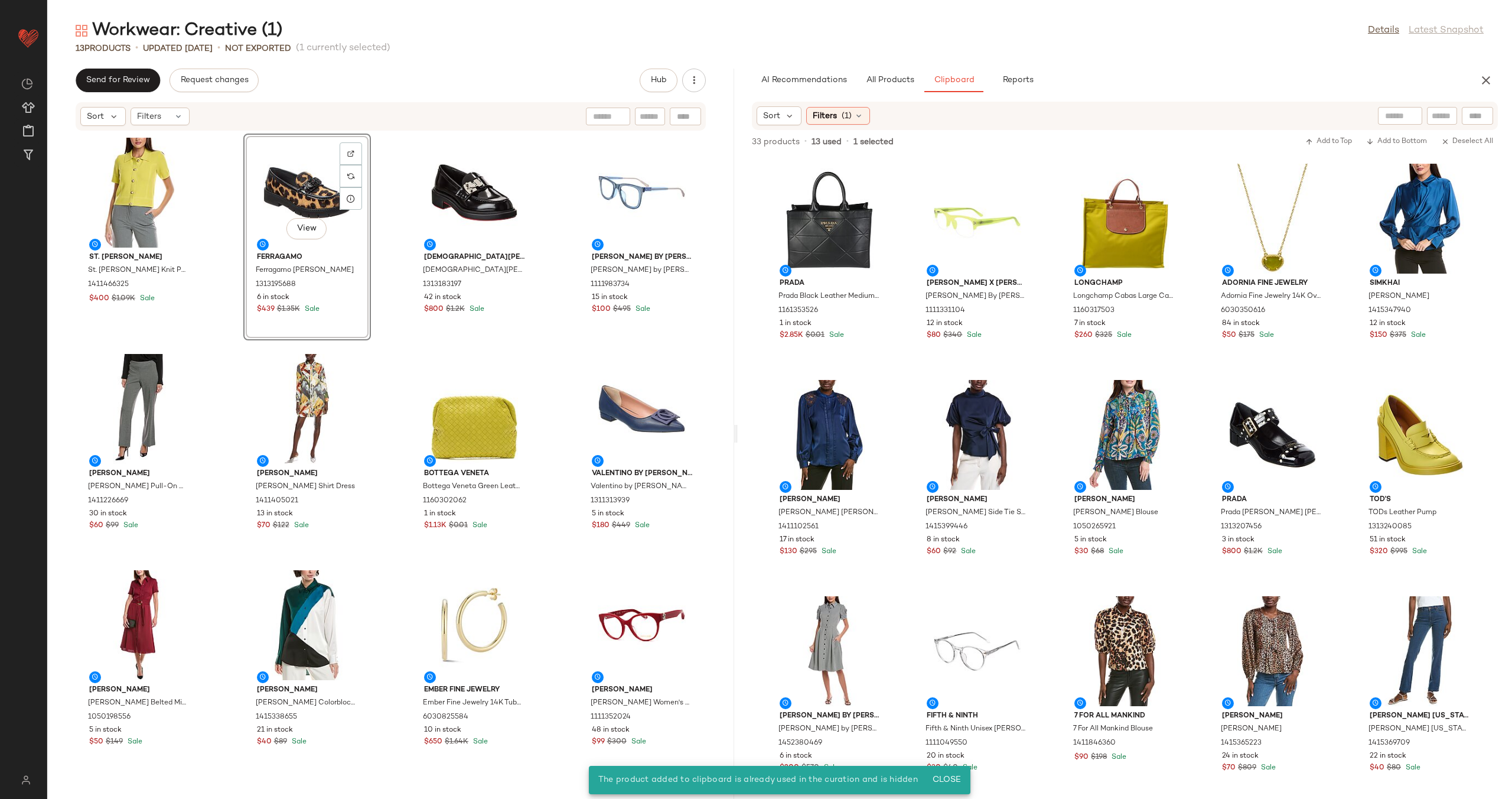
click at [379, 268] on div "St. John St. John Pique Knit Polo Jacket 1411466325 $400 $1.09K Sale View Ferra…" at bounding box center [390, 458] width 687 height 654
click at [294, 194] on div "View" at bounding box center [307, 192] width 120 height 110
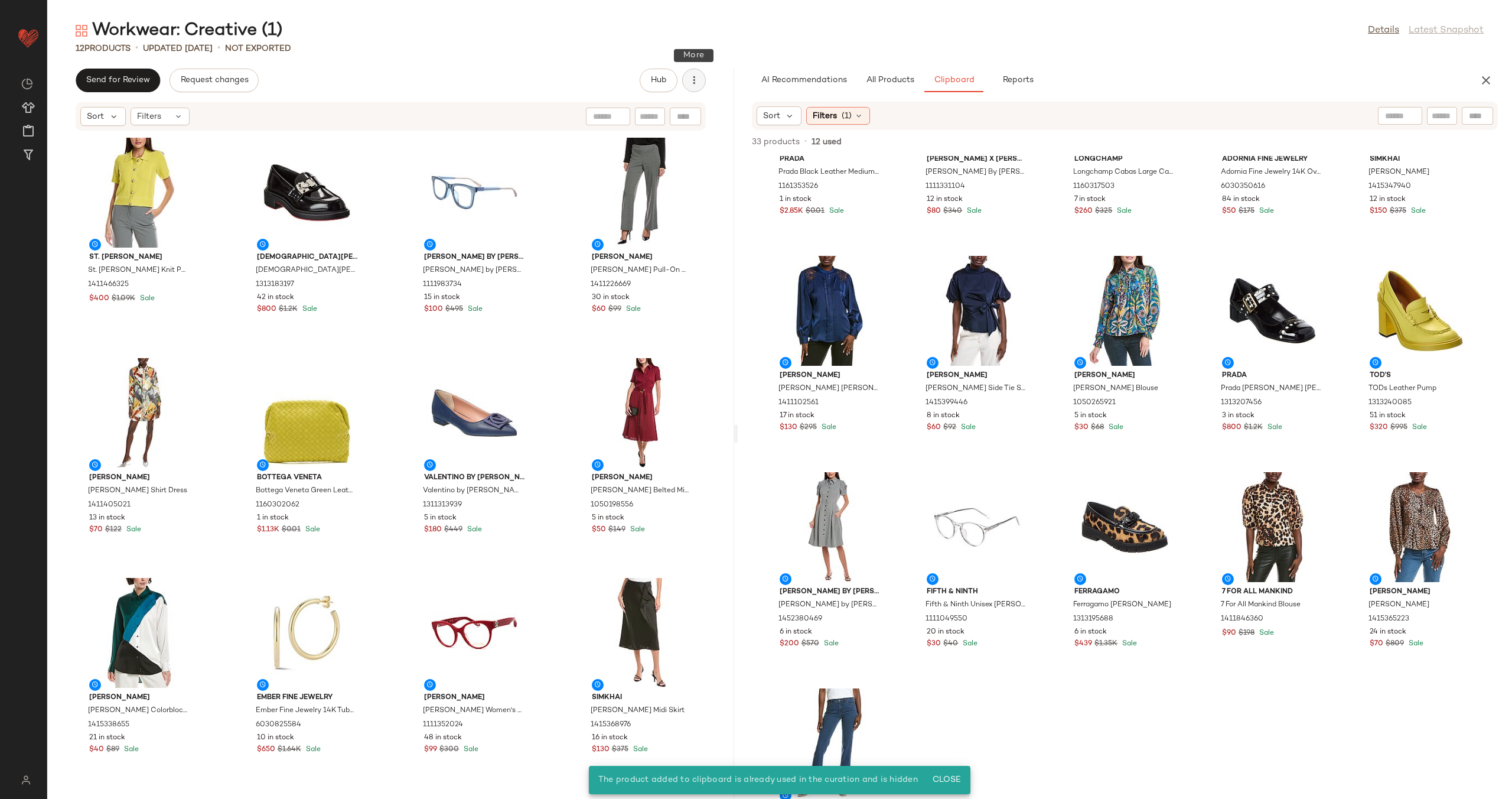
click at [698, 86] on icon "button" at bounding box center [693, 80] width 12 height 12
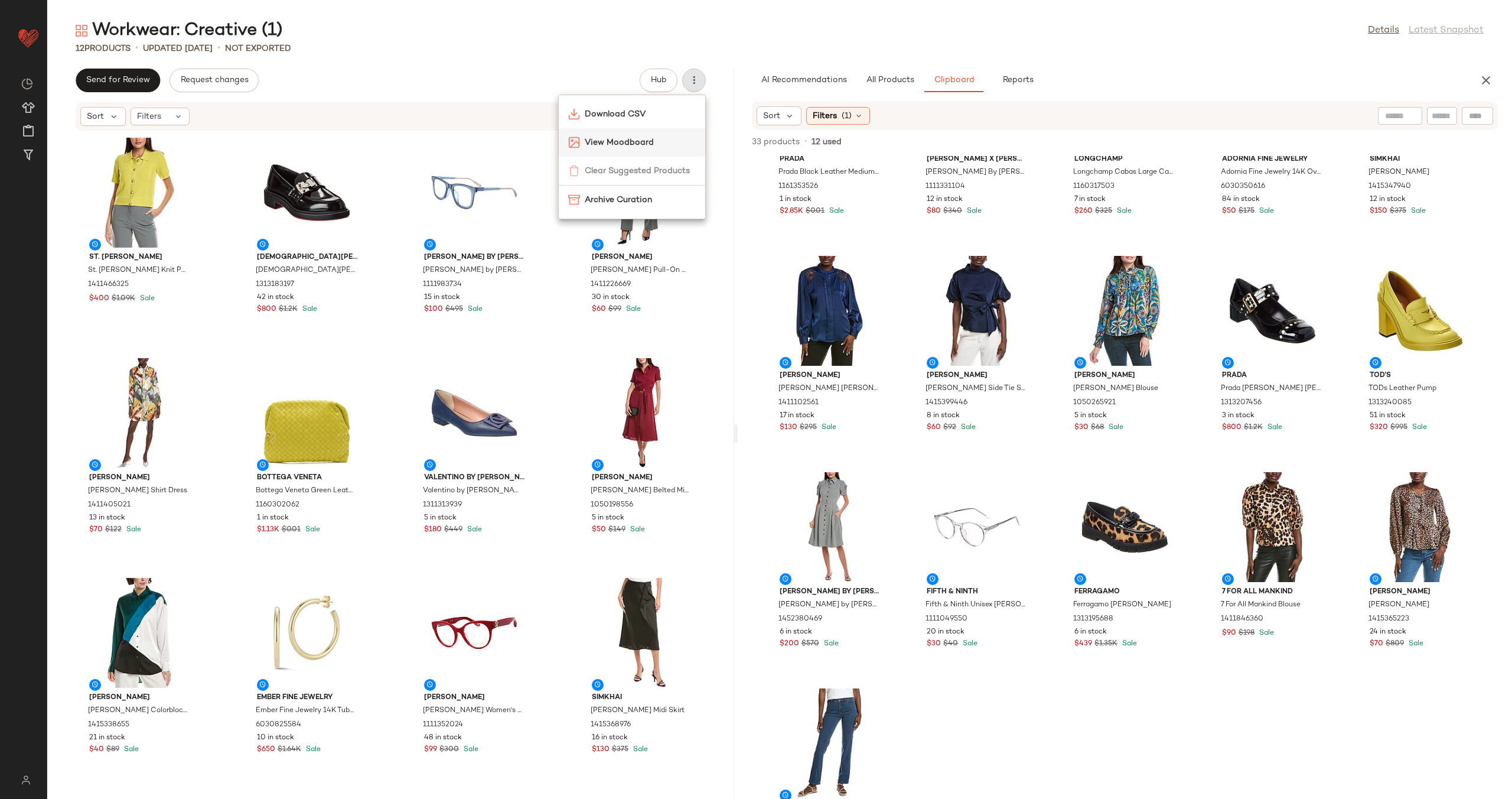
click at [651, 136] on span "View Moodboard" at bounding box center [640, 143] width 111 height 12
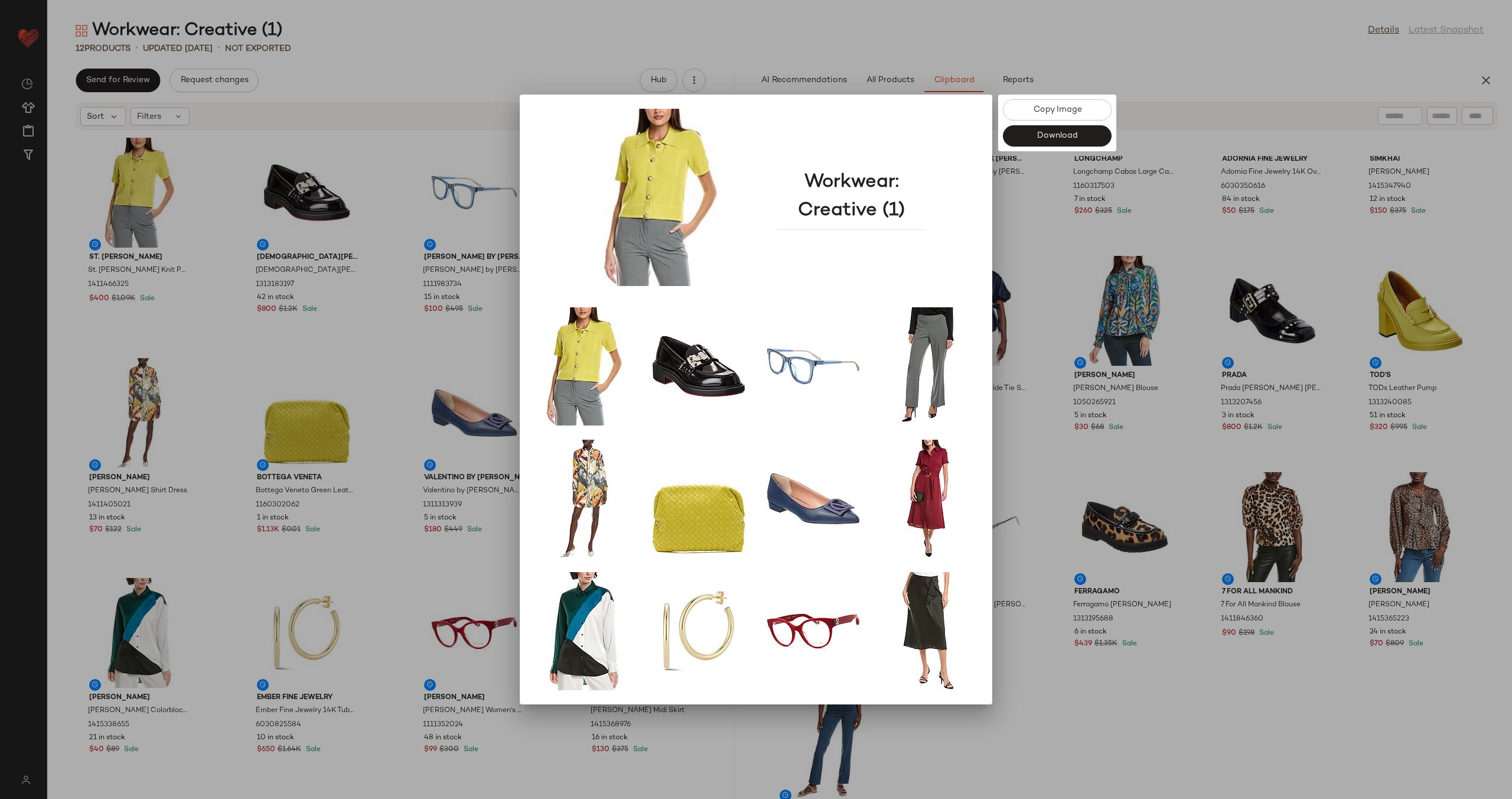
click at [1058, 452] on div at bounding box center [756, 399] width 1512 height 799
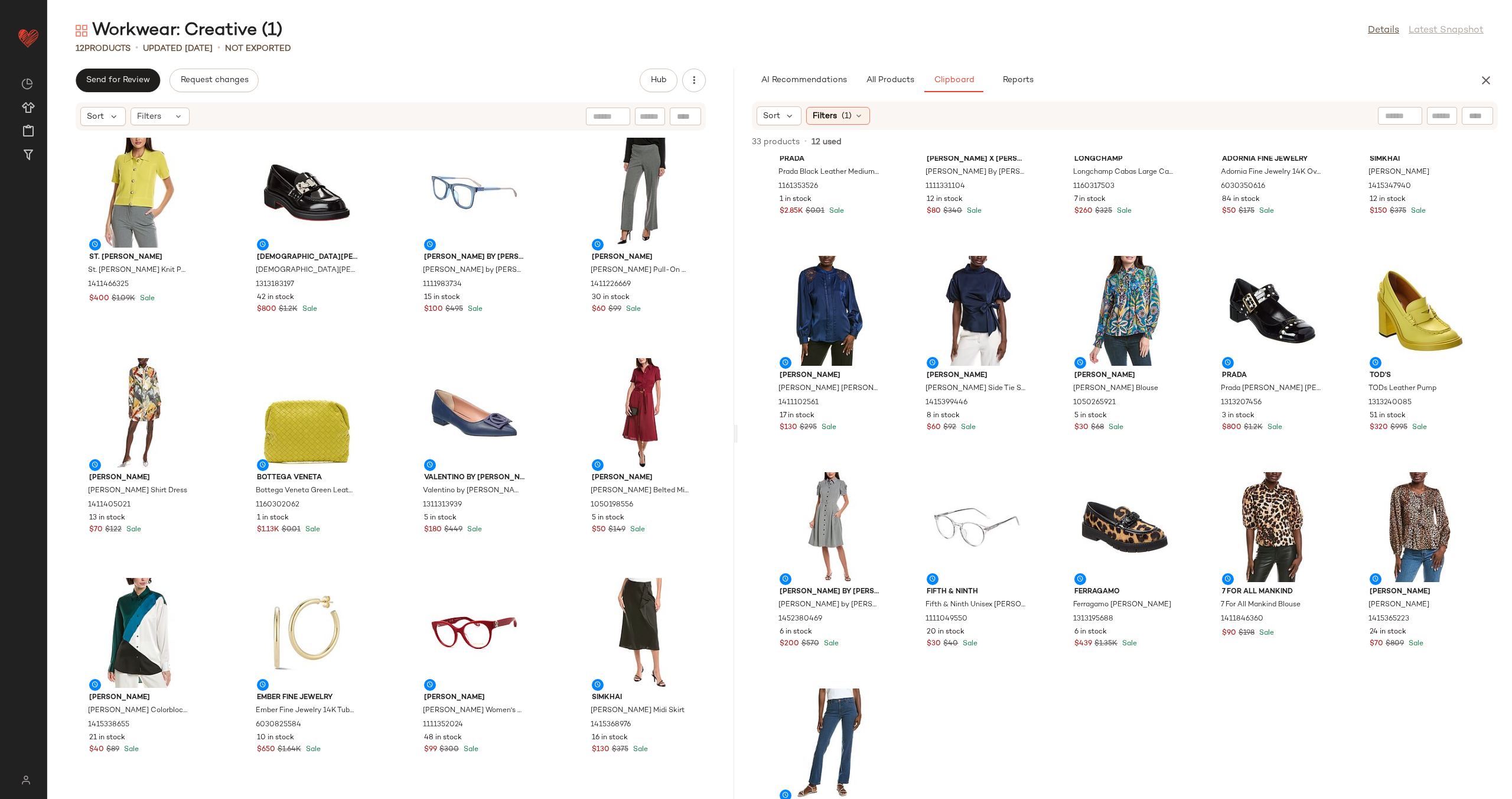
click at [872, 66] on div "Workwear: Creative (1) Details Latest Snapshot 12 Products • updated Aug 15th •…" at bounding box center [779, 409] width 1464 height 780
click at [872, 73] on button "All Products" at bounding box center [890, 80] width 68 height 24
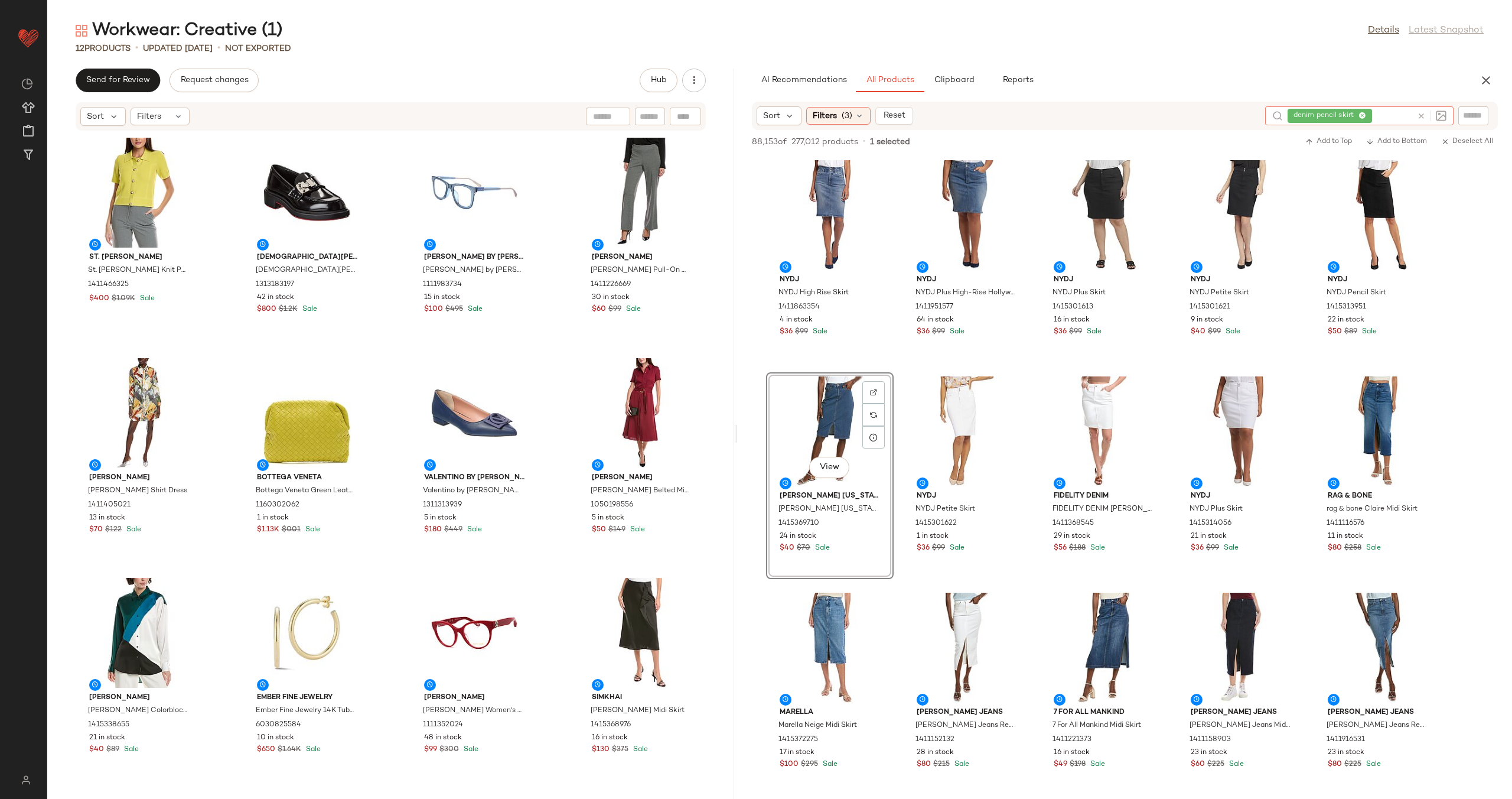
click at [1419, 115] on icon at bounding box center [1421, 116] width 9 height 9
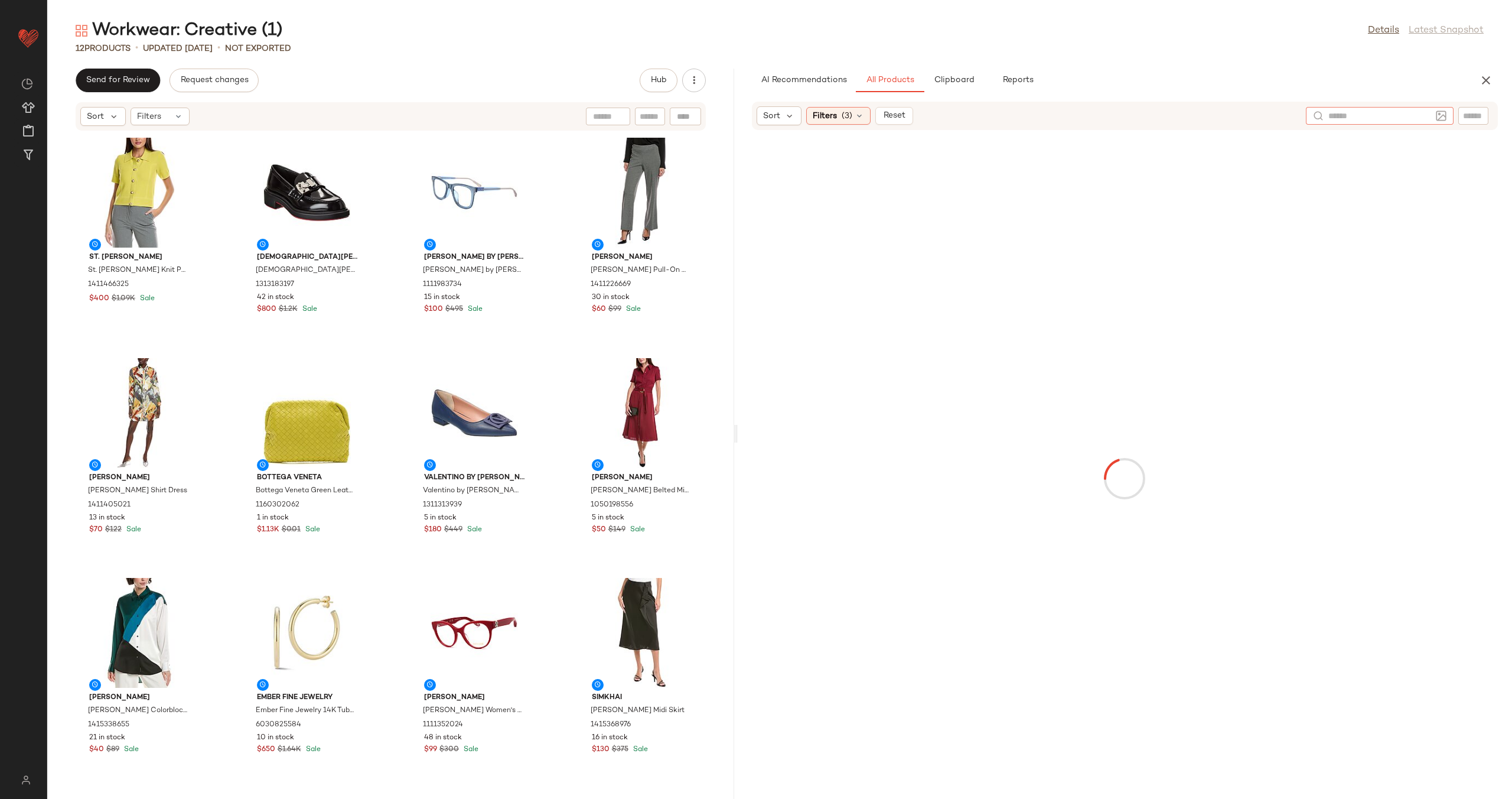
click at [1479, 111] on input "text" at bounding box center [1473, 116] width 21 height 12
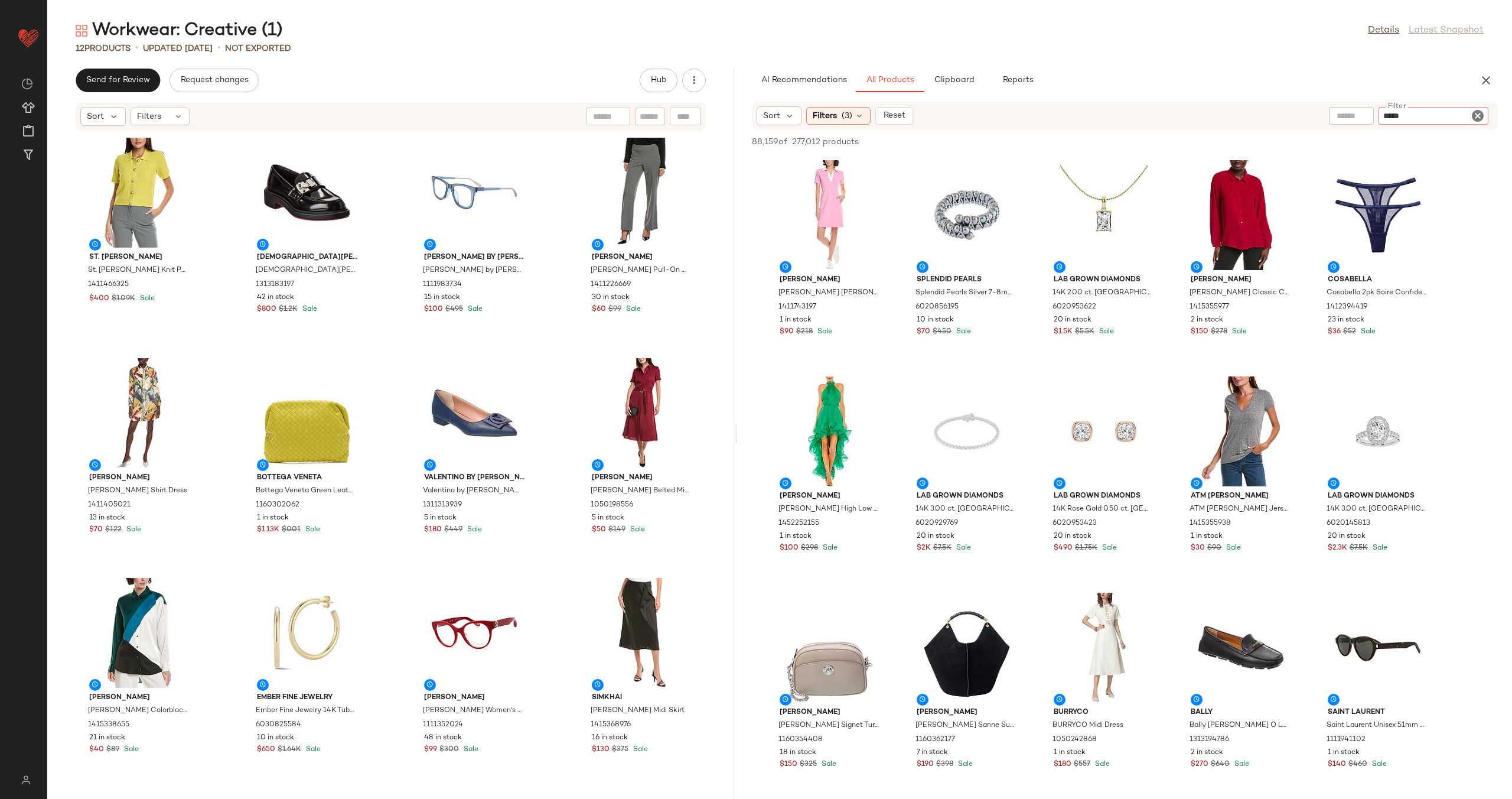
type input "******"
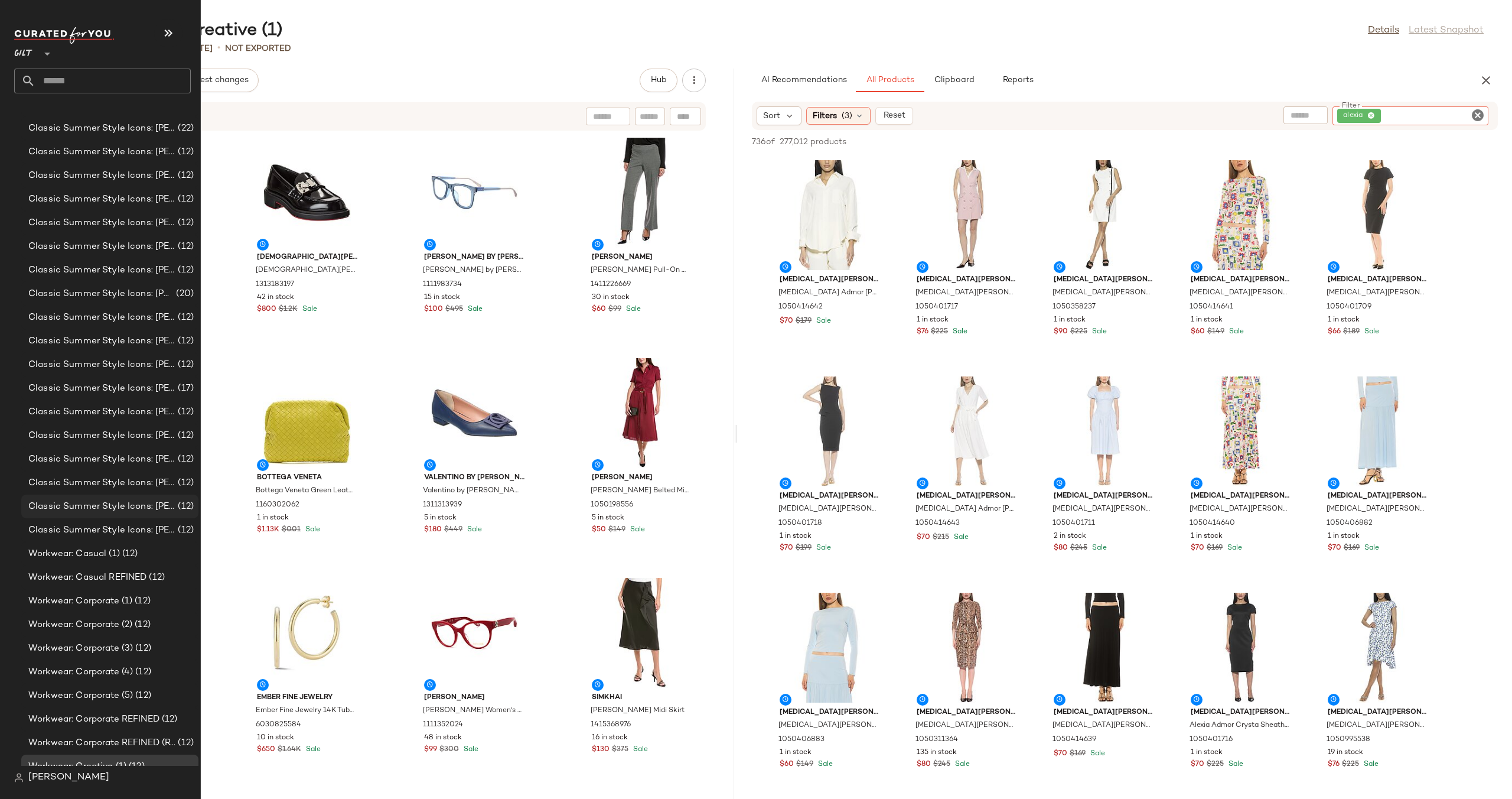
scroll to position [125, 0]
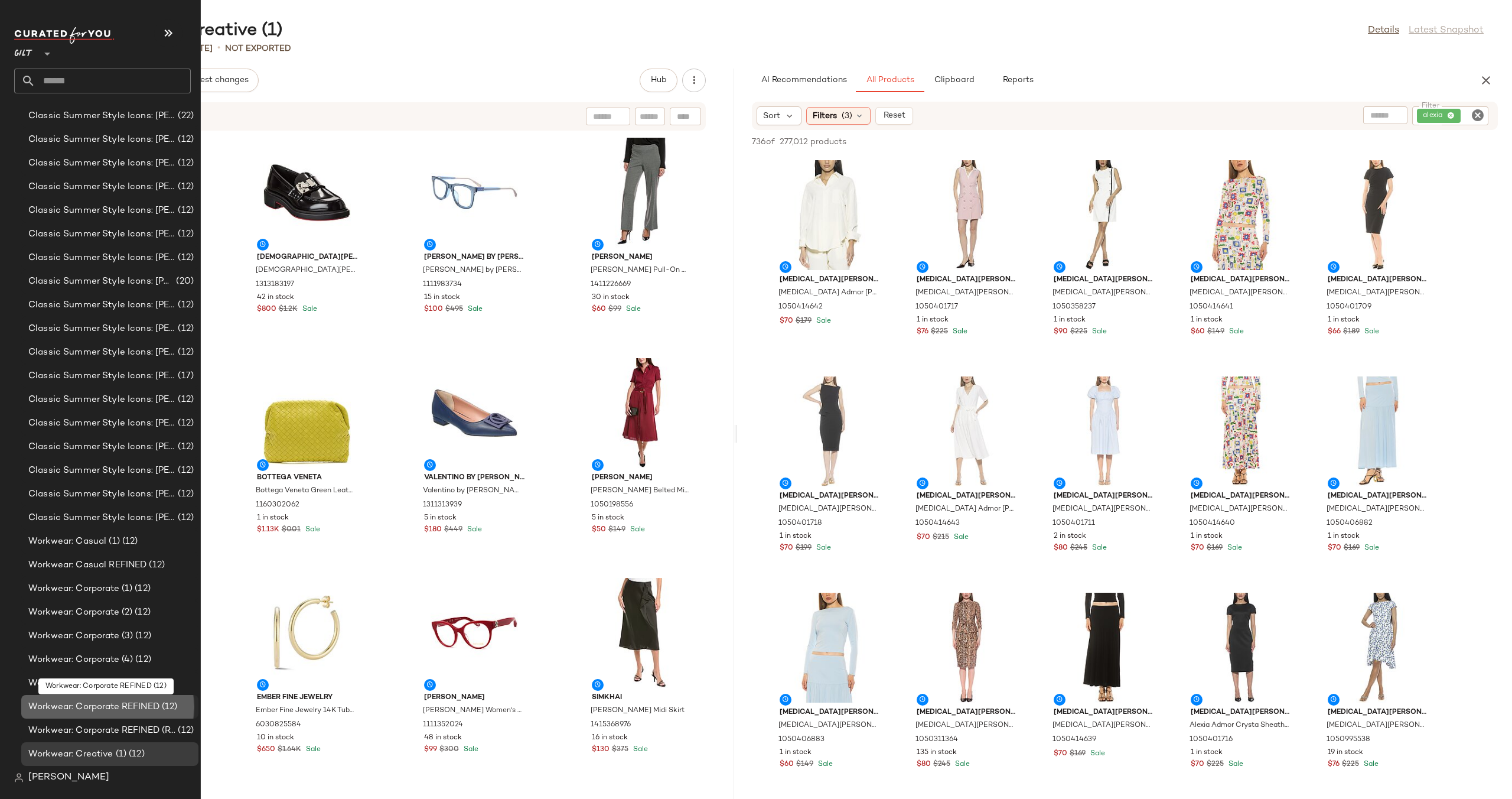
click at [75, 705] on span "Workwear: Corporate REFINED" at bounding box center [94, 707] width 131 height 14
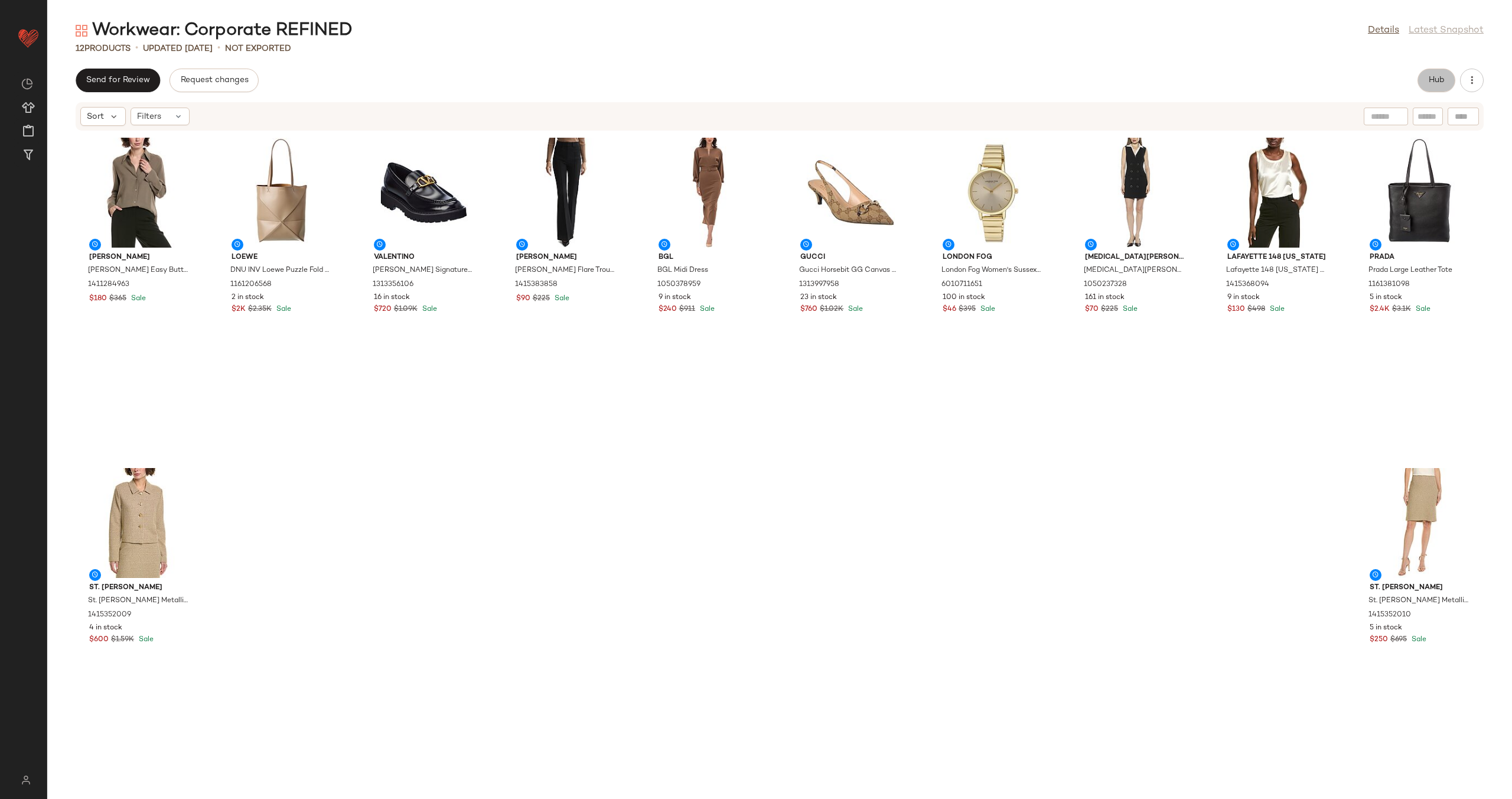
click at [1430, 78] on span "Hub" at bounding box center [1436, 80] width 17 height 10
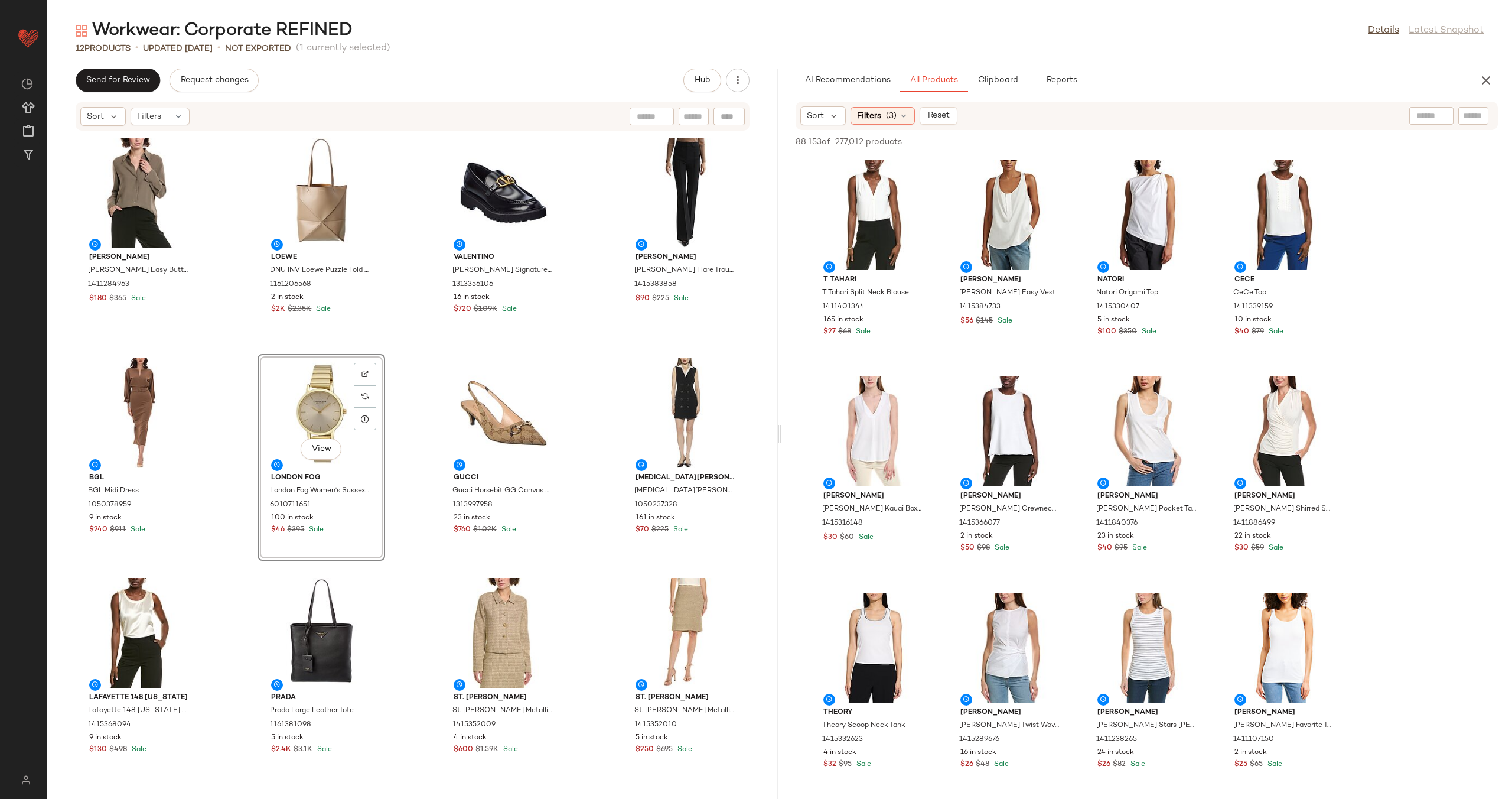
click at [575, 424] on div "Vince Vince Easy Button Blouse 1411284963 $180 $365 Sale Loewe DNU INV Loewe Pu…" at bounding box center [412, 458] width 731 height 654
click at [735, 81] on icon "button" at bounding box center [737, 80] width 12 height 12
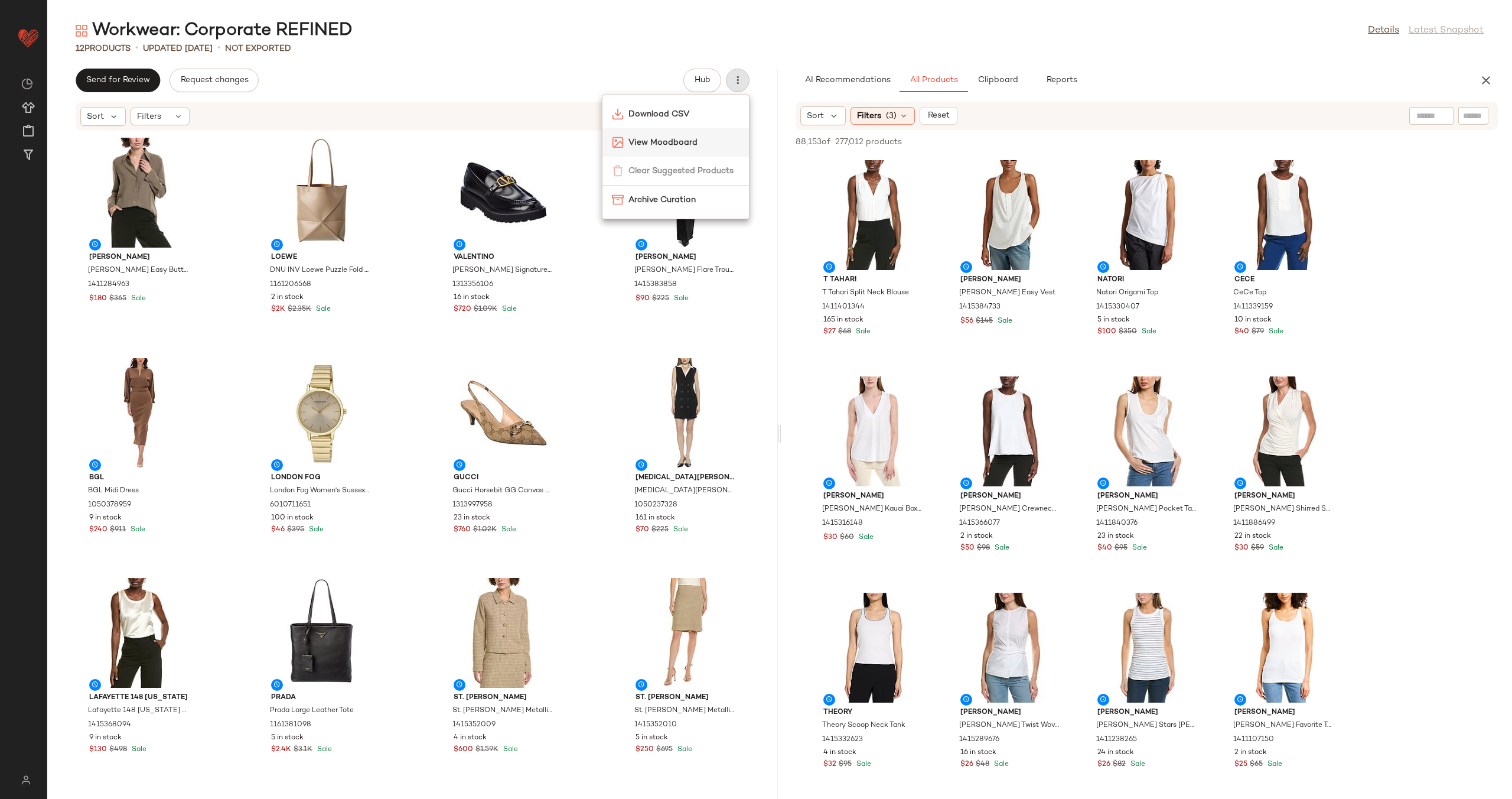
click at [692, 145] on span "View Moodboard" at bounding box center [684, 143] width 111 height 12
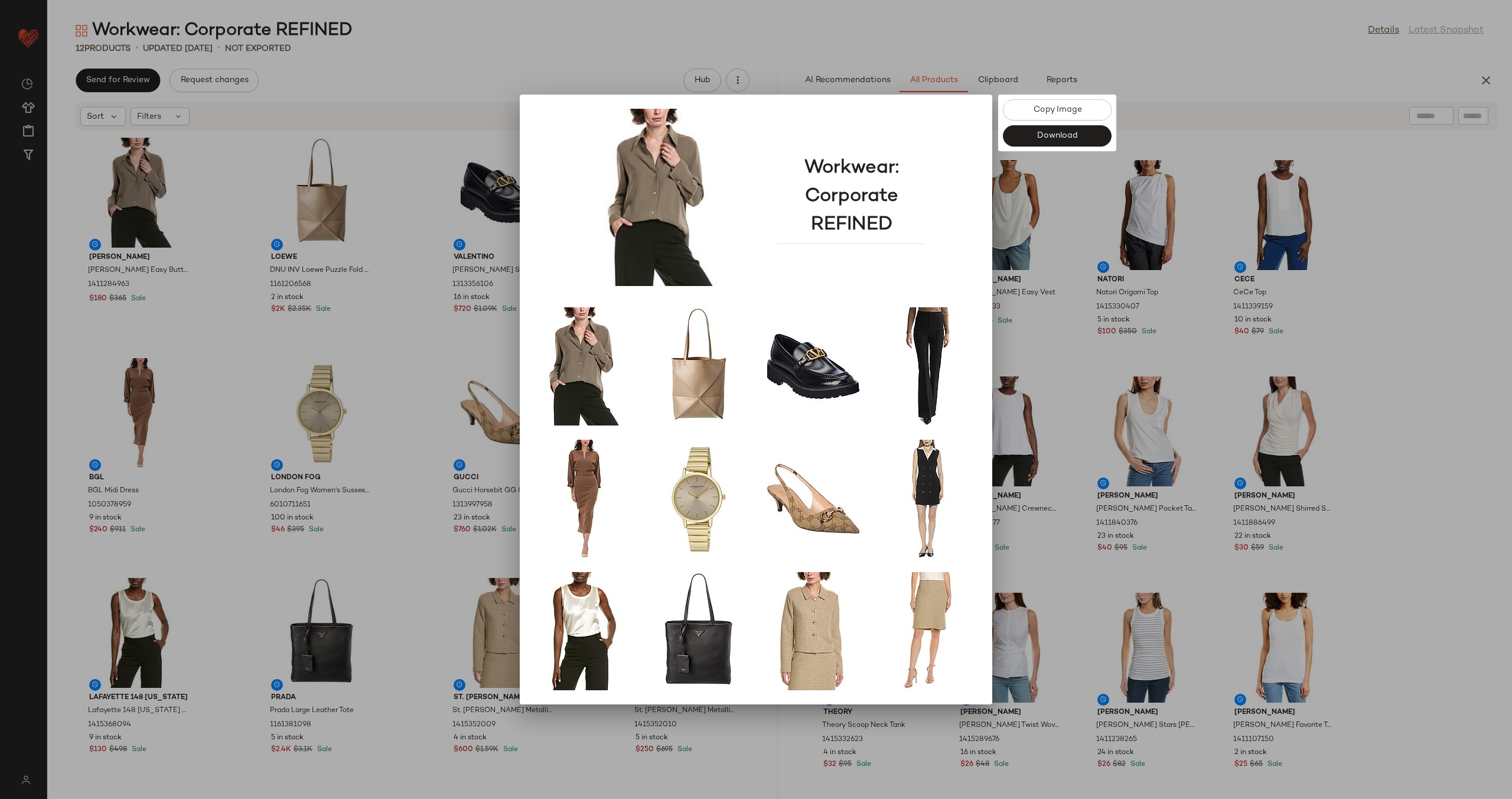
click at [281, 304] on div at bounding box center [756, 399] width 1512 height 799
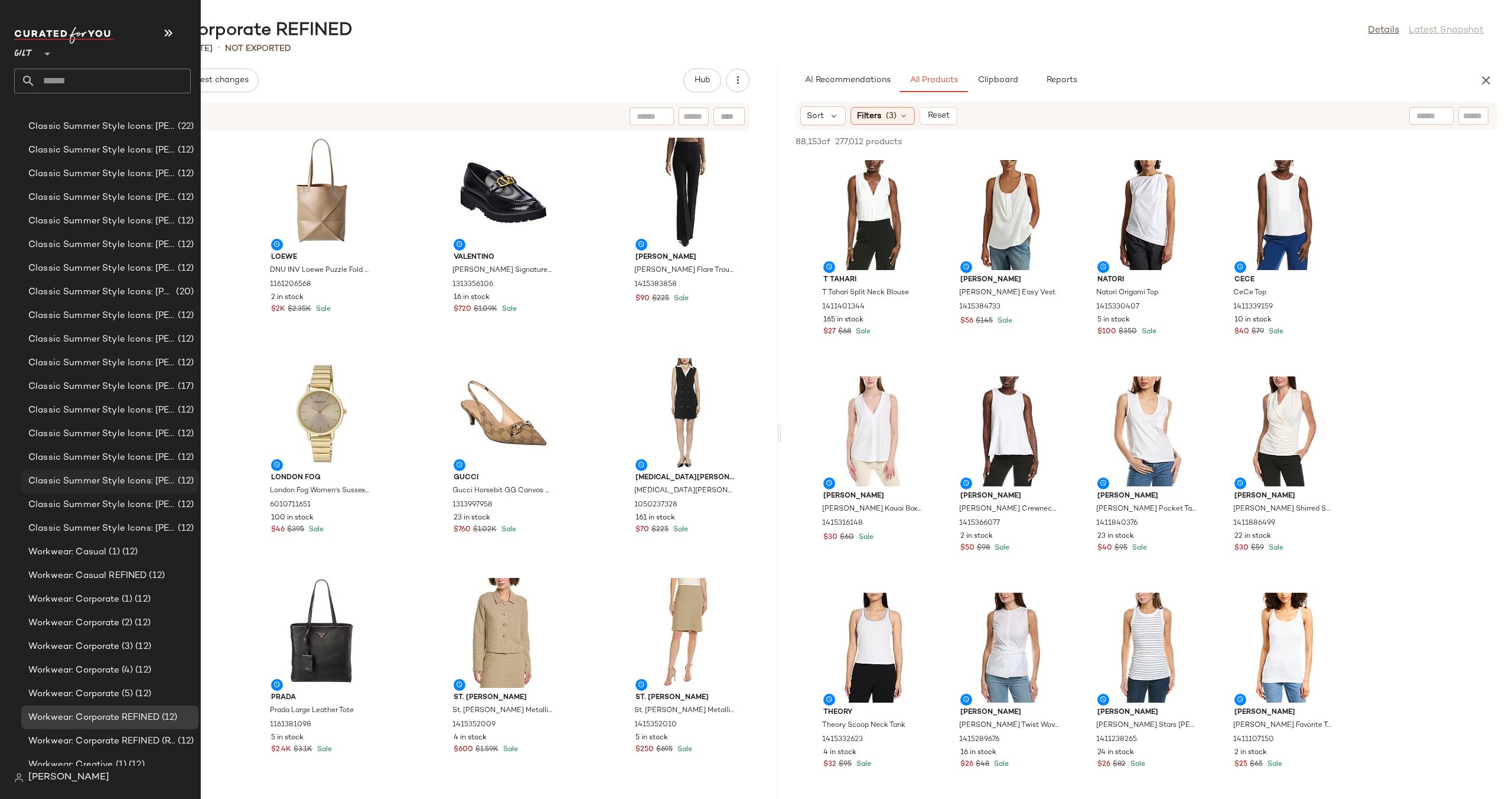
scroll to position [125, 0]
click at [97, 541] on span "Workwear: Casual (1)" at bounding box center [74, 542] width 91 height 14
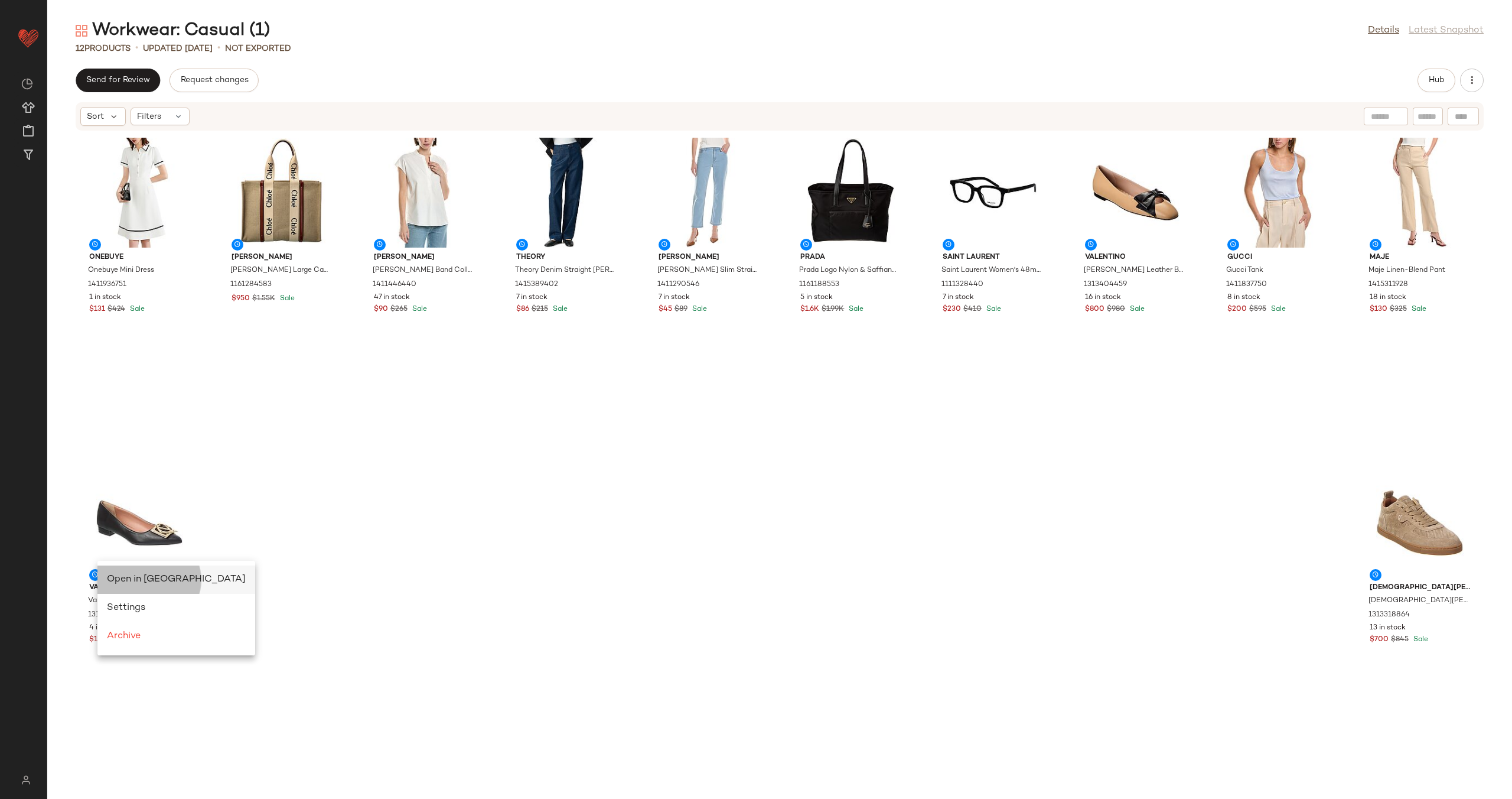
click at [129, 578] on span "Open in Split View" at bounding box center [176, 579] width 139 height 10
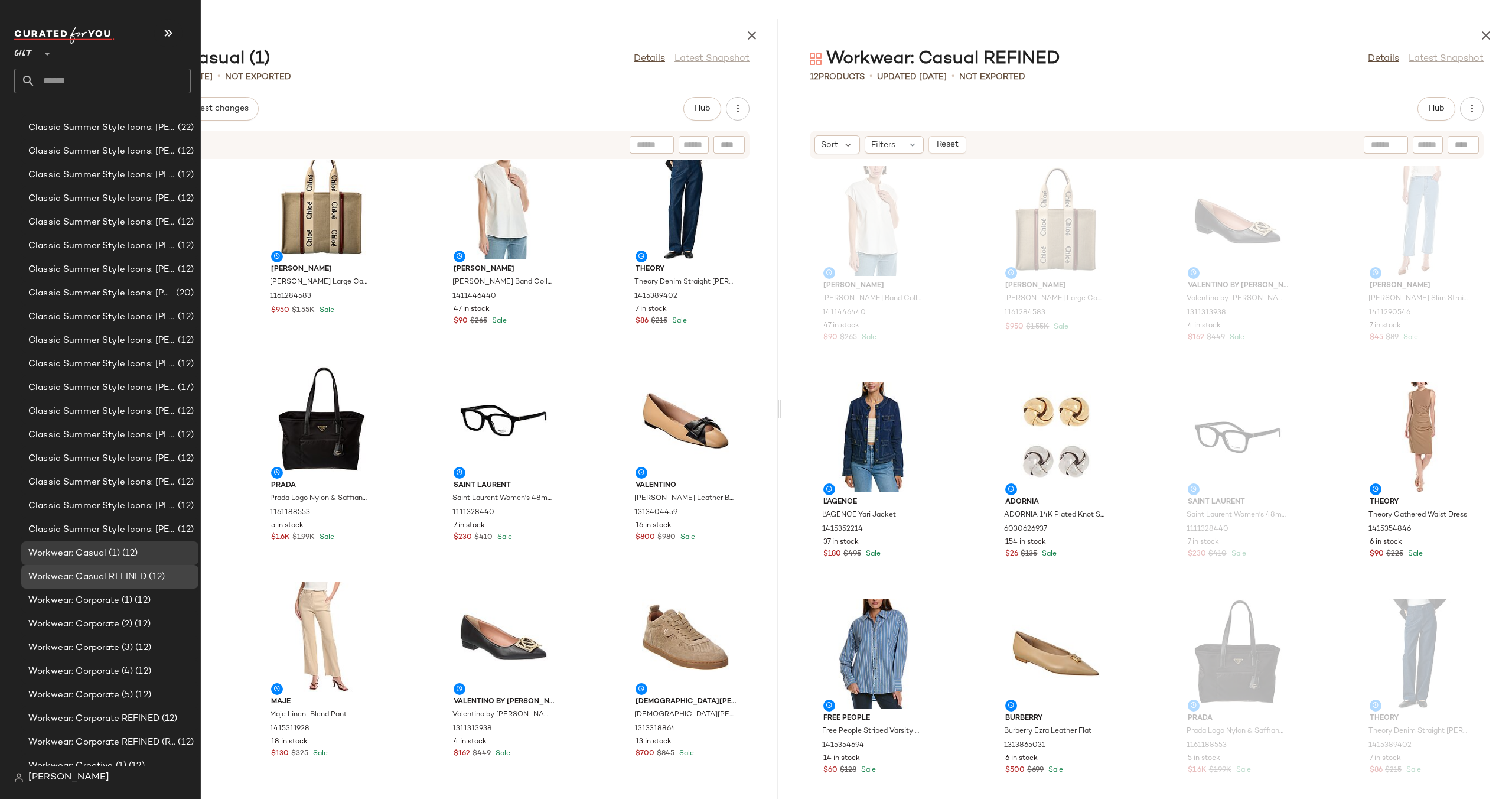
scroll to position [125, 0]
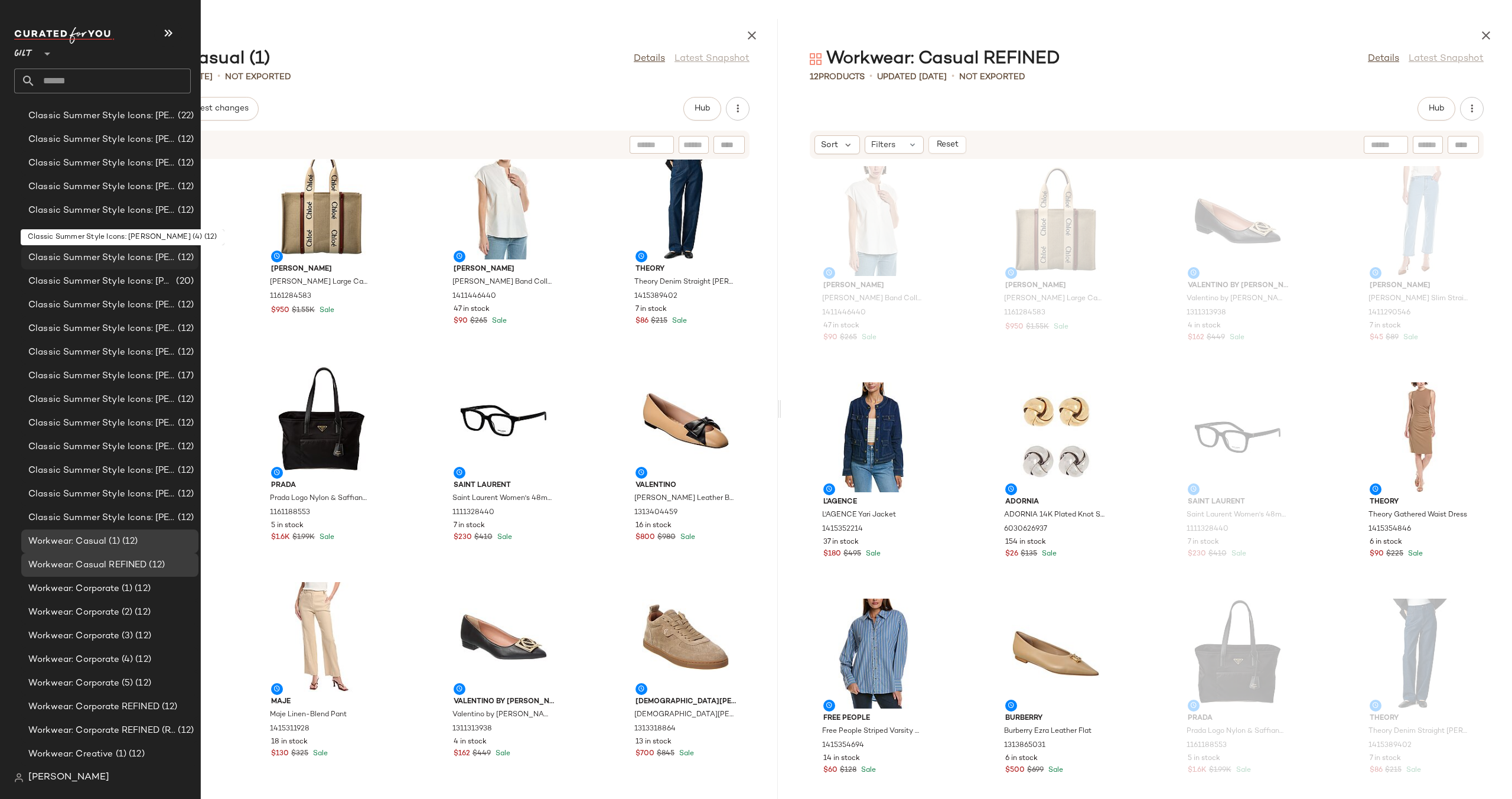
click at [129, 254] on span "Classic Summer Style Icons: [PERSON_NAME] (4)" at bounding box center [102, 258] width 147 height 14
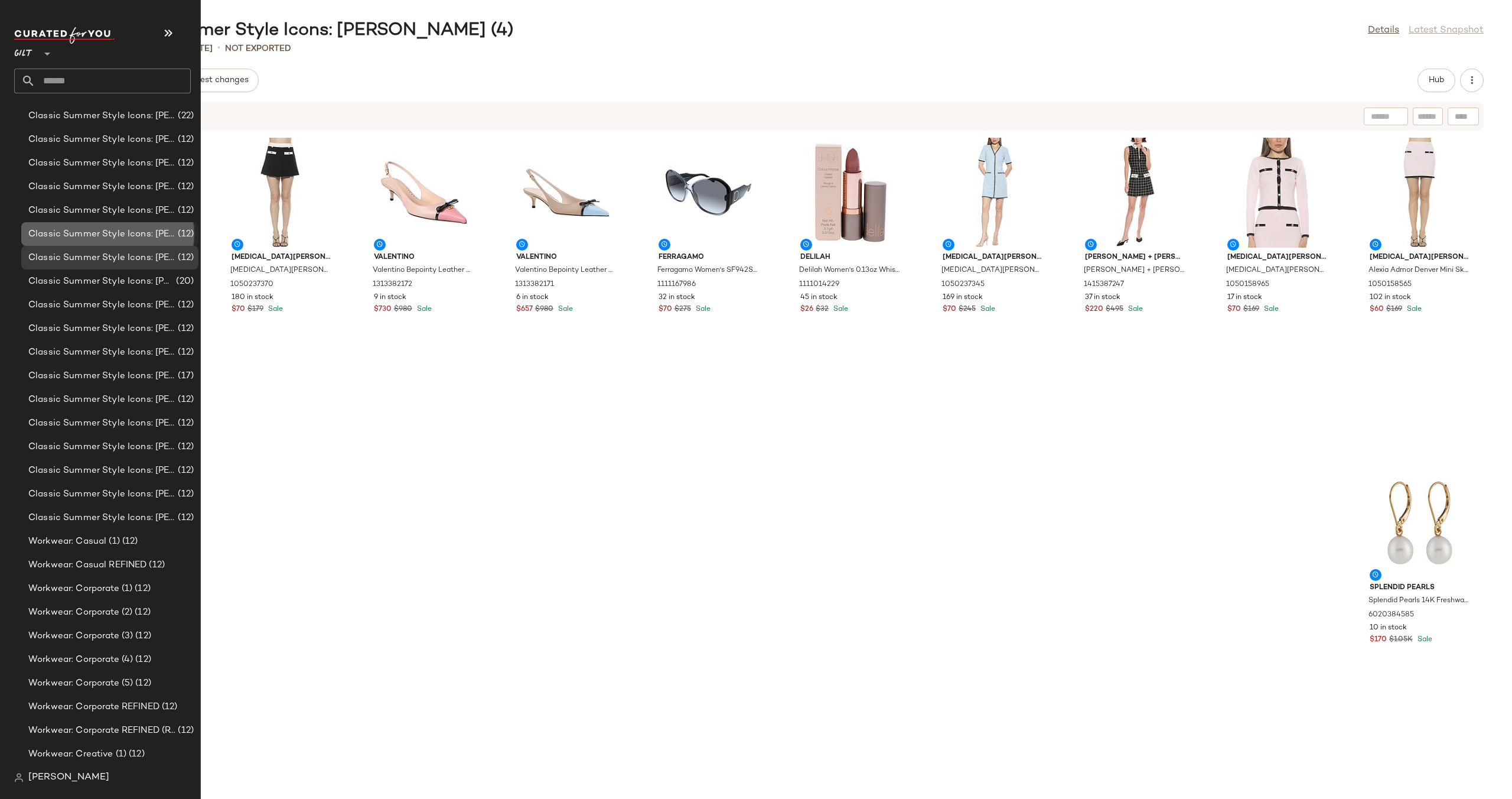
click at [129, 237] on span "Classic Summer Style Icons: [PERSON_NAME] (3)" at bounding box center [102, 235] width 147 height 14
